Goal: Task Accomplishment & Management: Manage account settings

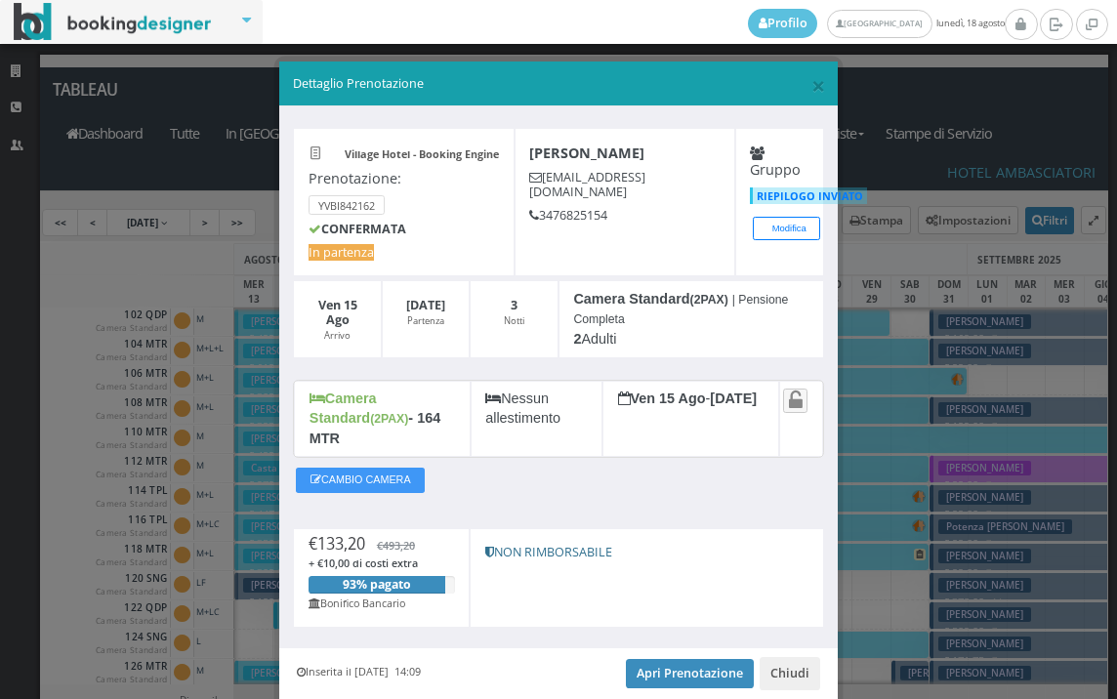
scroll to position [781, 0]
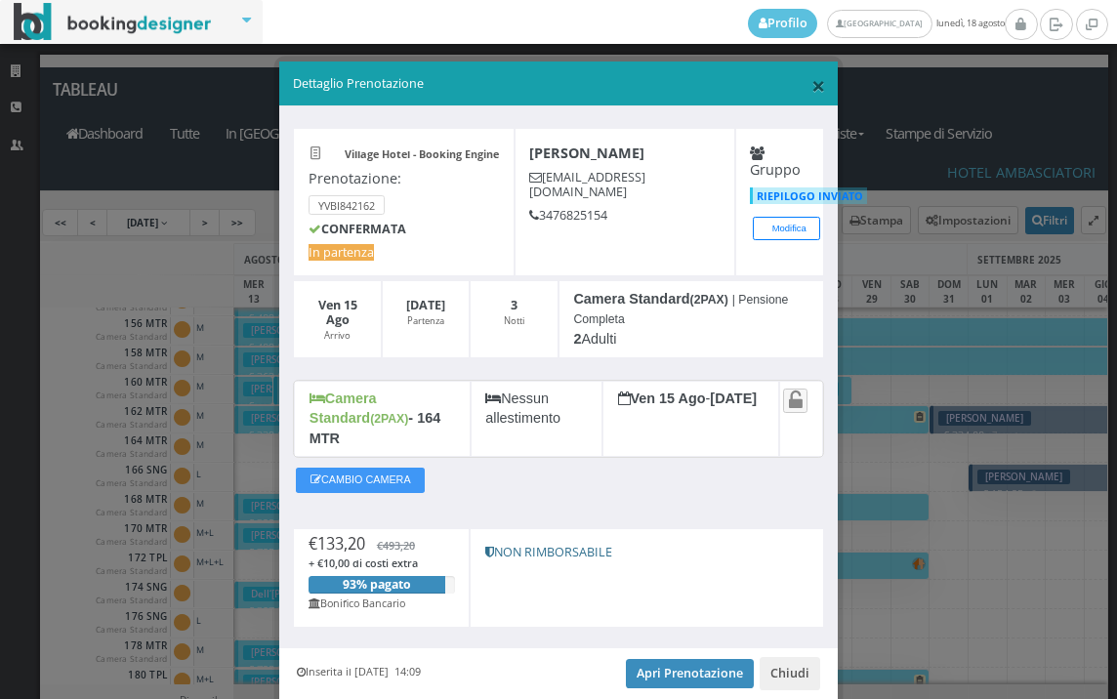
click at [811, 86] on span "×" at bounding box center [818, 84] width 14 height 33
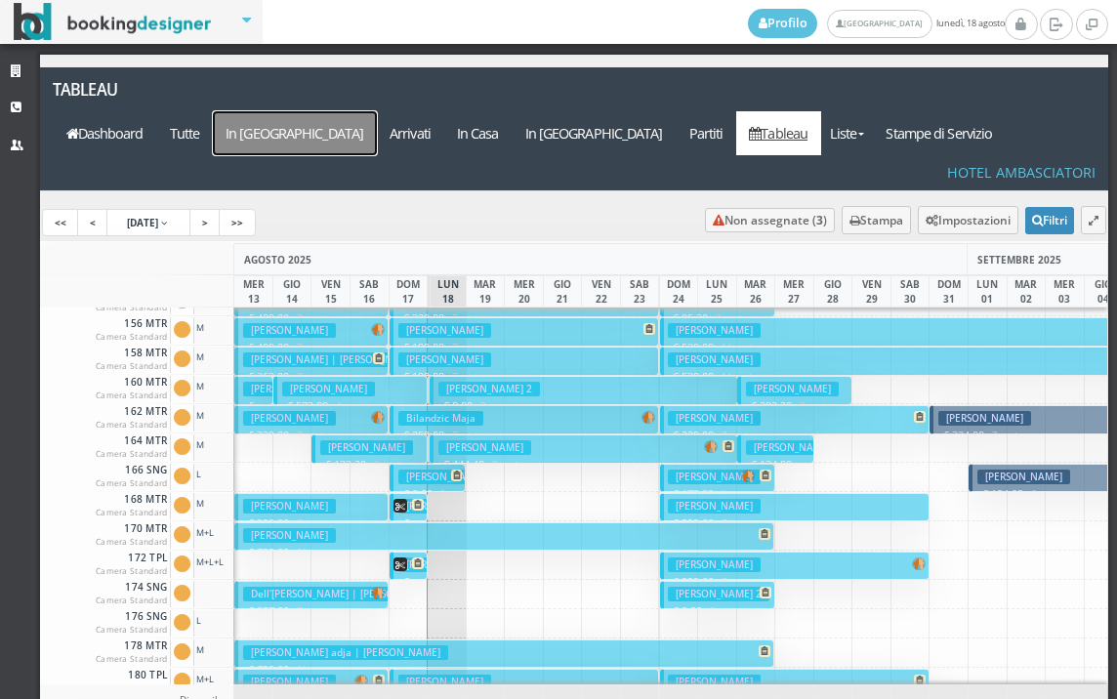
click at [377, 111] on a=pms-arrival-reservations"] "In Arrivo" at bounding box center [295, 133] width 164 height 44
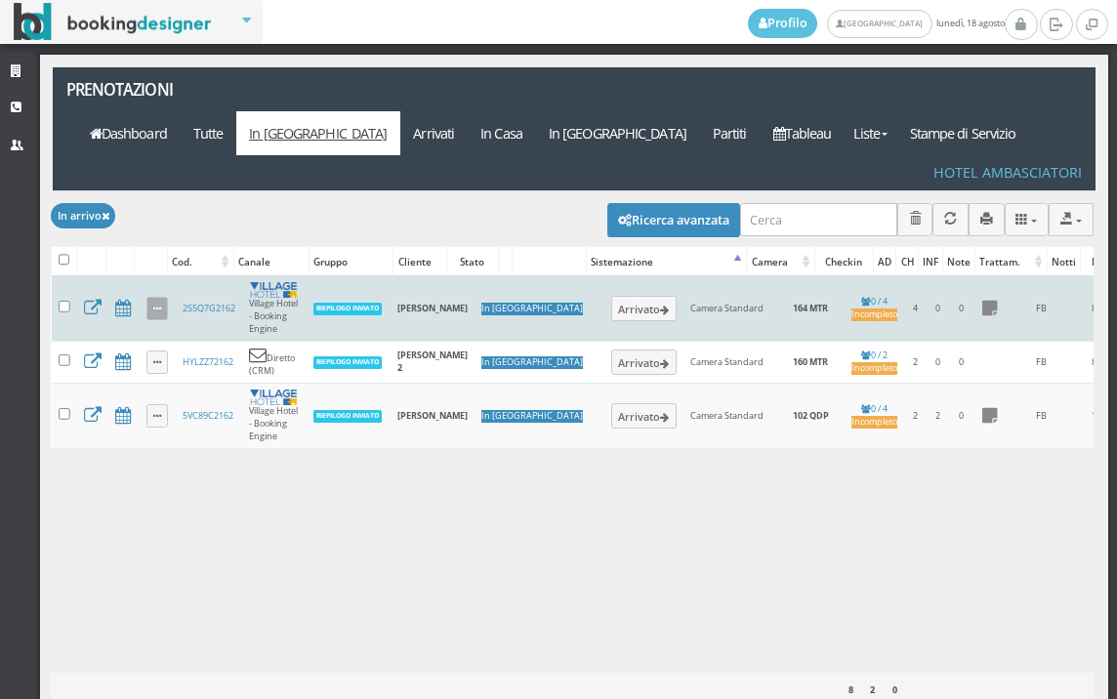
click at [161, 305] on icon at bounding box center [157, 310] width 8 height 11
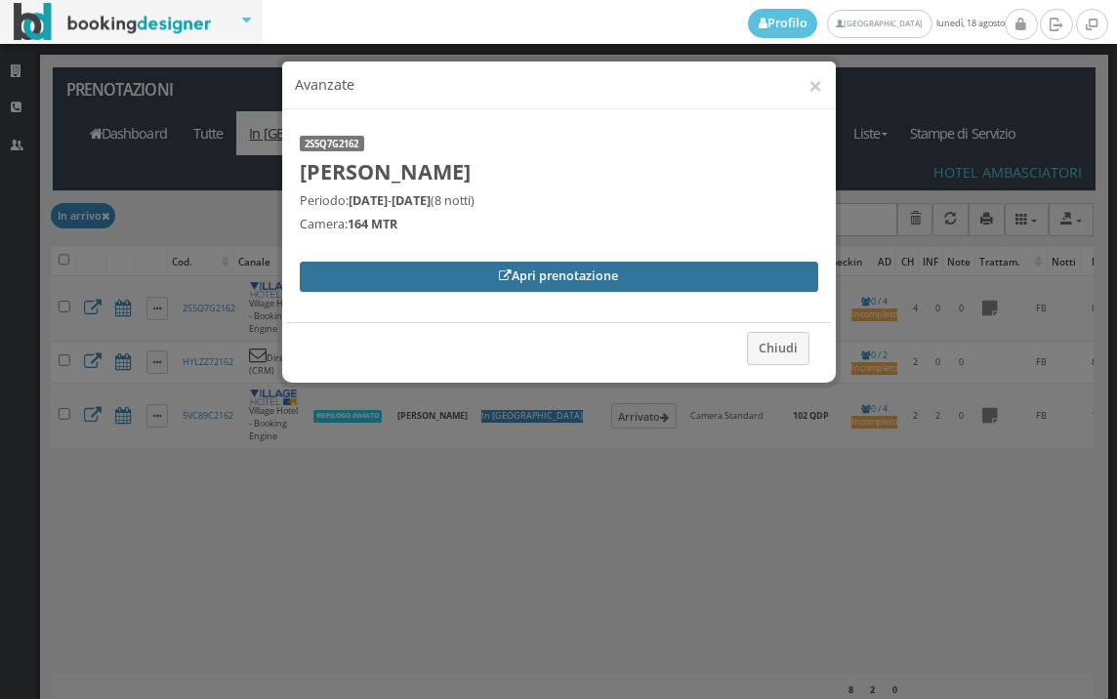
click at [374, 275] on link "Apri prenotazione" at bounding box center [559, 276] width 519 height 29
click at [439, 277] on link "Apri prenotazione" at bounding box center [559, 276] width 519 height 29
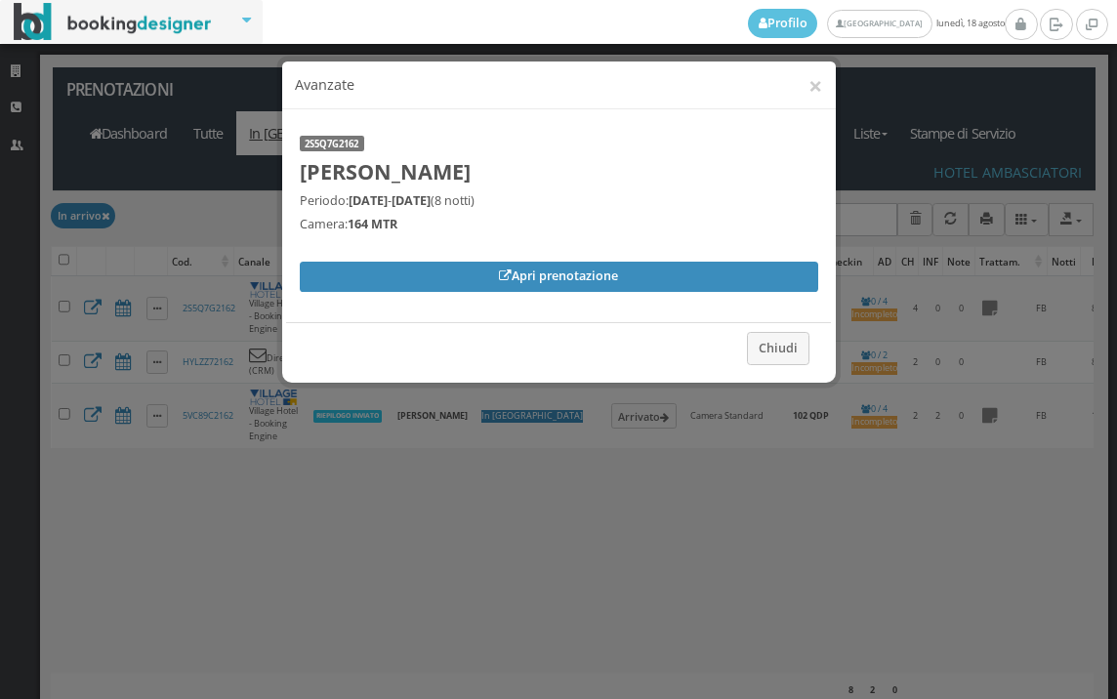
click at [805, 87] on h4 "Avanzate" at bounding box center [558, 85] width 527 height 21
click at [819, 85] on button "×" at bounding box center [816, 85] width 14 height 24
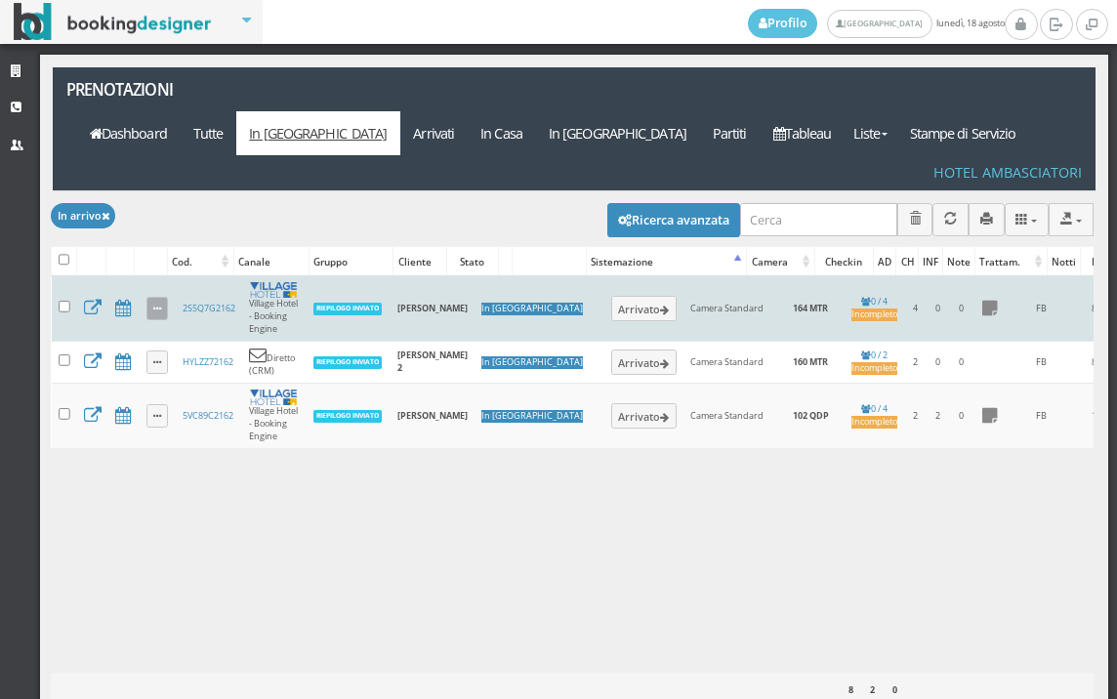
click at [166, 297] on link at bounding box center [157, 308] width 22 height 23
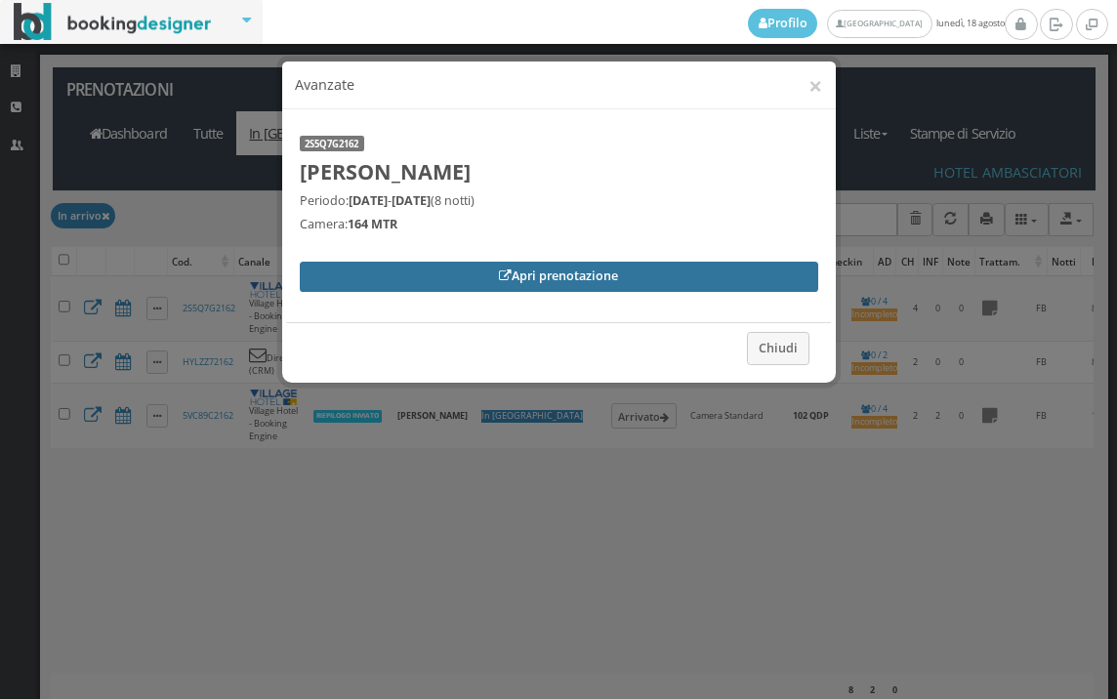
click at [350, 279] on link "Apri prenotazione" at bounding box center [559, 276] width 519 height 29
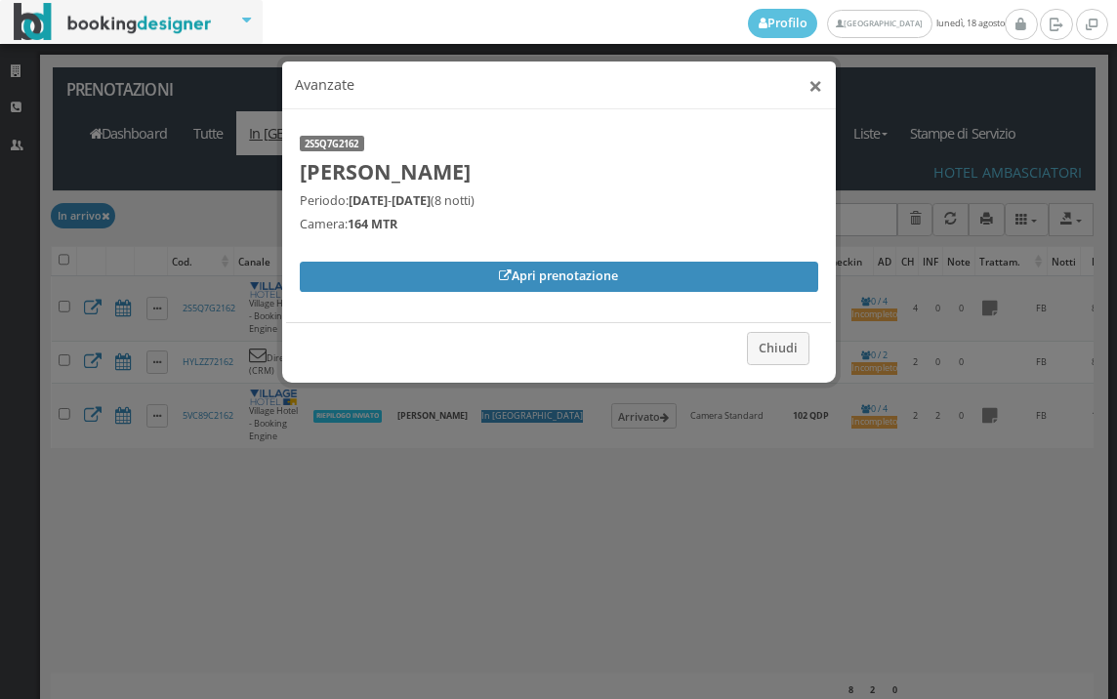
click at [812, 89] on button "×" at bounding box center [816, 85] width 14 height 24
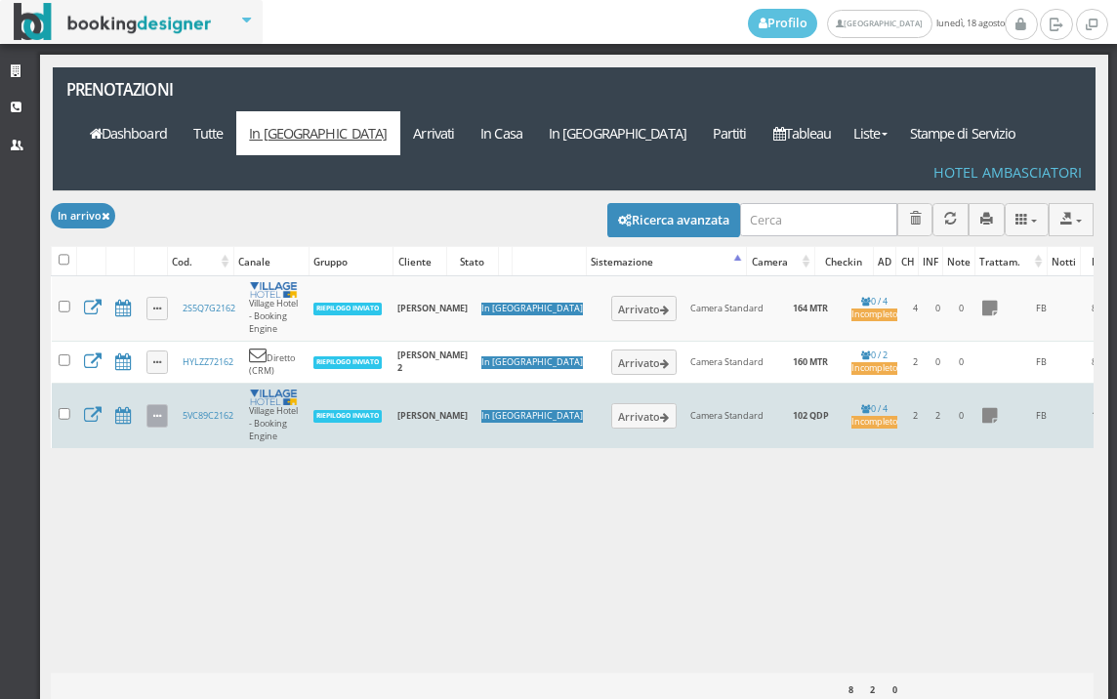
click at [159, 412] on icon at bounding box center [157, 417] width 8 height 11
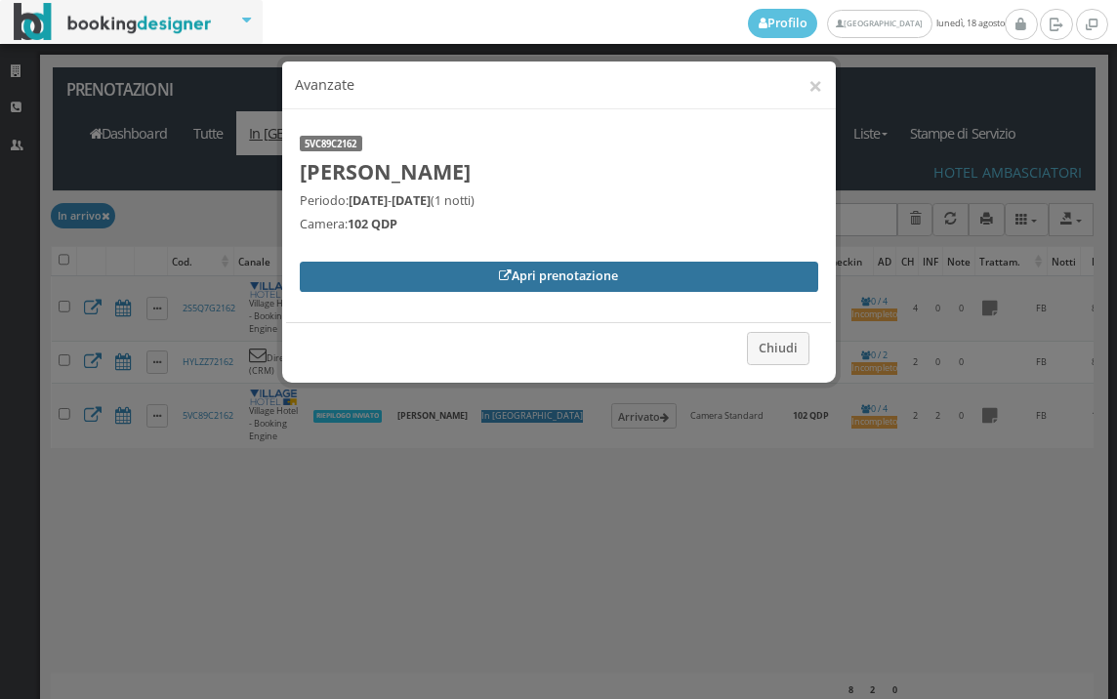
click at [384, 269] on link "Apri prenotazione" at bounding box center [559, 276] width 519 height 29
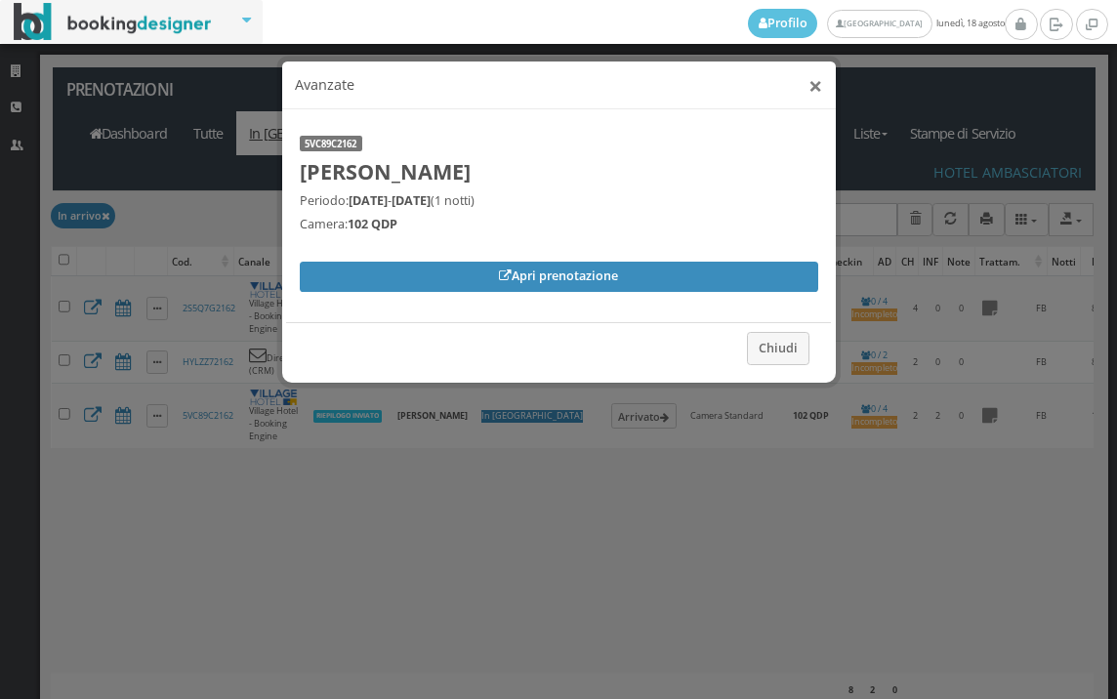
click at [816, 92] on button "×" at bounding box center [816, 85] width 14 height 24
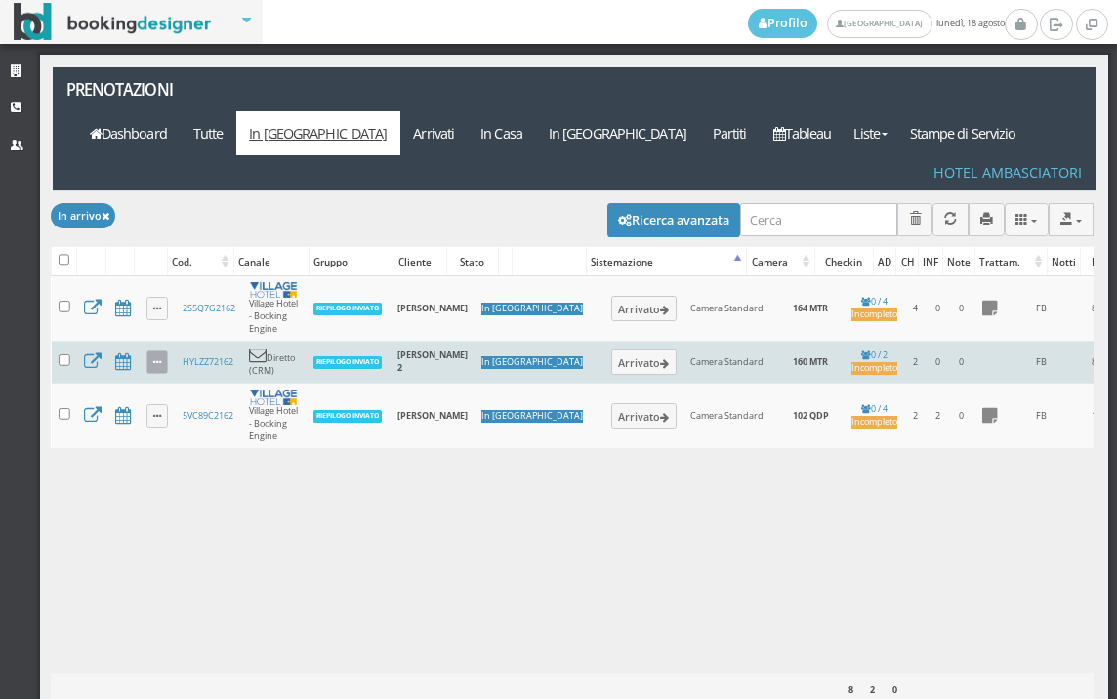
click at [153, 358] on icon at bounding box center [157, 363] width 8 height 11
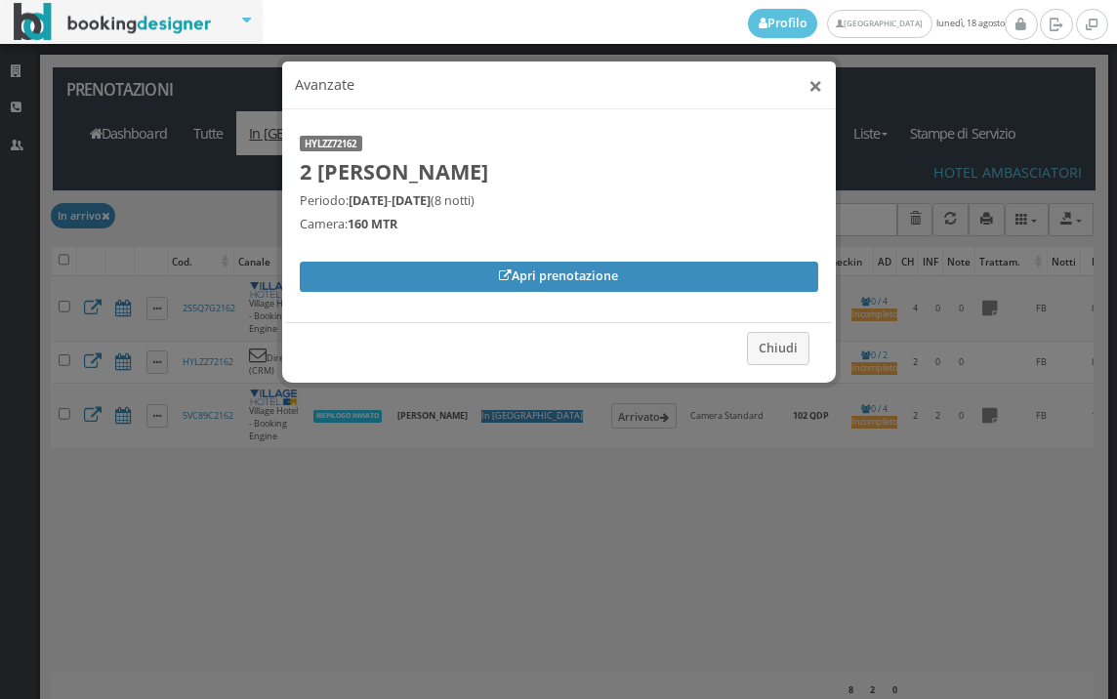
click at [811, 90] on button "×" at bounding box center [816, 85] width 14 height 24
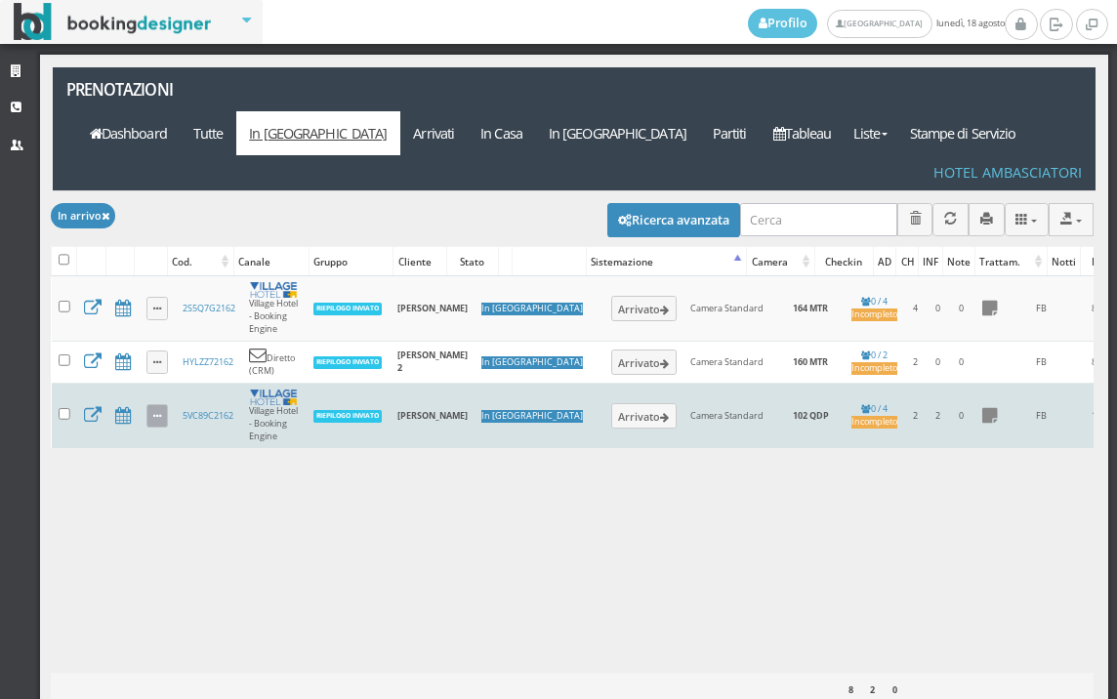
click at [160, 404] on link at bounding box center [157, 415] width 22 height 23
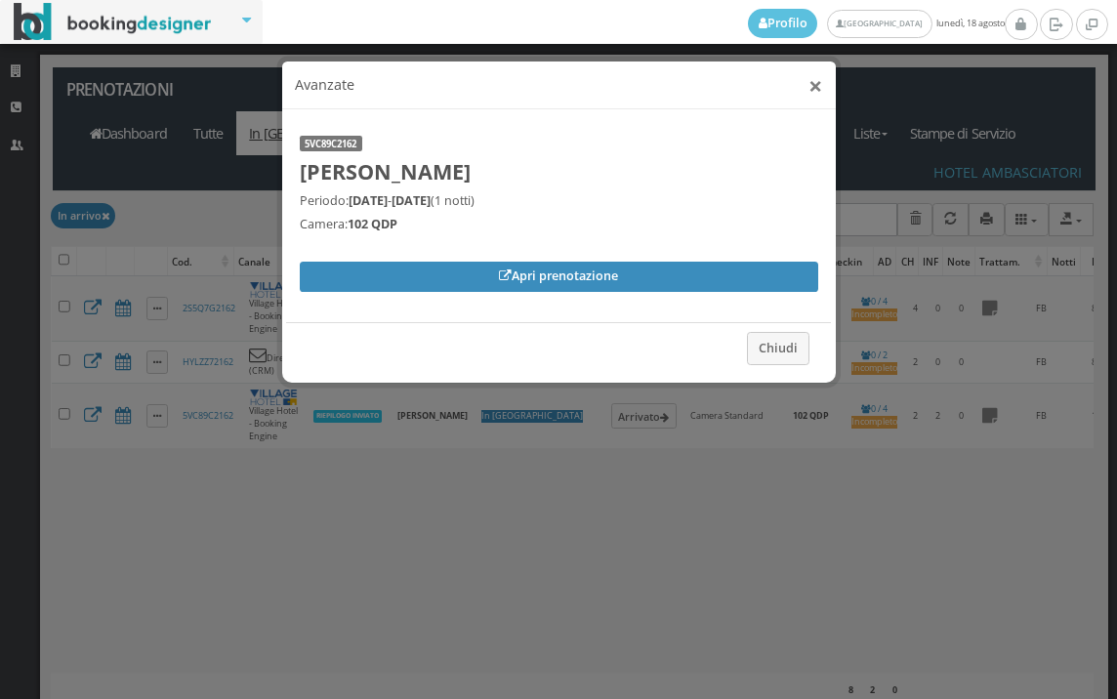
click at [815, 95] on button "×" at bounding box center [816, 85] width 14 height 24
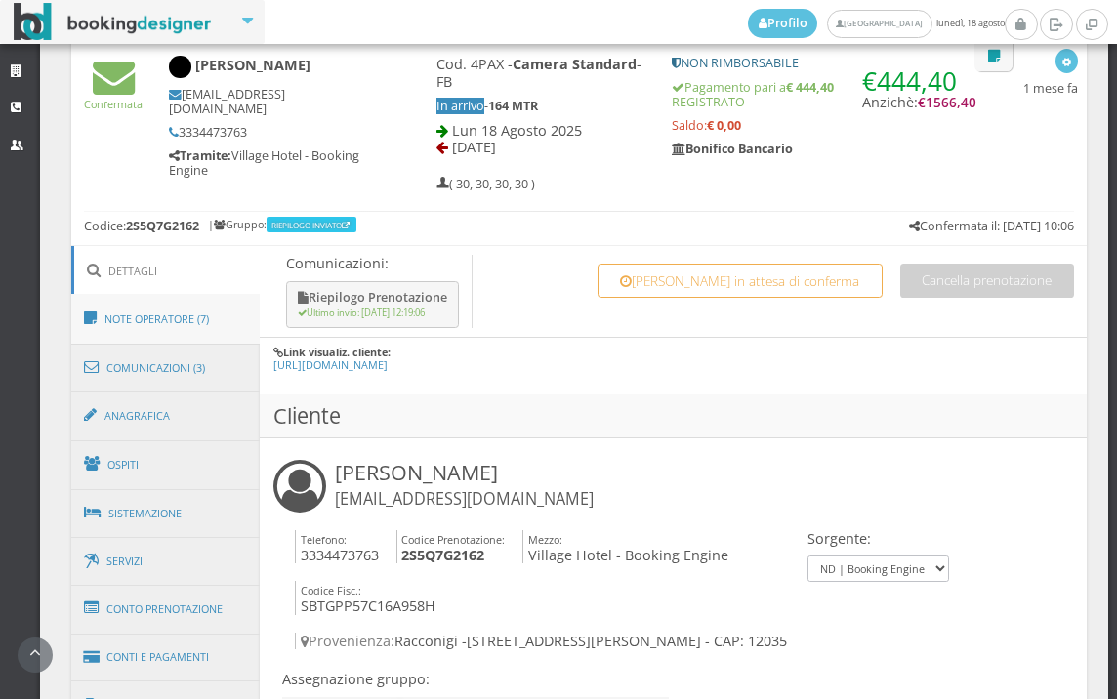
scroll to position [976, 0]
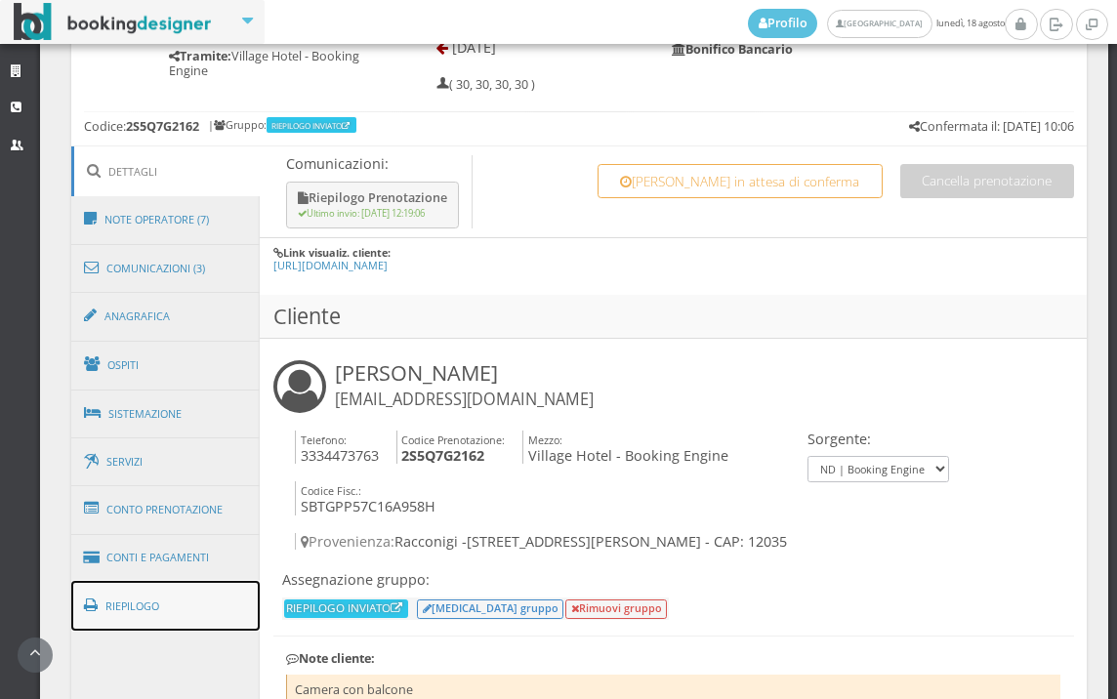
click at [191, 599] on link "Riepilogo" at bounding box center [165, 606] width 189 height 51
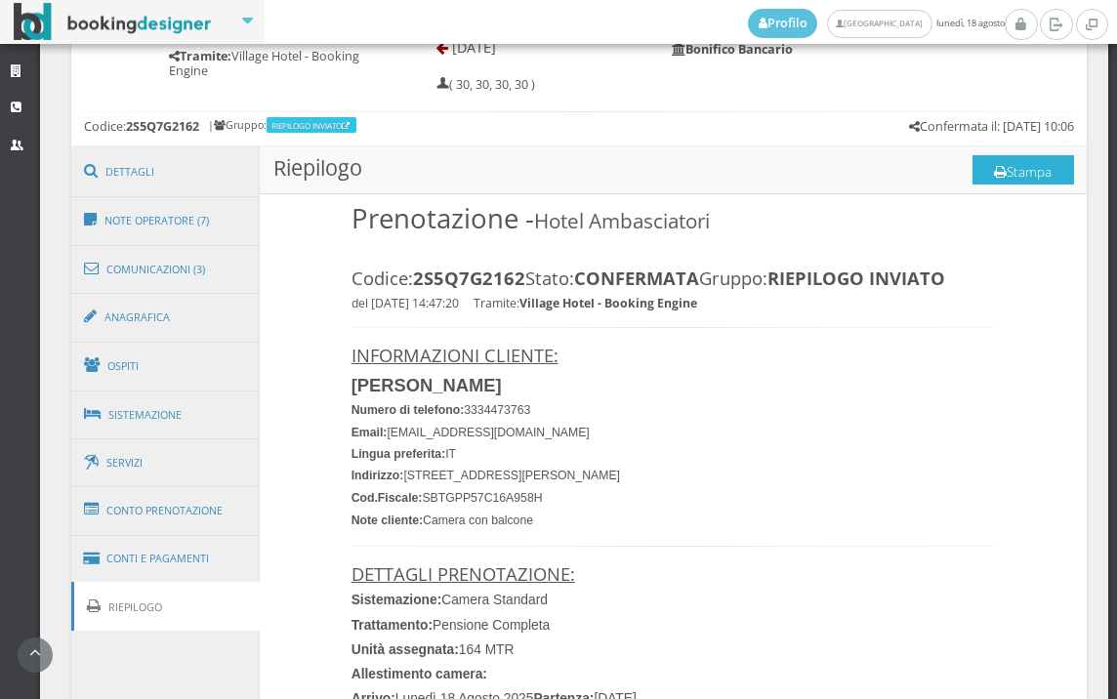
click at [1002, 167] on button "Stampa" at bounding box center [1024, 169] width 102 height 29
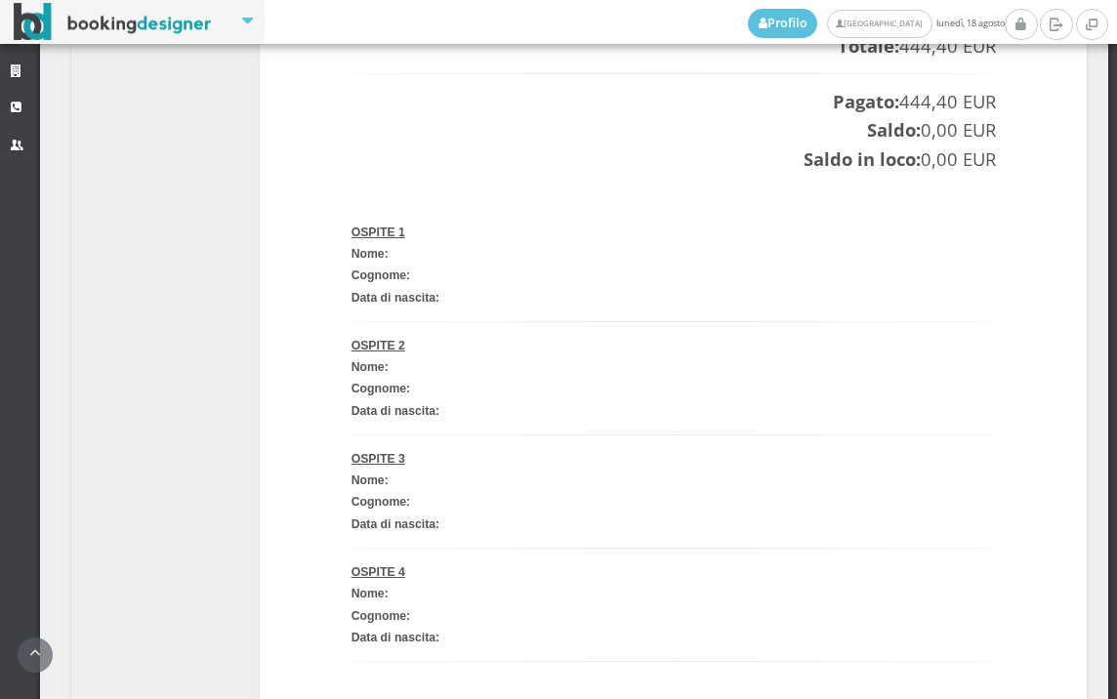
scroll to position [2712, 0]
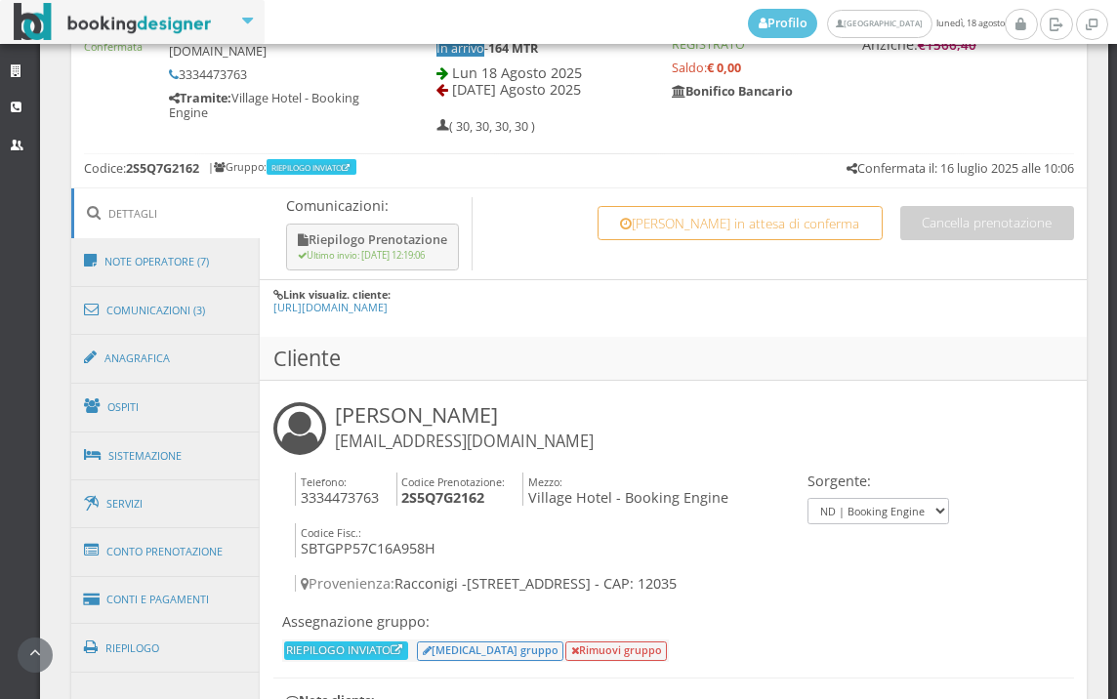
scroll to position [976, 0]
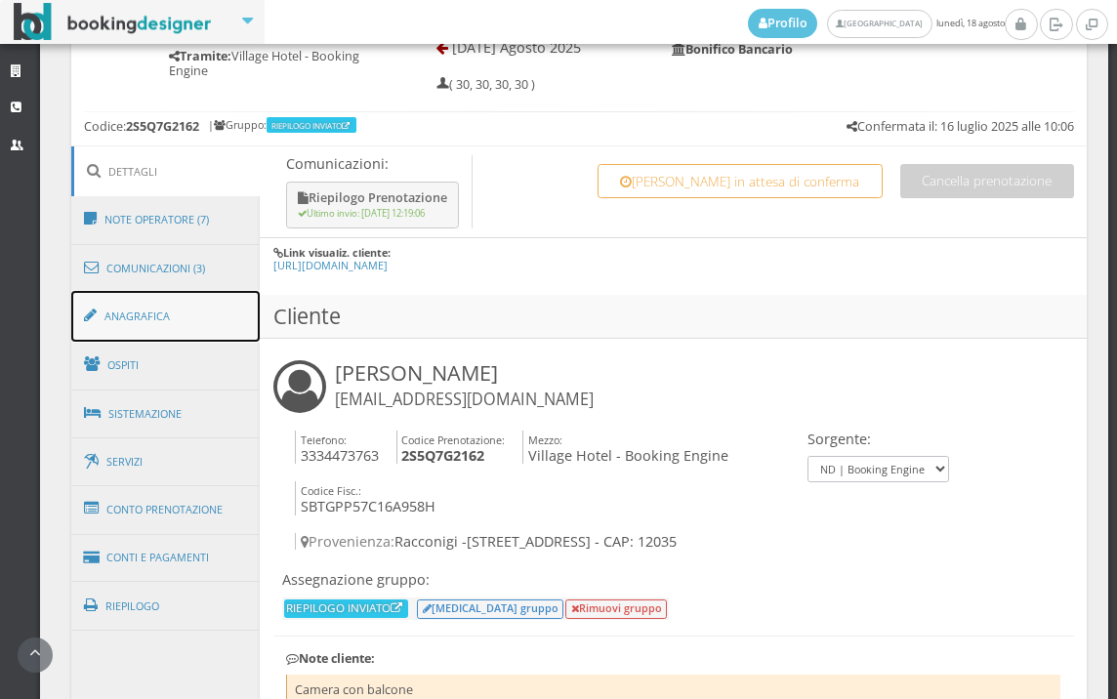
click at [222, 332] on link "Anagrafica" at bounding box center [165, 316] width 189 height 51
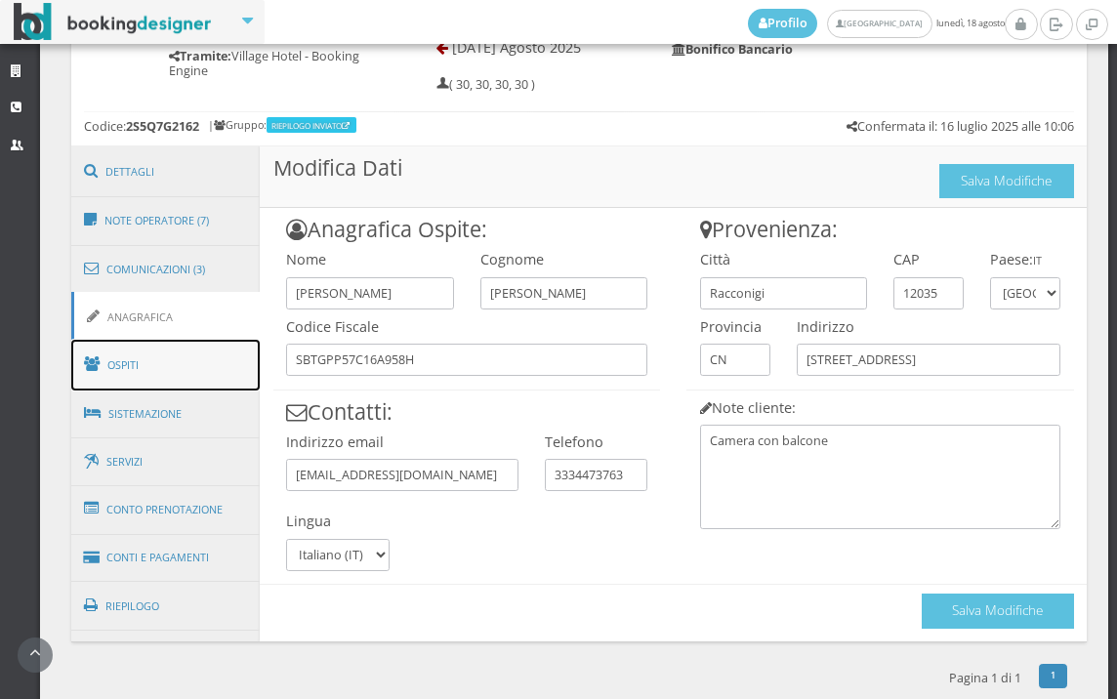
click at [197, 381] on link "Ospiti" at bounding box center [165, 365] width 189 height 51
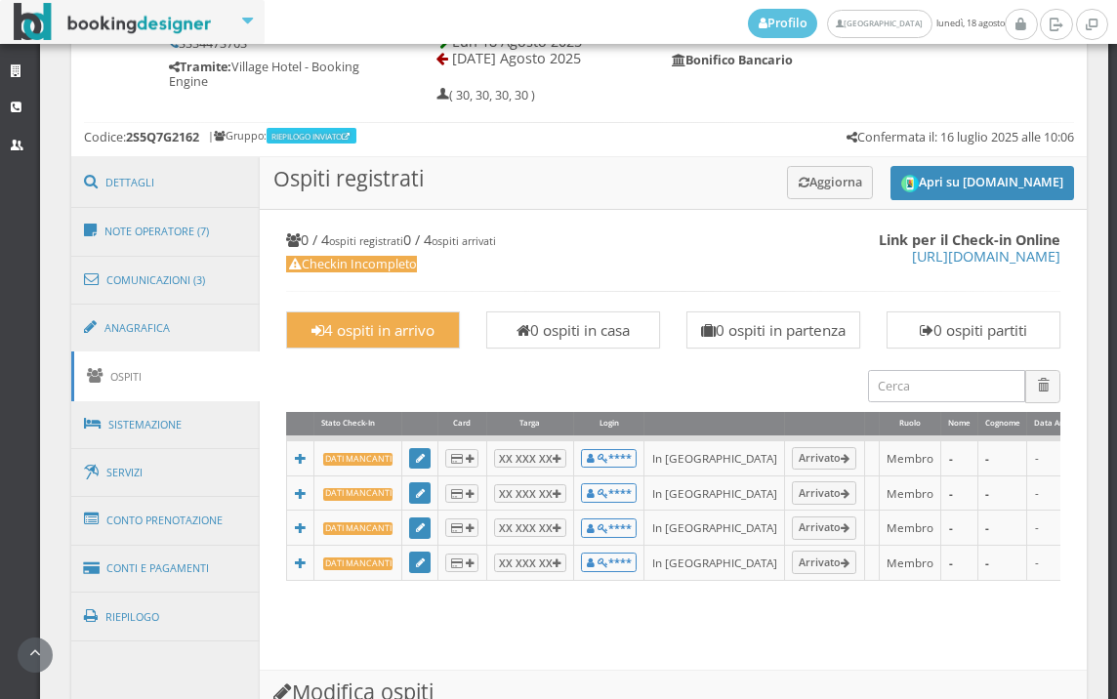
scroll to position [759, 0]
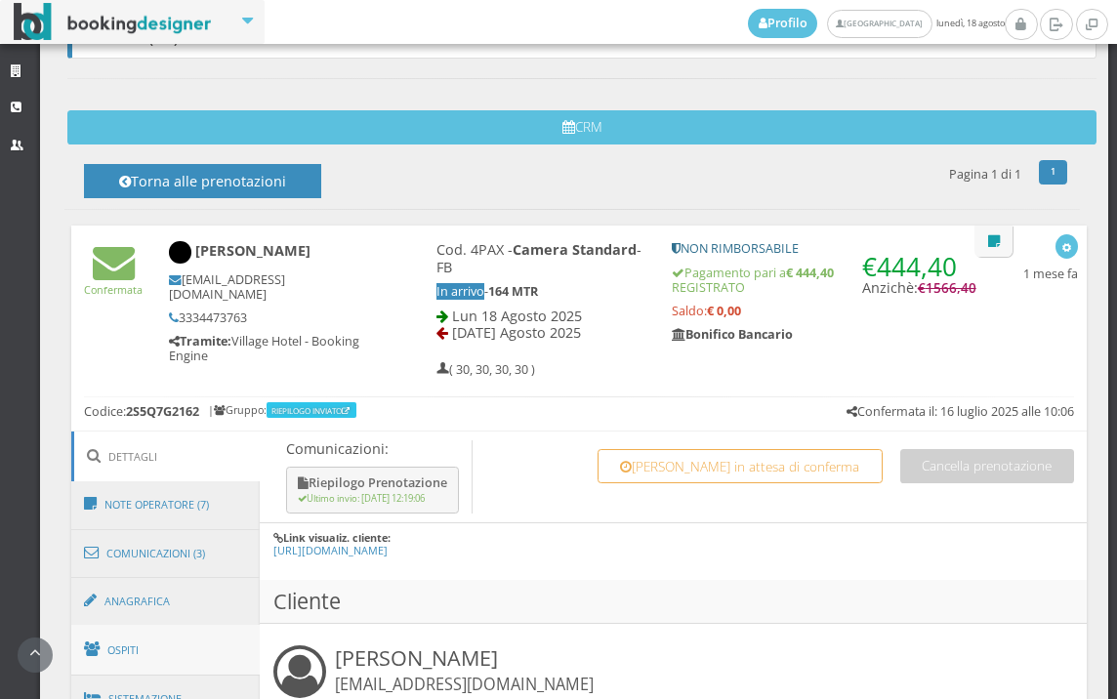
scroll to position [876, 0]
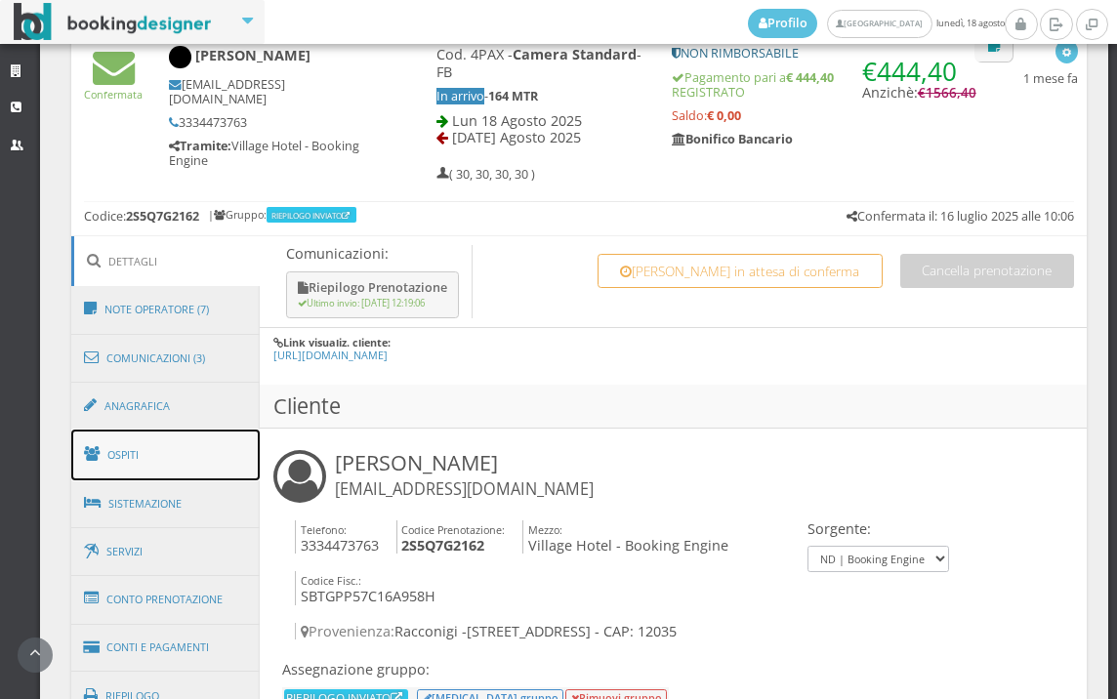
click at [171, 437] on link "Ospiti" at bounding box center [165, 455] width 189 height 51
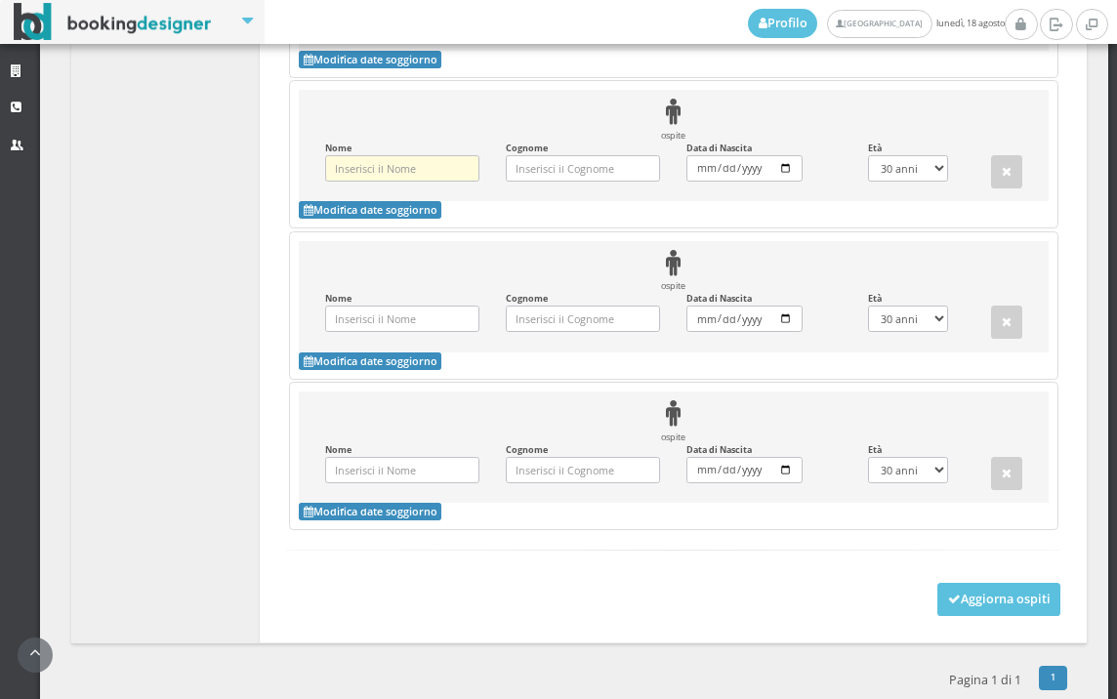
scroll to position [1961, 0]
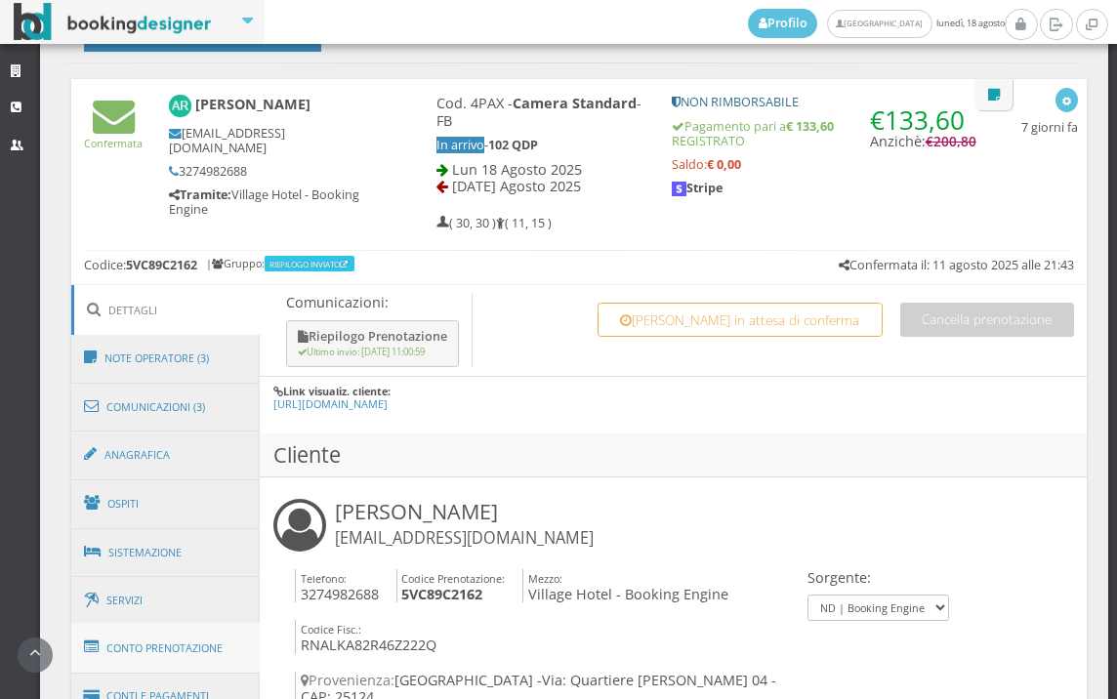
scroll to position [976, 0]
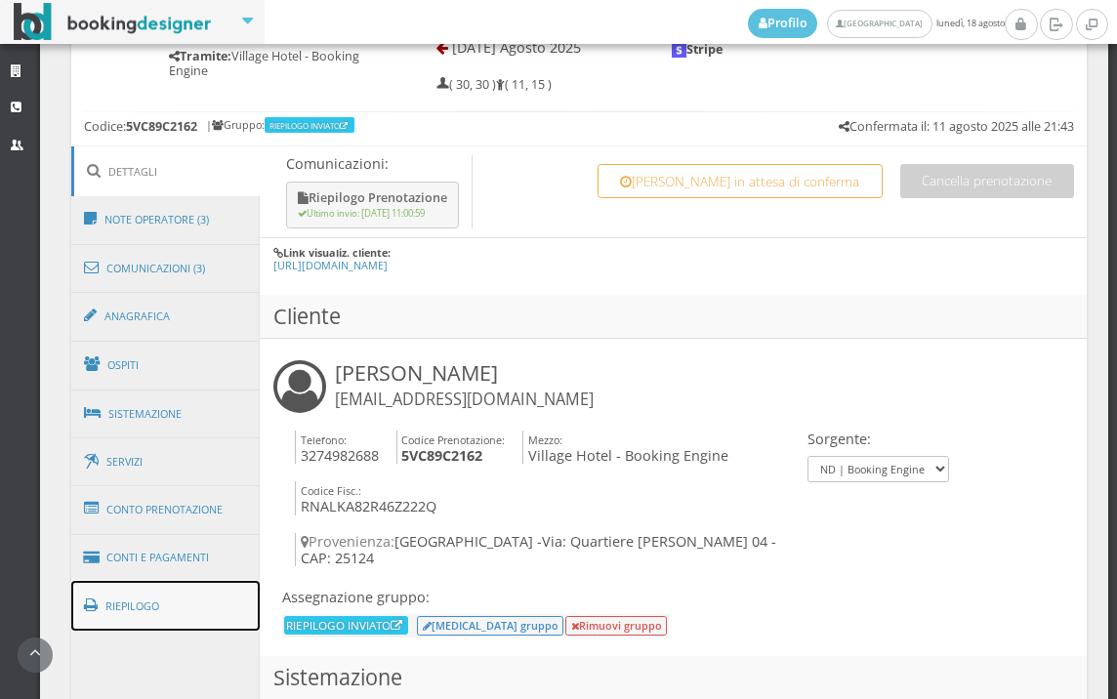
click at [152, 588] on link "Riepilogo" at bounding box center [165, 606] width 189 height 51
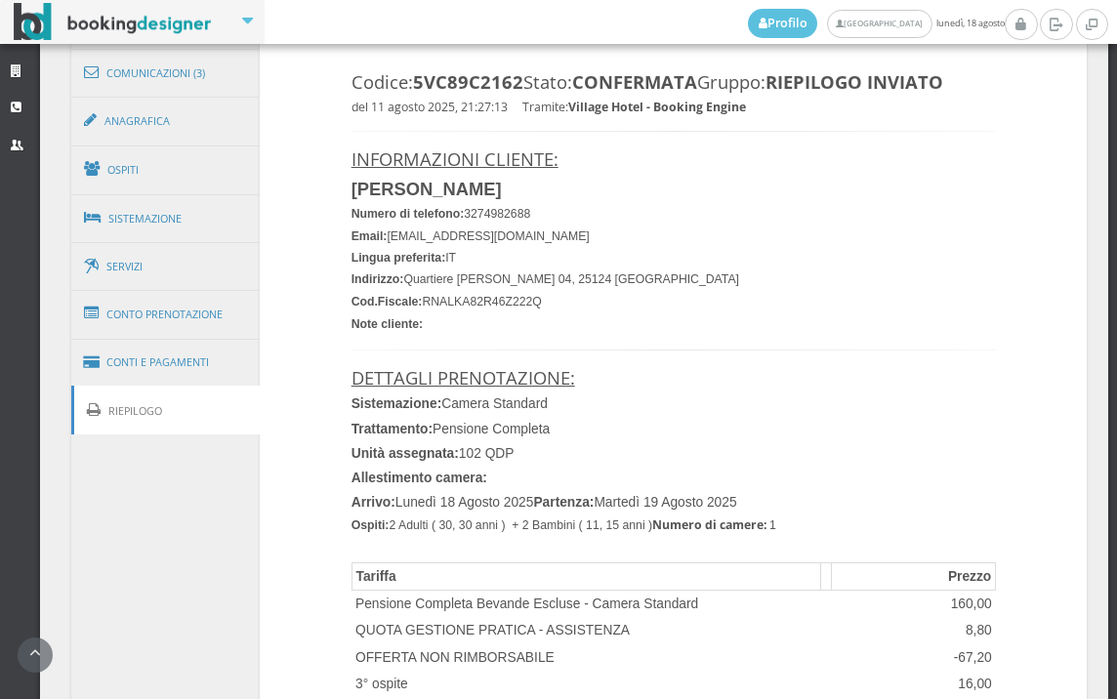
scroll to position [1085, 0]
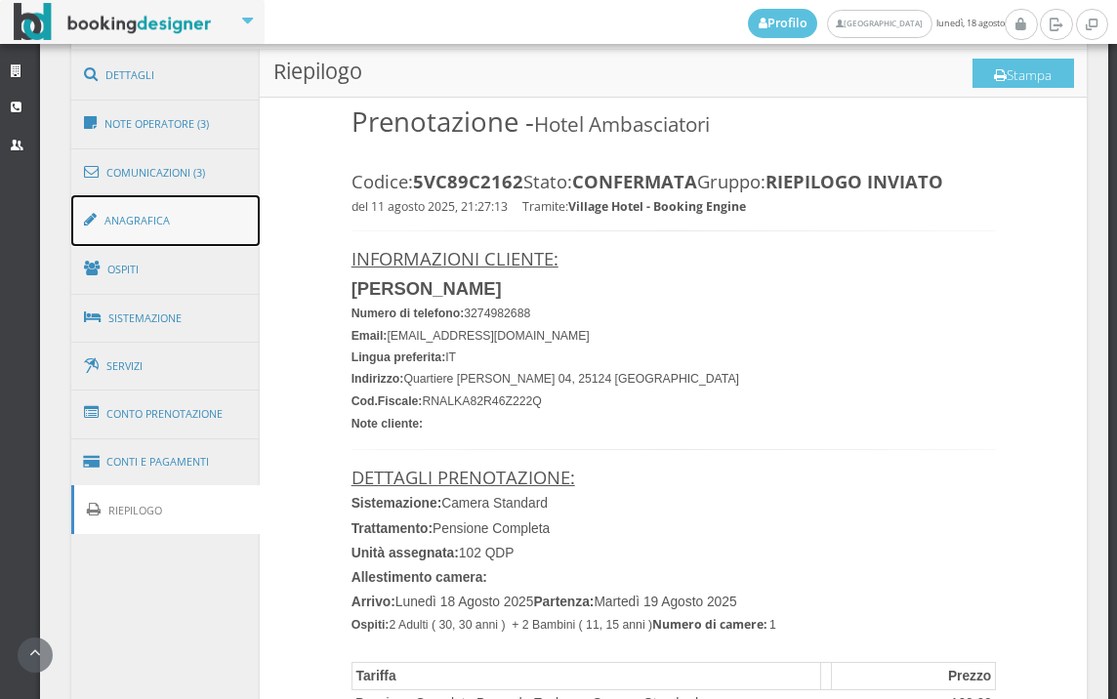
click at [117, 236] on link "Anagrafica" at bounding box center [165, 220] width 189 height 51
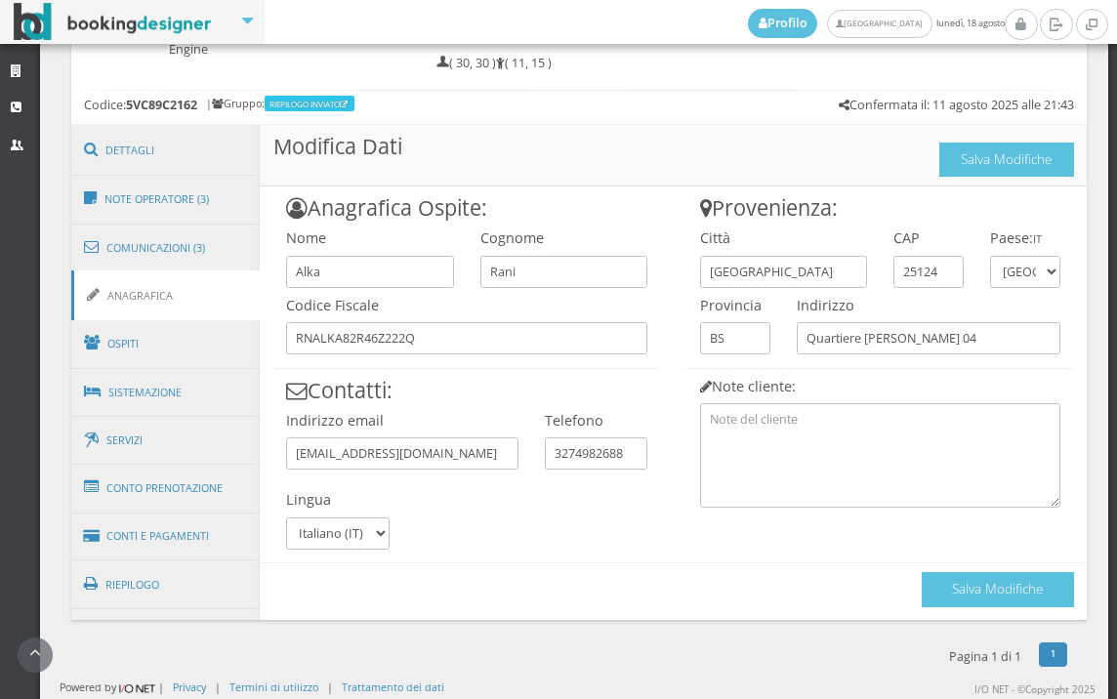
scroll to position [1000, 0]
click at [118, 250] on link "Comunicazioni (3)" at bounding box center [165, 248] width 189 height 51
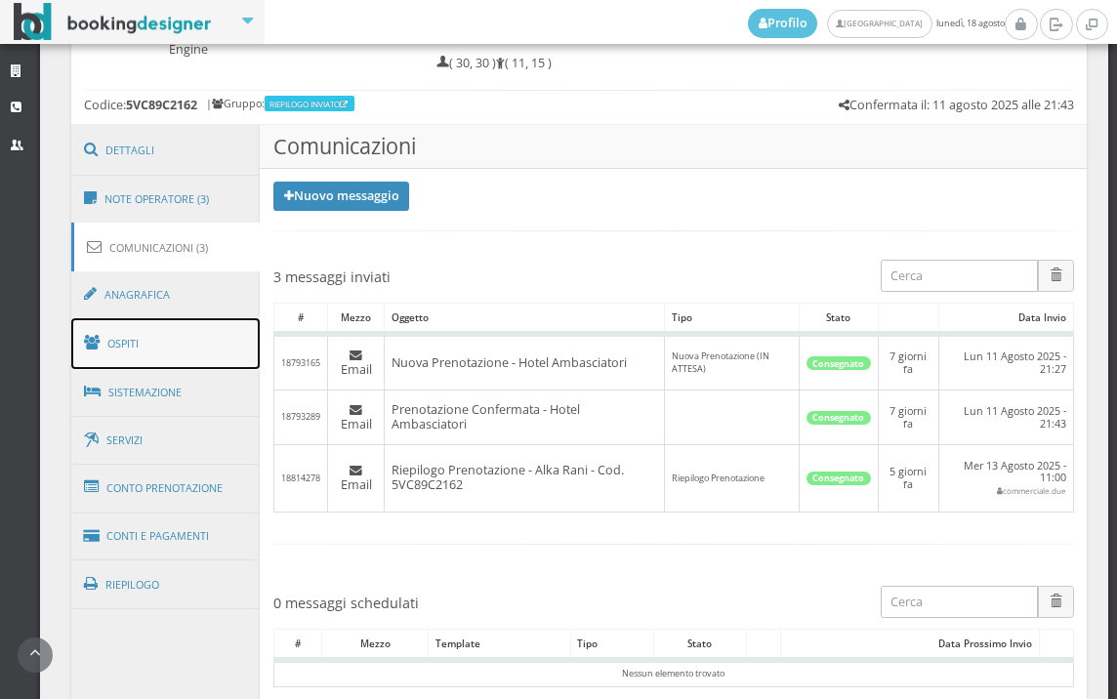
click at [213, 319] on link "Ospiti" at bounding box center [165, 343] width 189 height 51
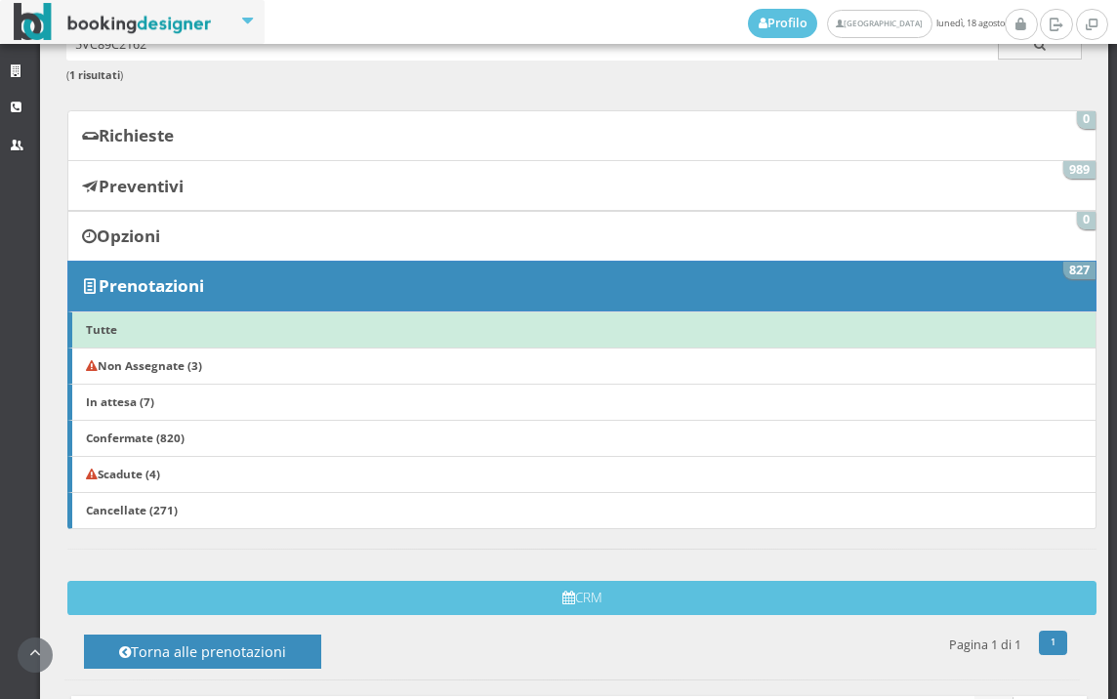
scroll to position [0, 0]
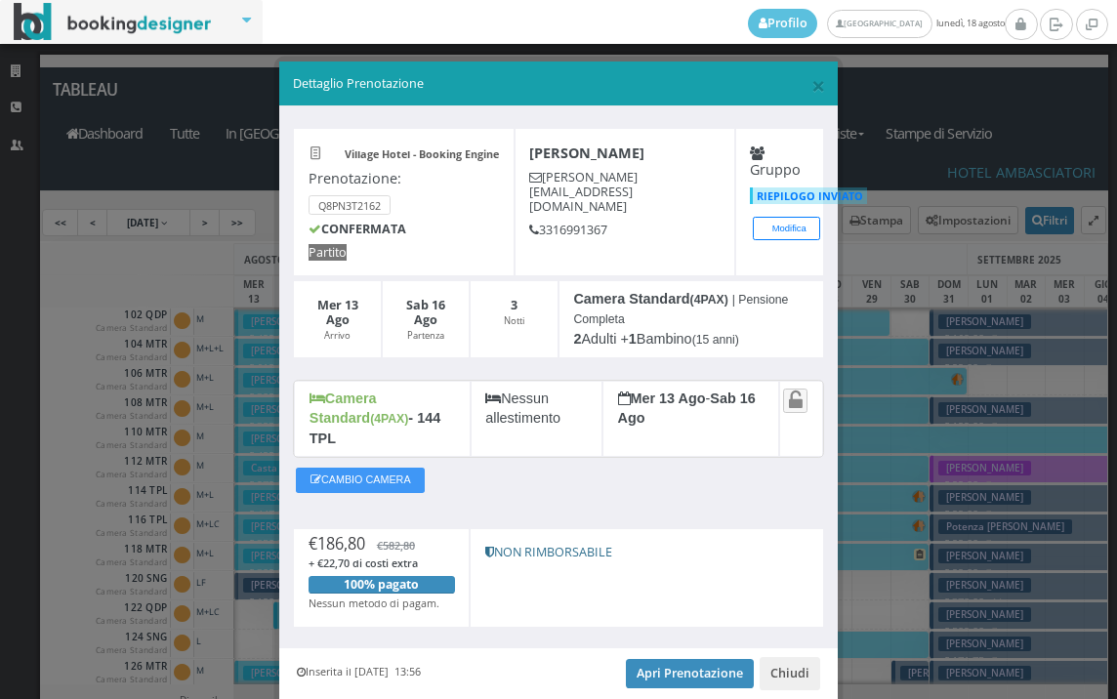
scroll to position [293, 0]
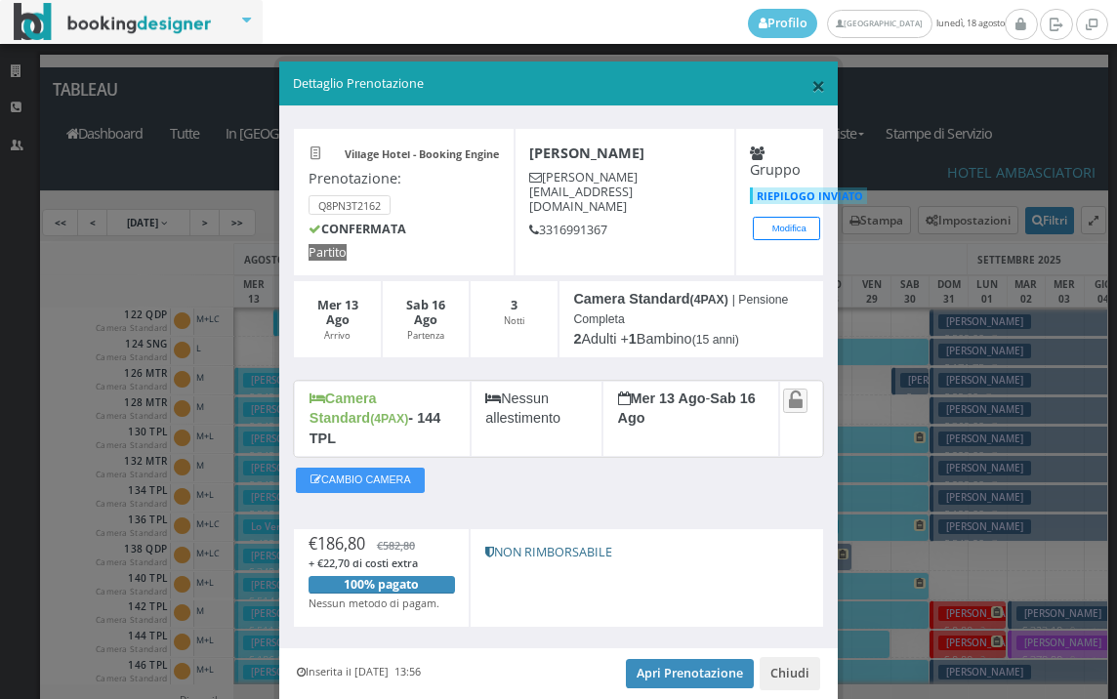
click at [811, 77] on span "×" at bounding box center [818, 84] width 14 height 33
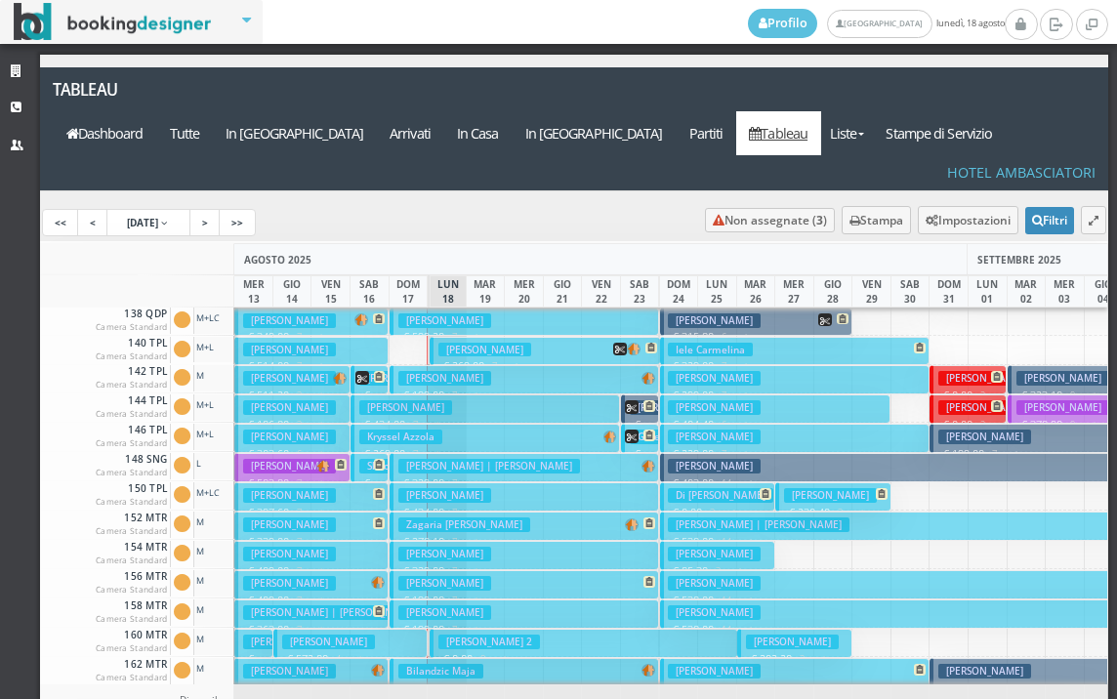
scroll to position [488, 0]
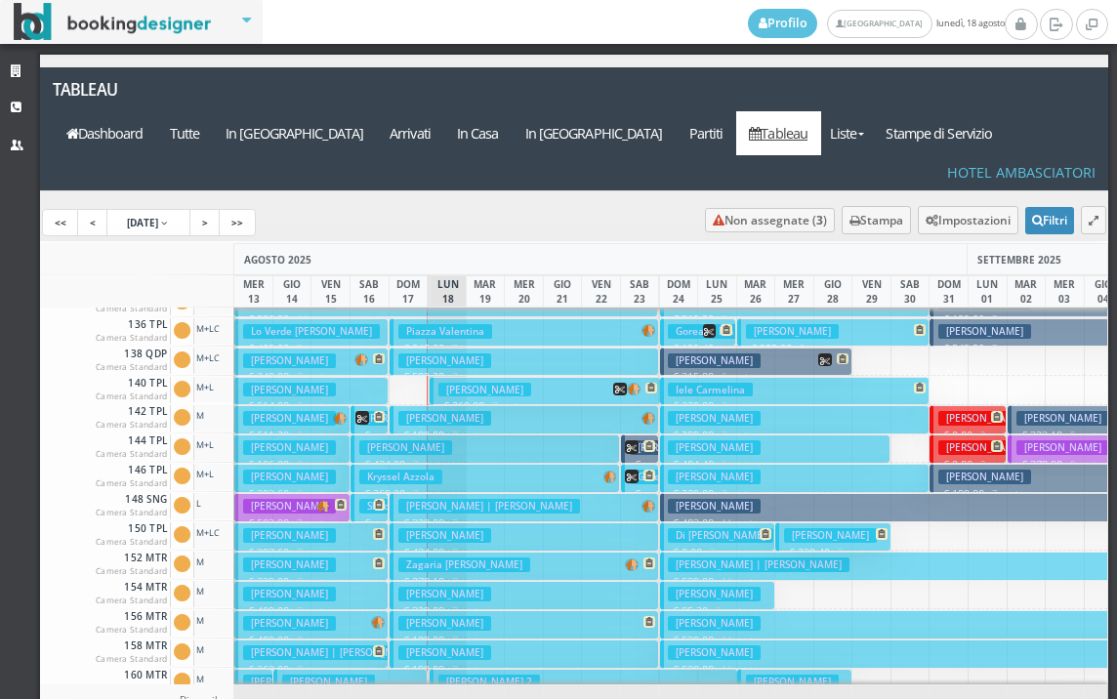
click at [448, 383] on h3 "Cunial Fabrizio" at bounding box center [484, 390] width 93 height 15
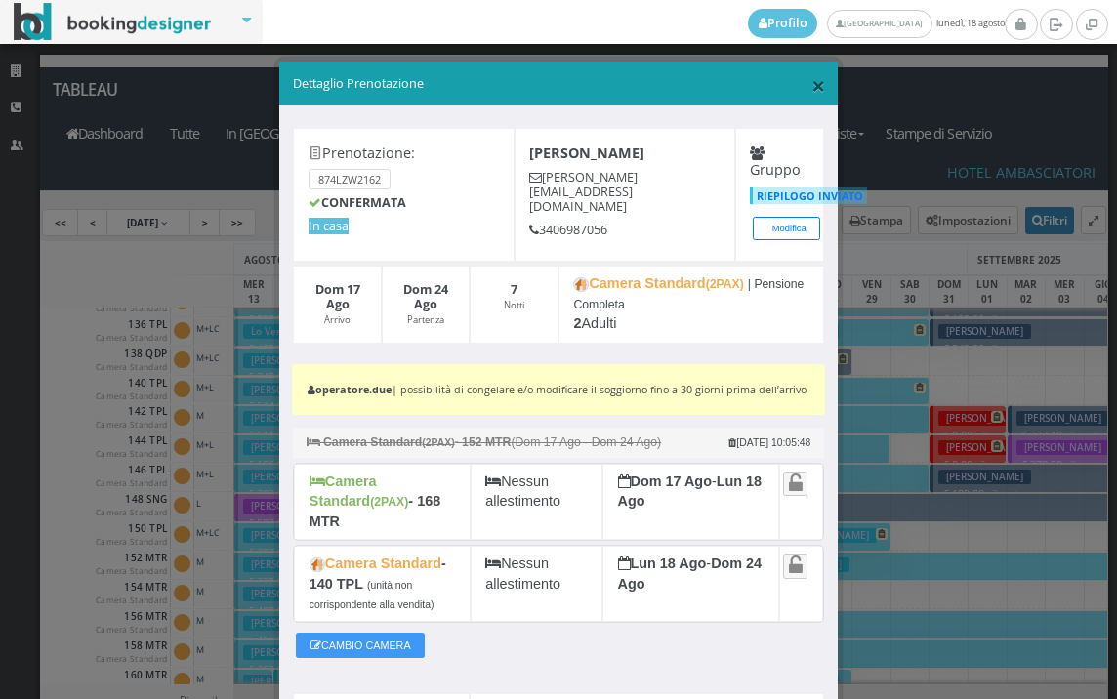
click at [811, 92] on span "×" at bounding box center [818, 84] width 14 height 33
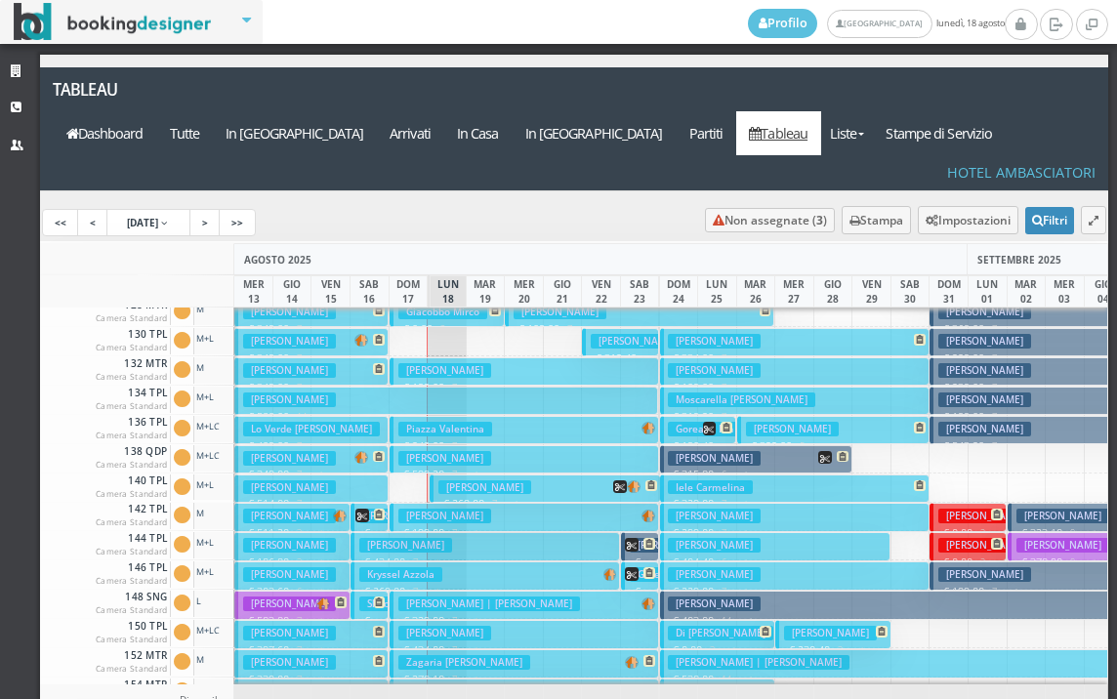
scroll to position [586, 0]
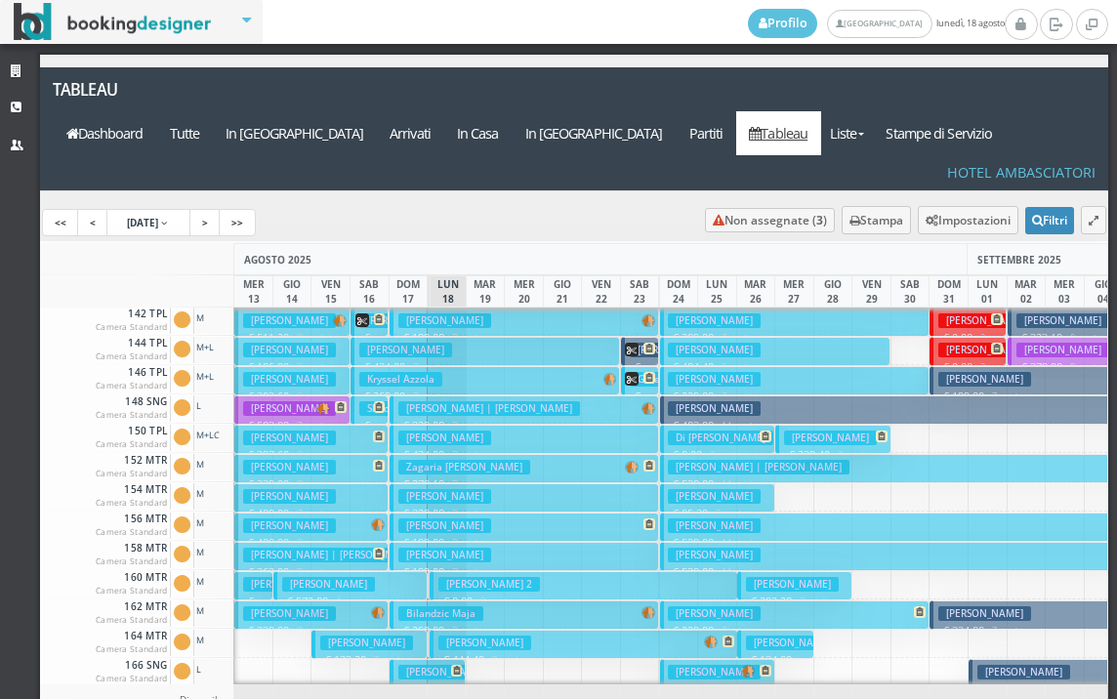
click at [457, 636] on h3 "Sabatino Giuseppe" at bounding box center [484, 643] width 93 height 15
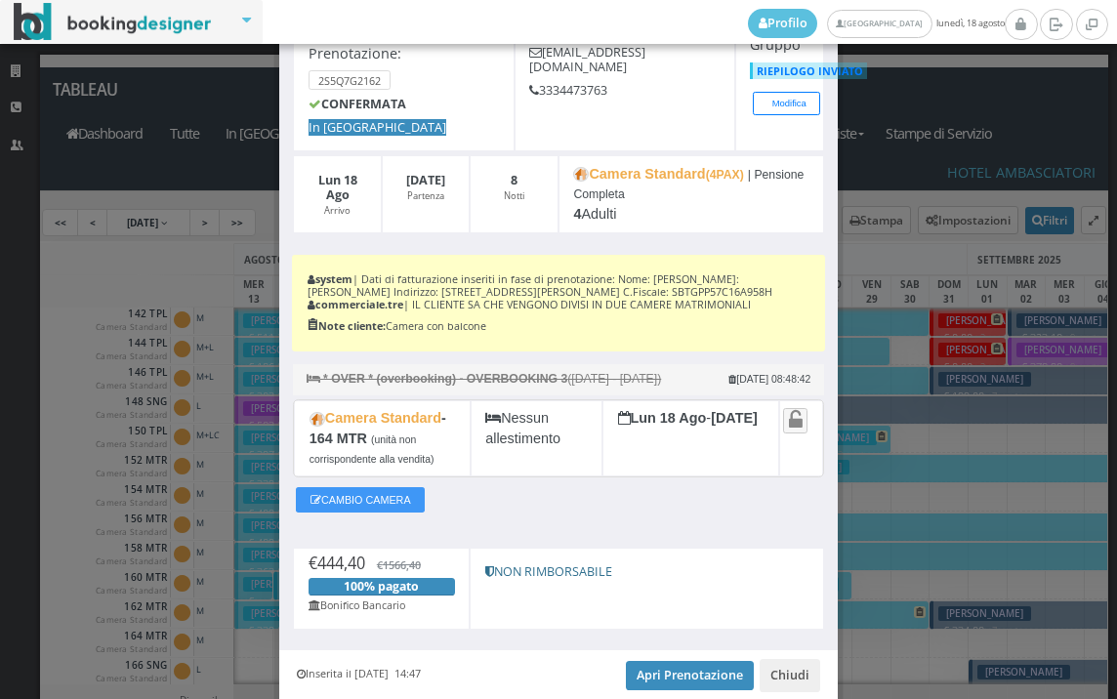
scroll to position [238, 0]
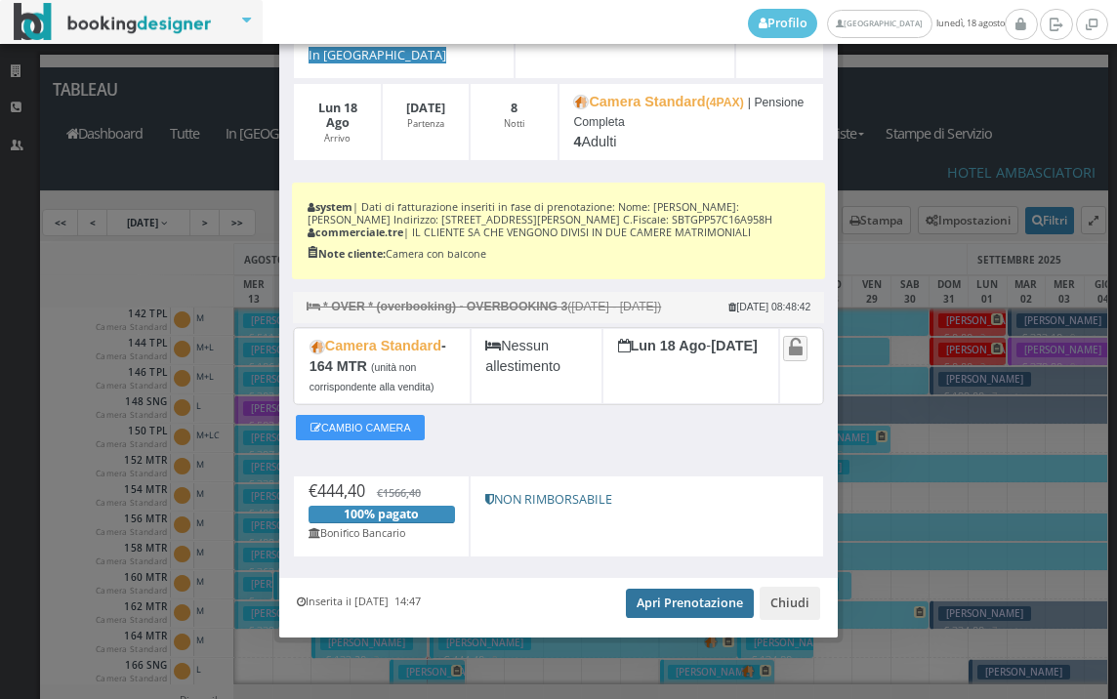
click at [665, 603] on link "Apri Prenotazione" at bounding box center [690, 603] width 128 height 29
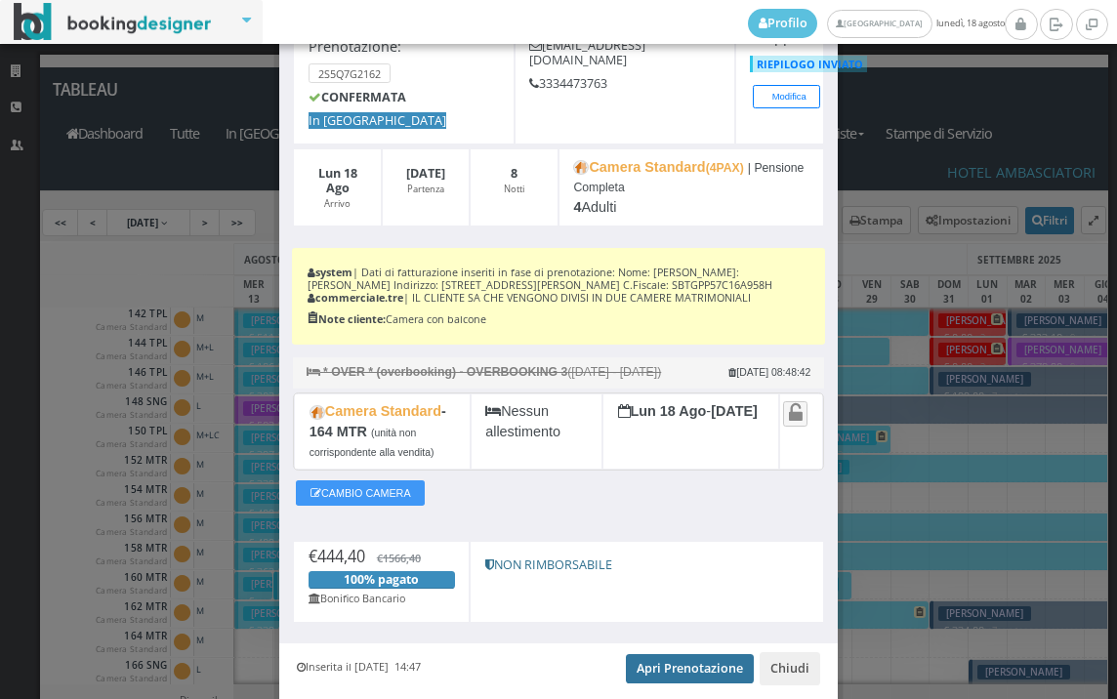
scroll to position [0, 0]
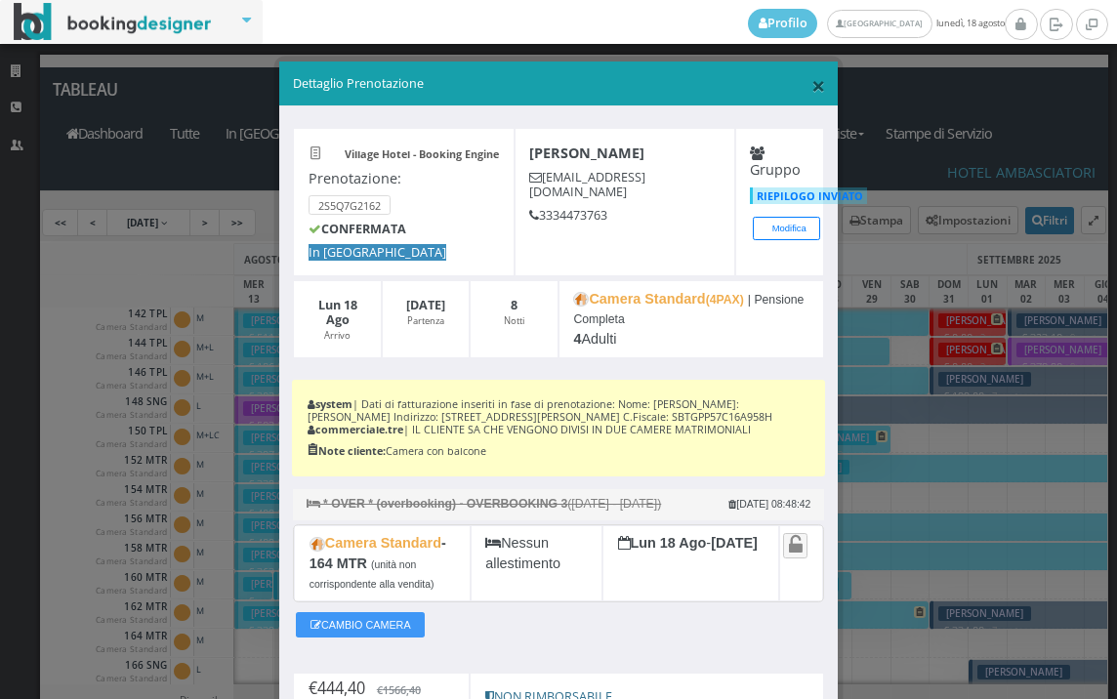
click at [811, 84] on span "×" at bounding box center [818, 84] width 14 height 33
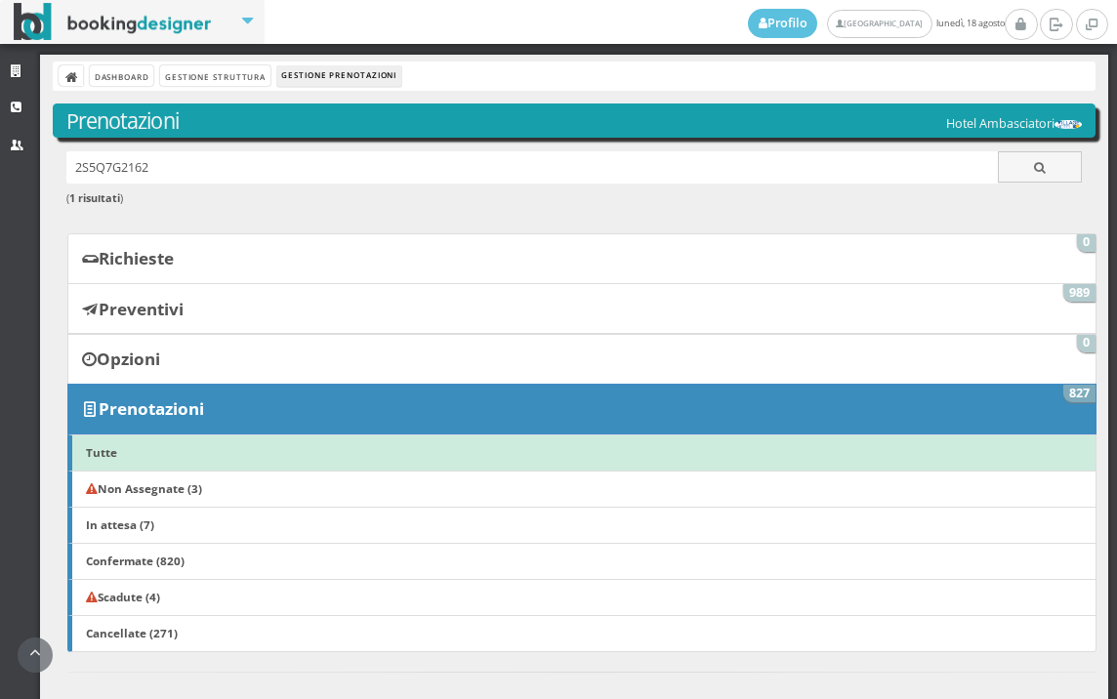
scroll to position [759, 0]
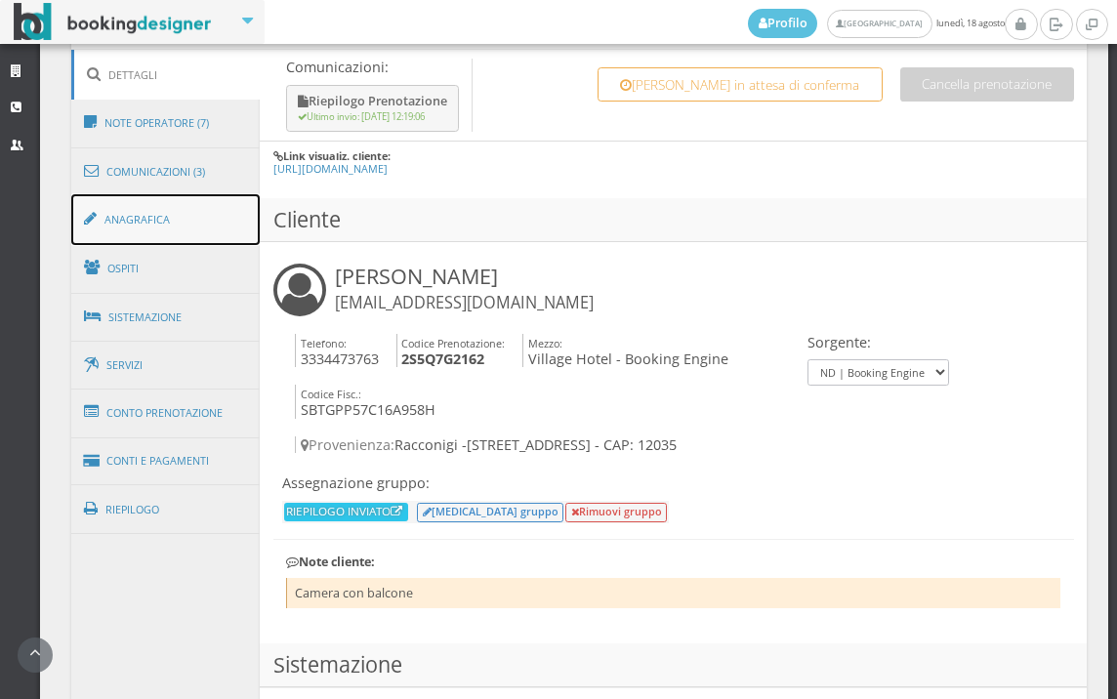
click at [176, 233] on link "Anagrafica" at bounding box center [165, 219] width 189 height 51
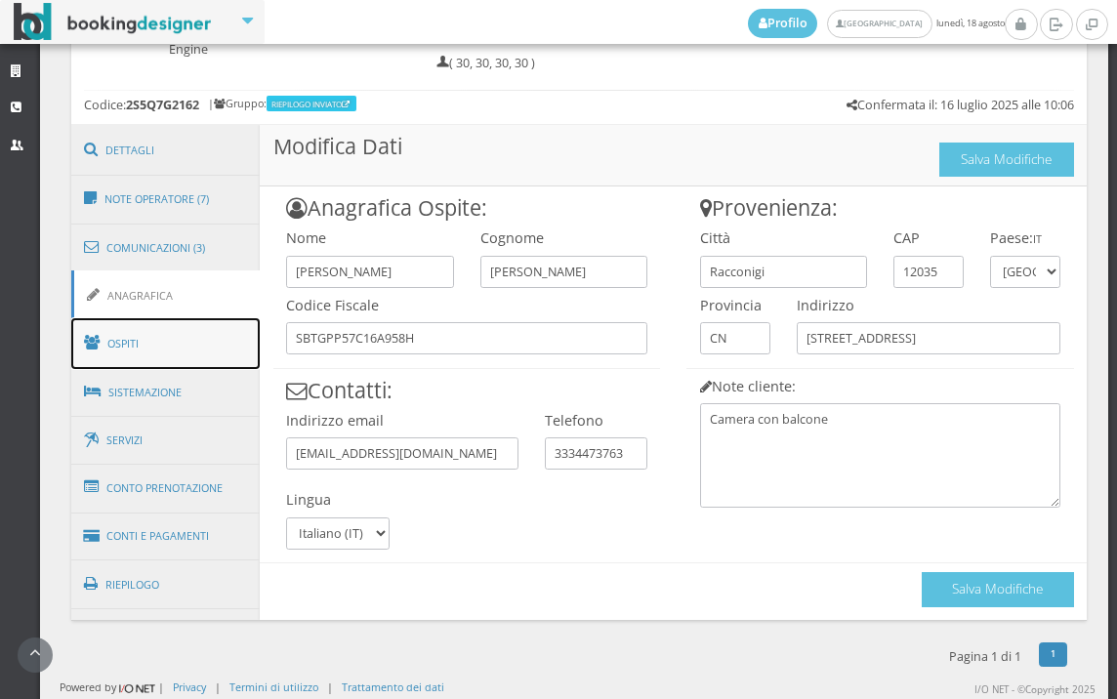
click at [170, 338] on link "Ospiti" at bounding box center [165, 343] width 189 height 51
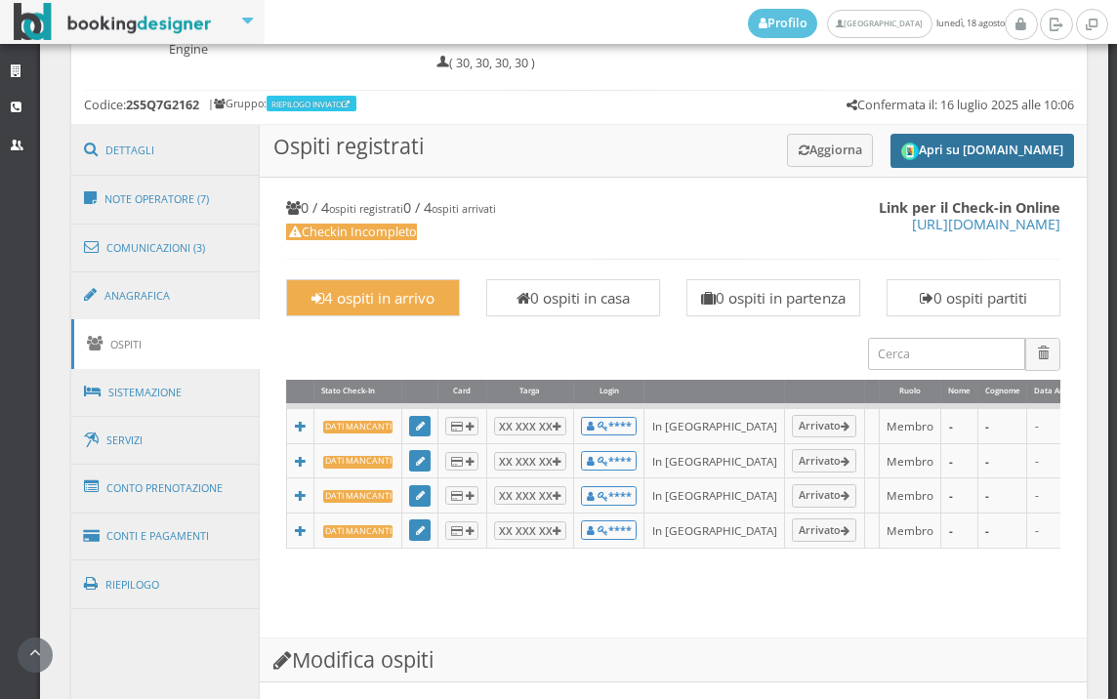
click at [1026, 159] on button "Apri su Online-Check.in" at bounding box center [983, 151] width 184 height 34
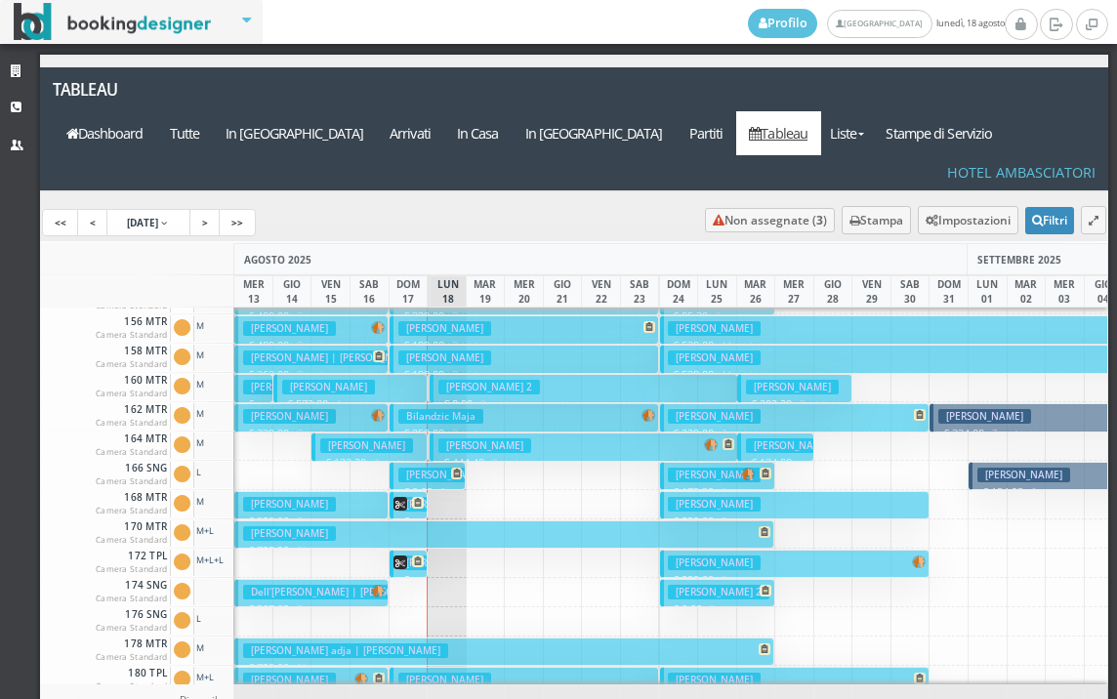
scroll to position [781, 0]
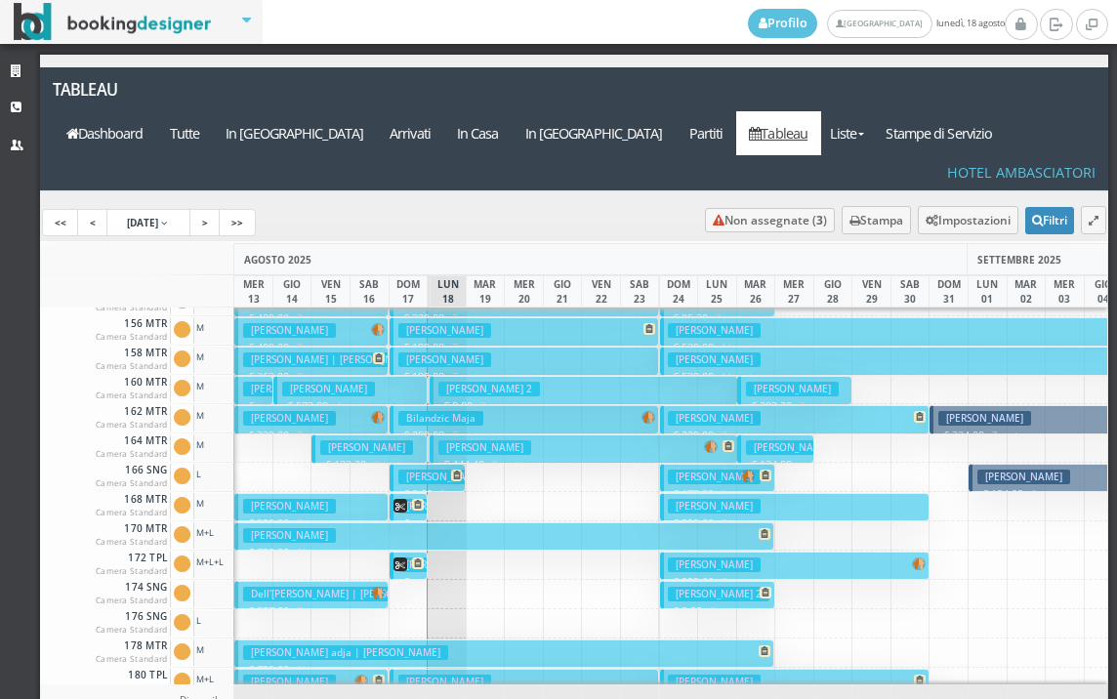
click at [466, 440] on h3 "[PERSON_NAME]" at bounding box center [484, 447] width 93 height 15
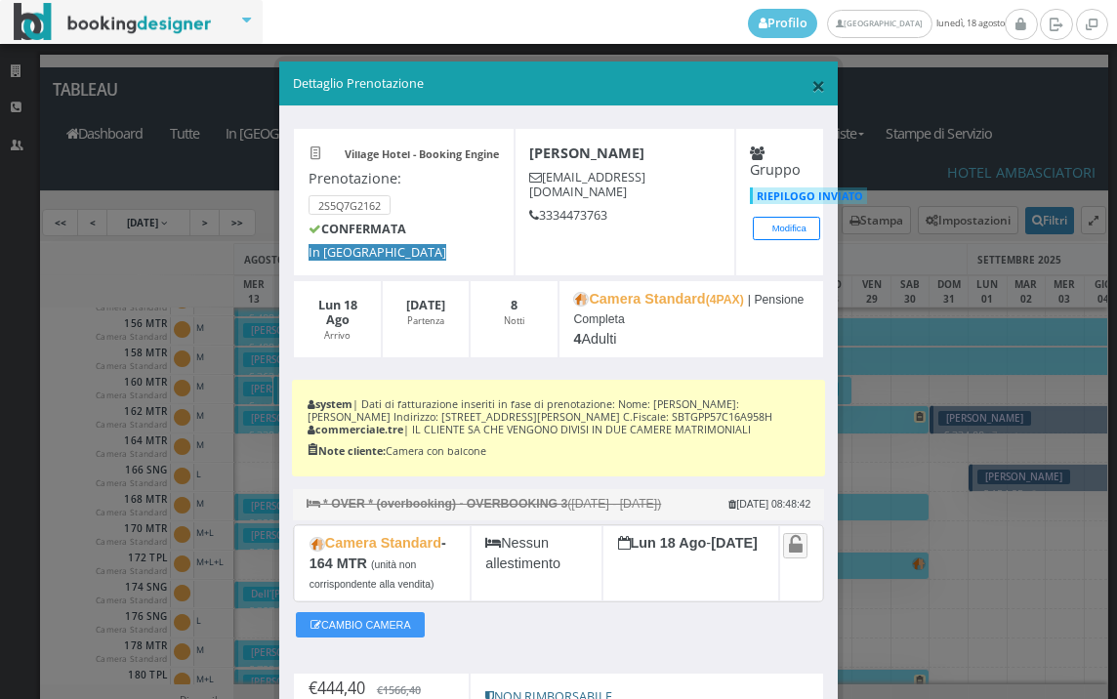
click at [811, 86] on span "×" at bounding box center [818, 84] width 14 height 33
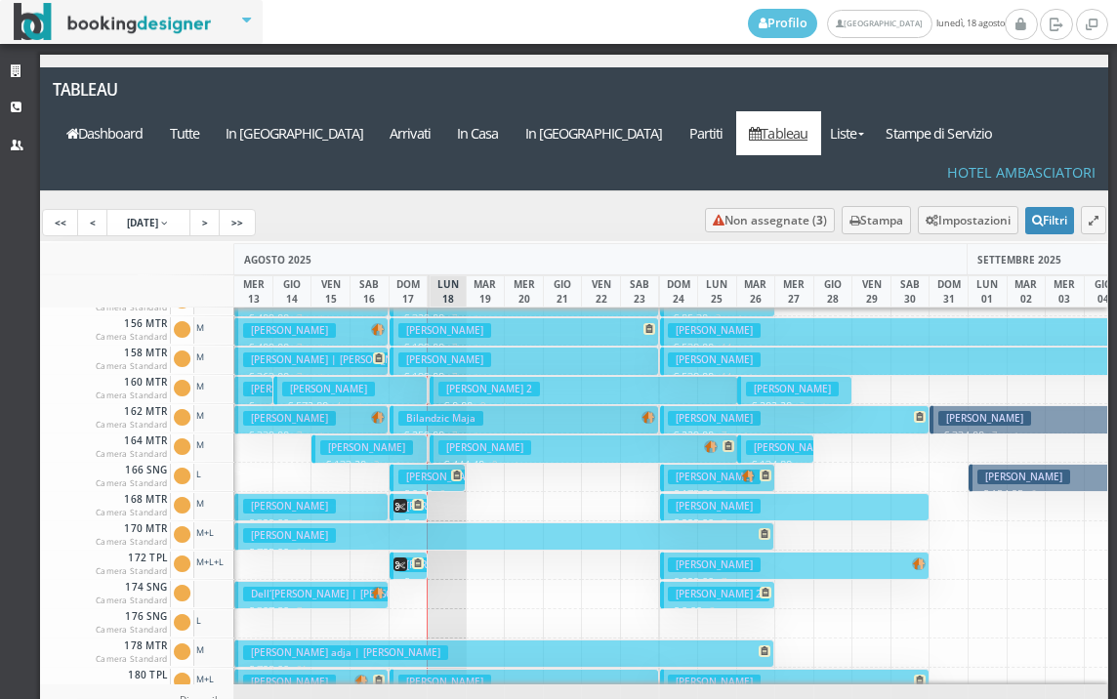
click at [446, 382] on h3 "Sabatino 2" at bounding box center [489, 389] width 102 height 15
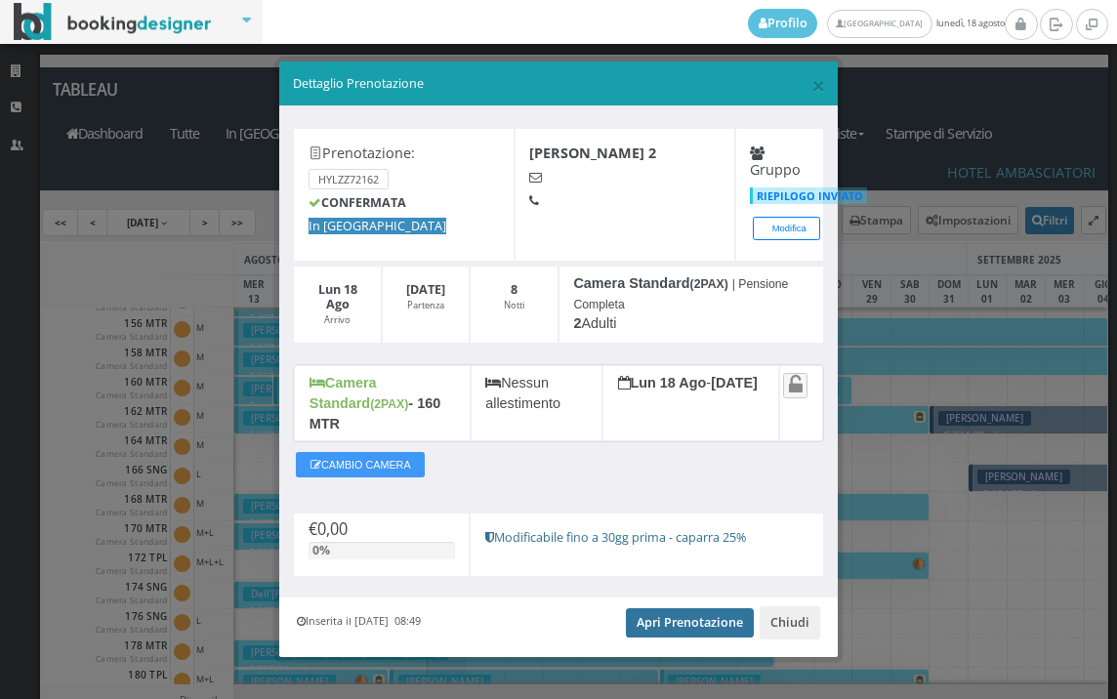
click at [664, 608] on link "Apri Prenotazione" at bounding box center [690, 622] width 128 height 29
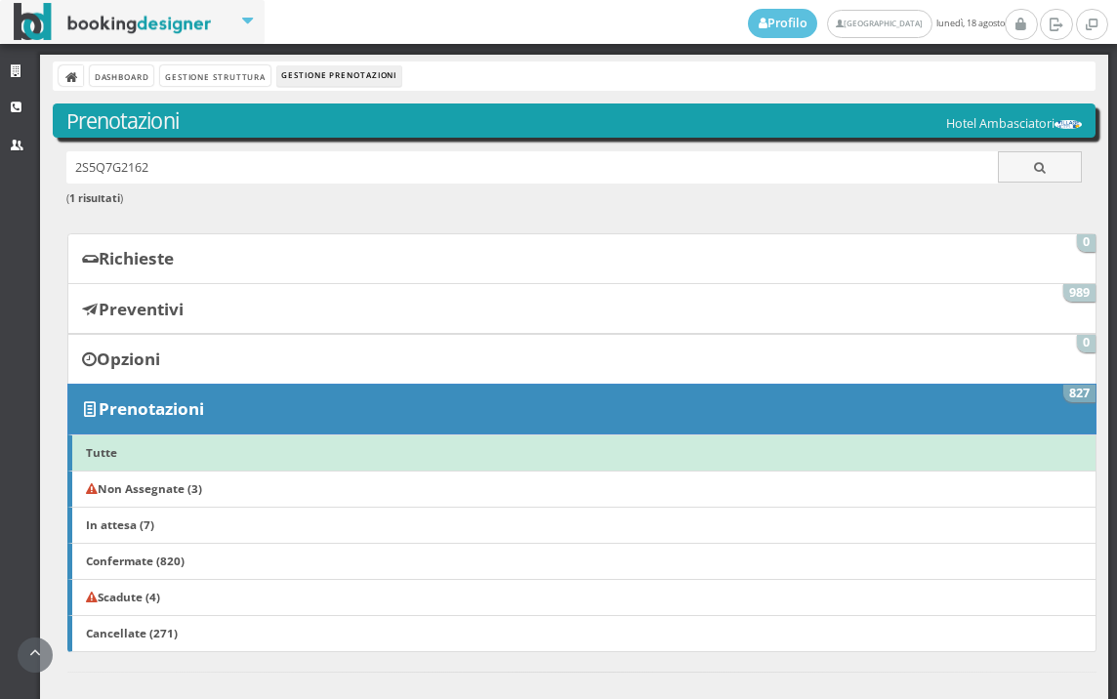
scroll to position [1000, 0]
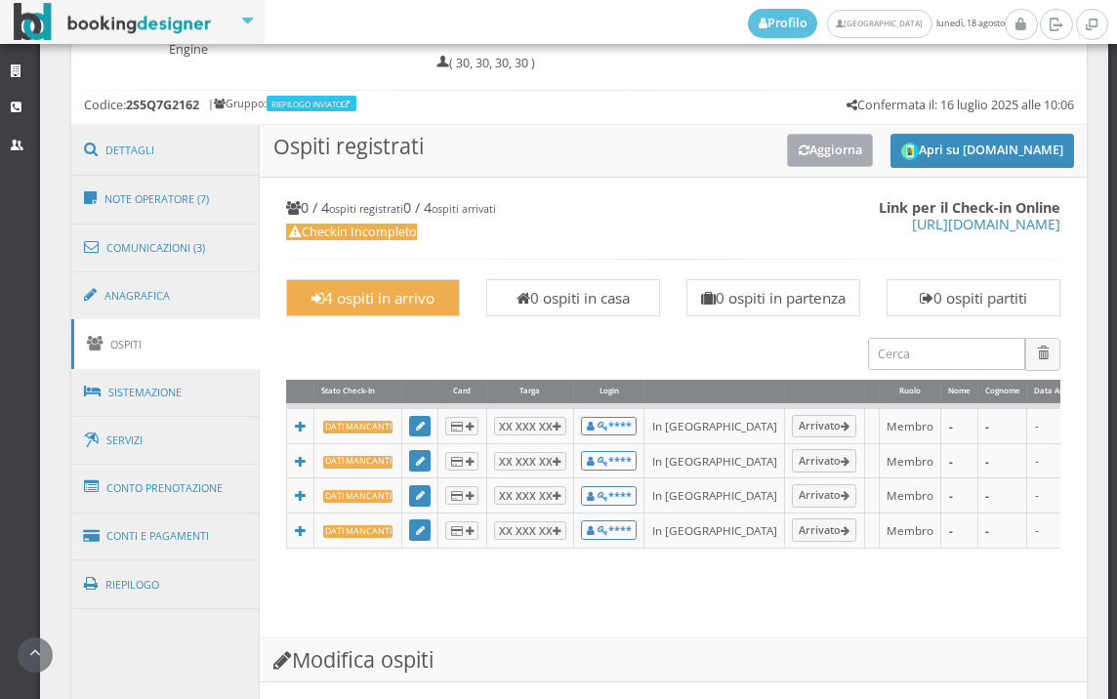
click at [825, 158] on button "Aggiorna" at bounding box center [830, 150] width 87 height 32
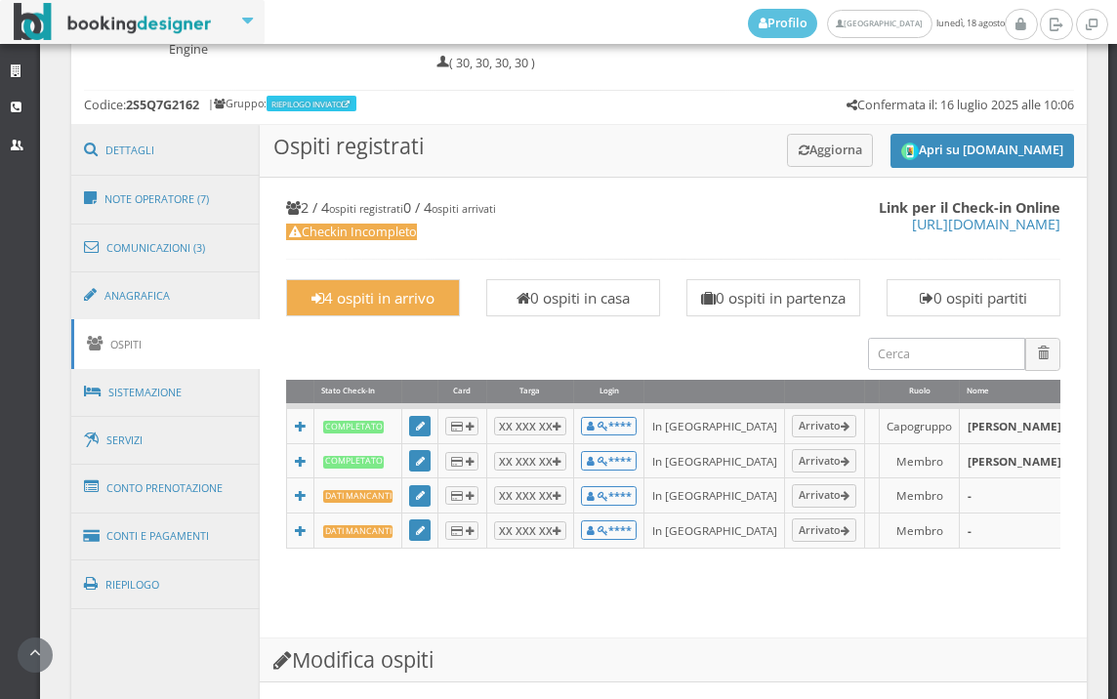
scroll to position [1760, 0]
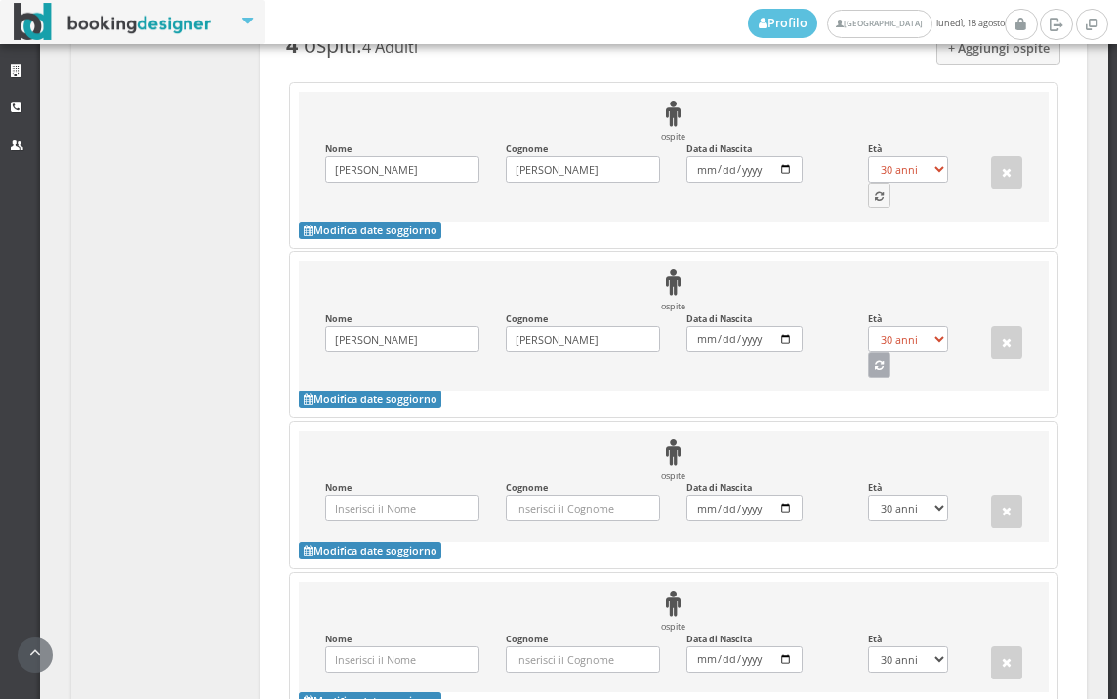
click at [868, 378] on button "button" at bounding box center [879, 365] width 23 height 25
select select "19"
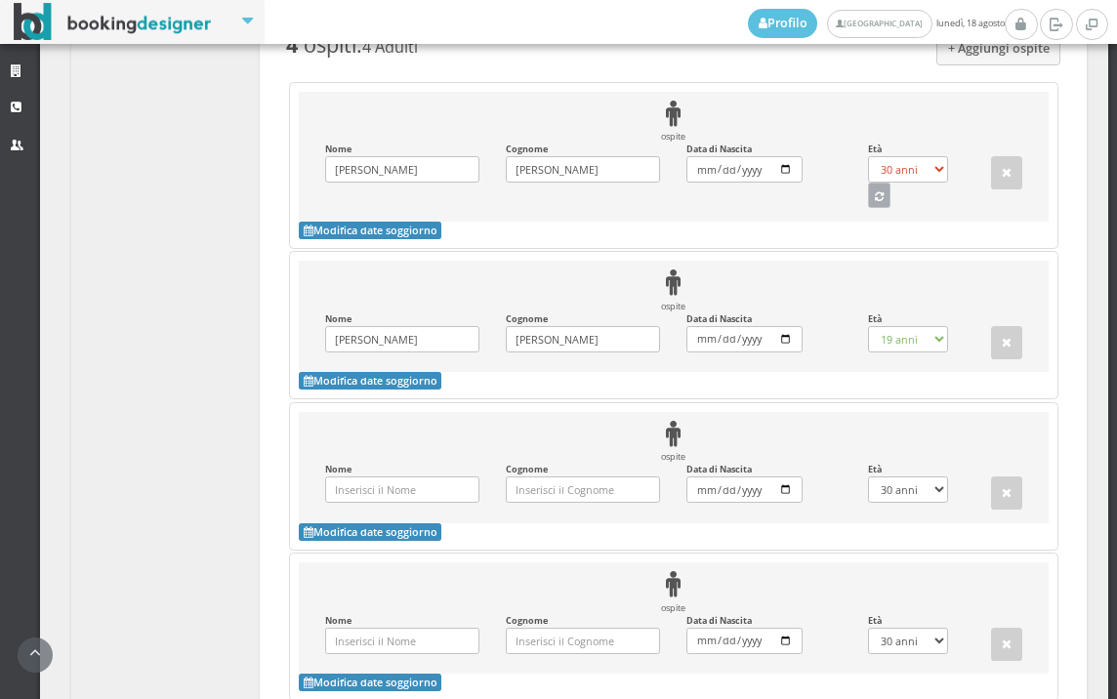
click at [869, 208] on button "button" at bounding box center [879, 195] width 23 height 25
select select "17"
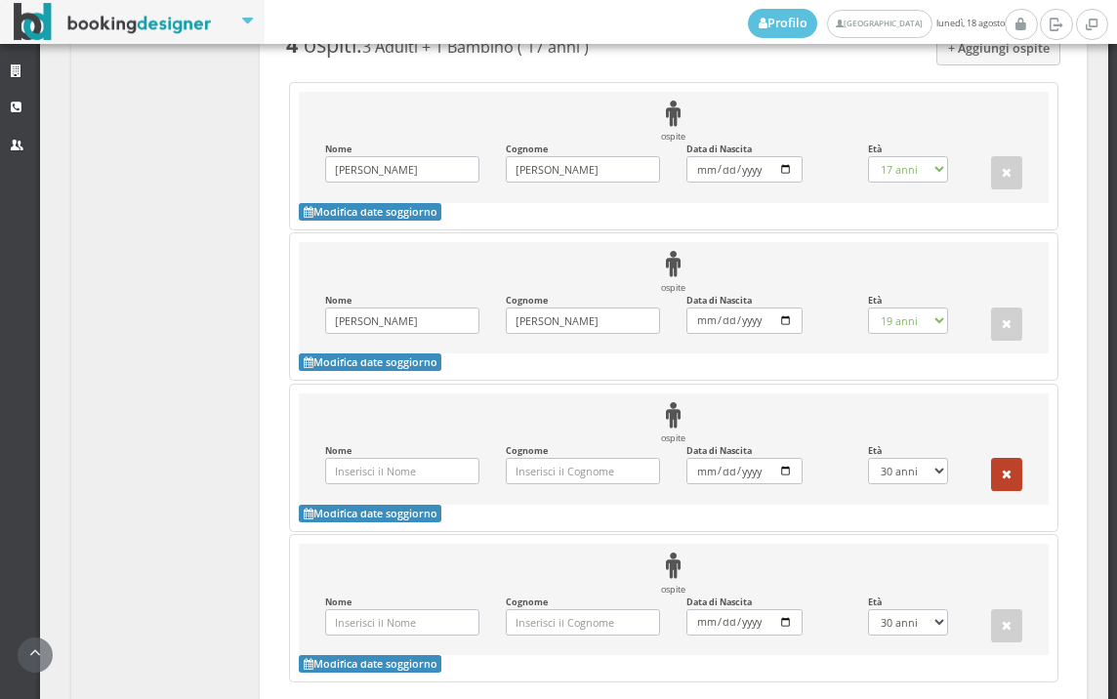
click at [991, 491] on button "button" at bounding box center [1006, 474] width 31 height 33
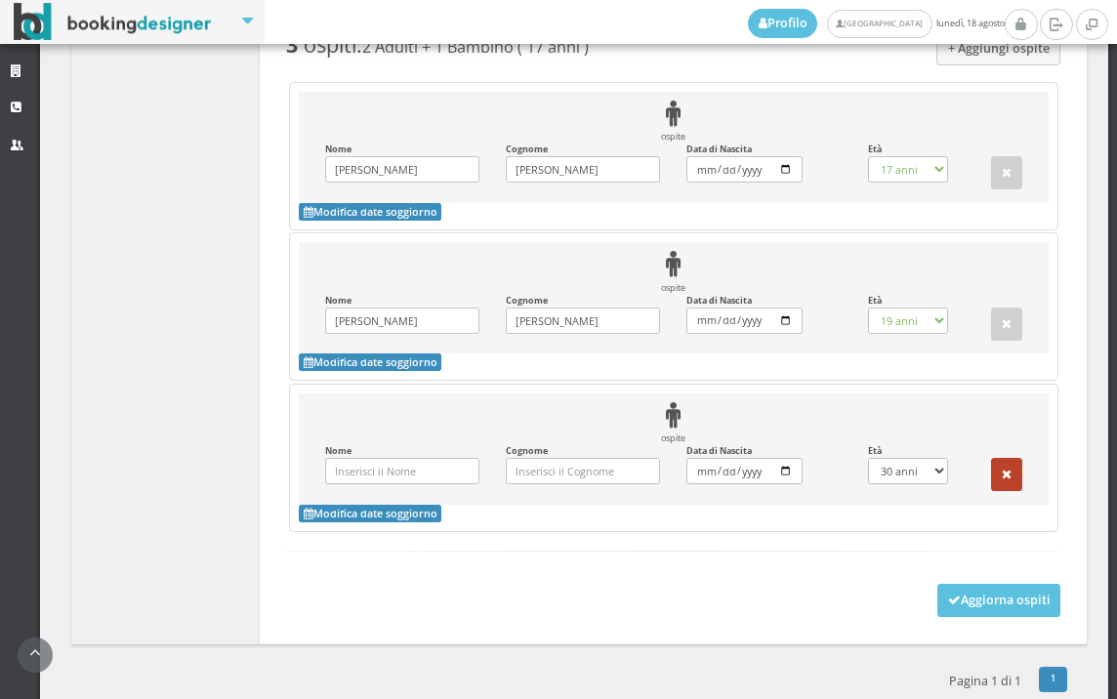
click at [991, 491] on button "button" at bounding box center [1006, 474] width 31 height 33
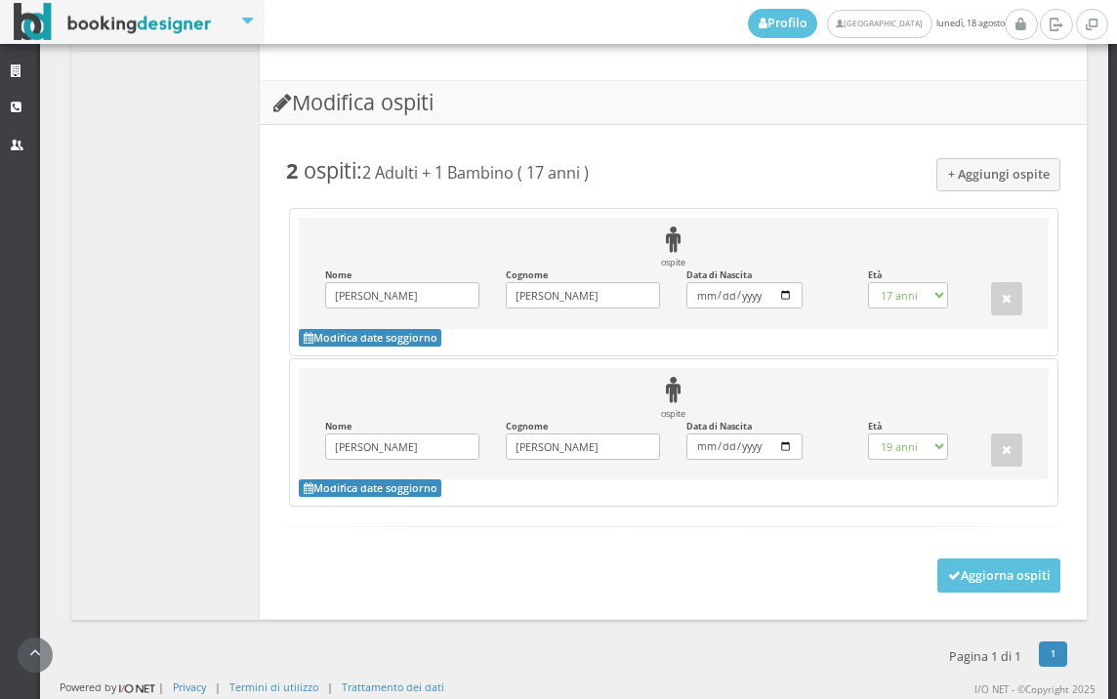
scroll to position [1655, 0]
click at [962, 594] on div "+ Aggiungi ospite 2 ospiti : 1 Adulti + 1 Bambino ( 17 anni ) ospite Nome JOHN …" at bounding box center [673, 365] width 801 height 480
click at [962, 591] on button "Aggiorna ospiti" at bounding box center [999, 575] width 124 height 33
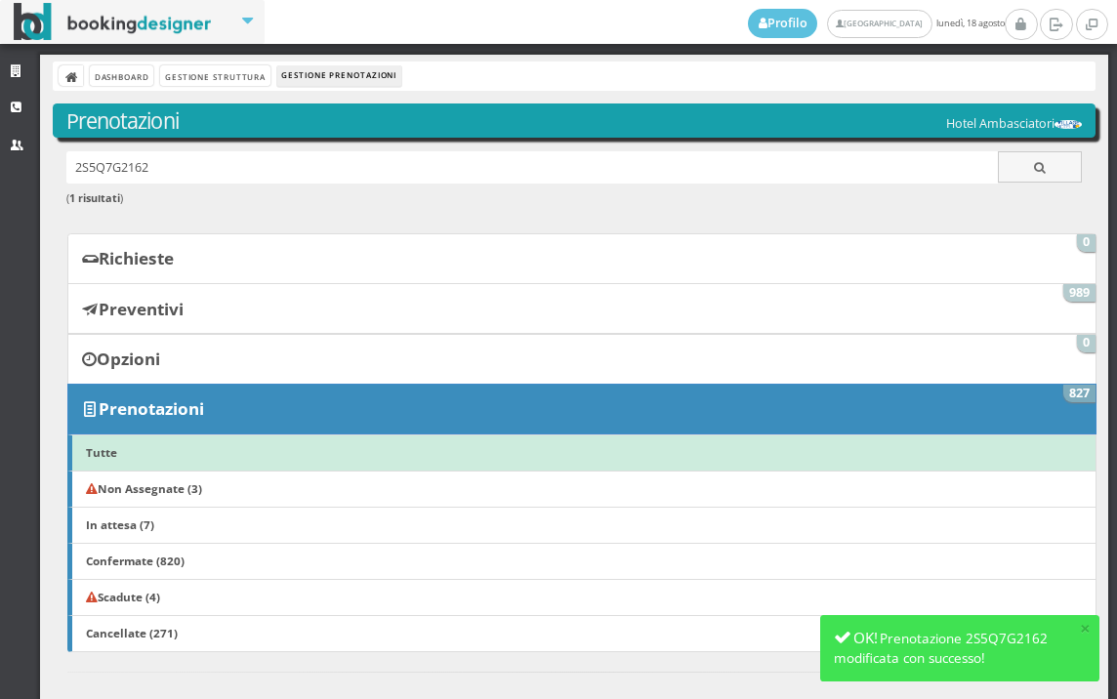
scroll to position [650, 0]
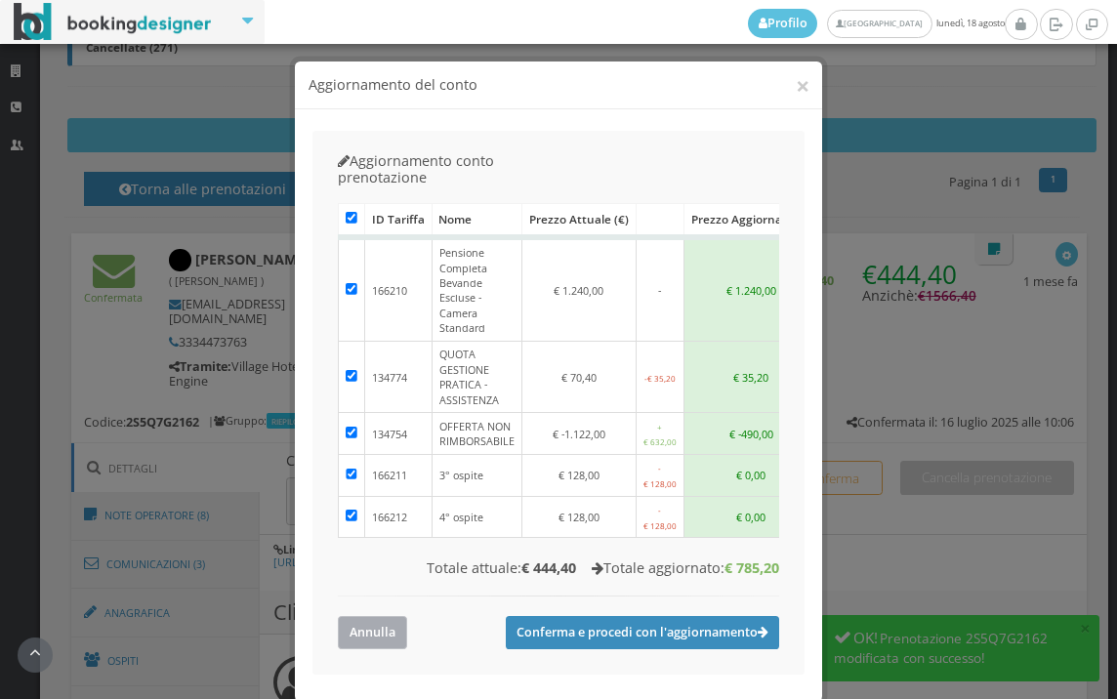
click at [366, 616] on button "Annulla" at bounding box center [372, 632] width 69 height 32
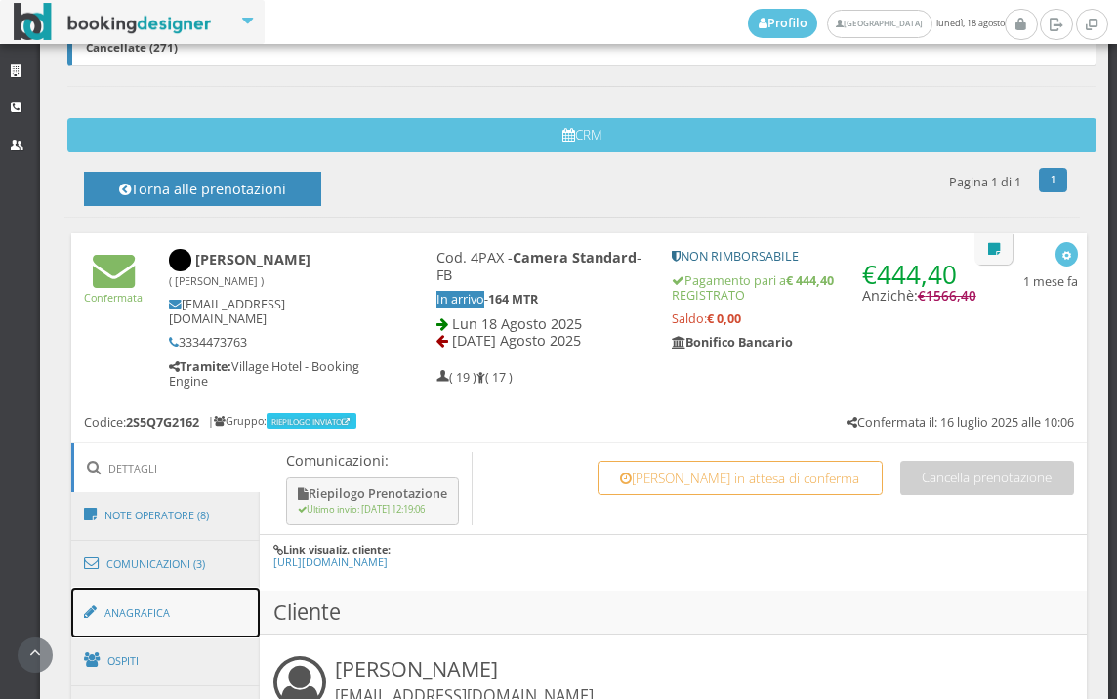
click at [203, 595] on link "Anagrafica" at bounding box center [165, 613] width 189 height 51
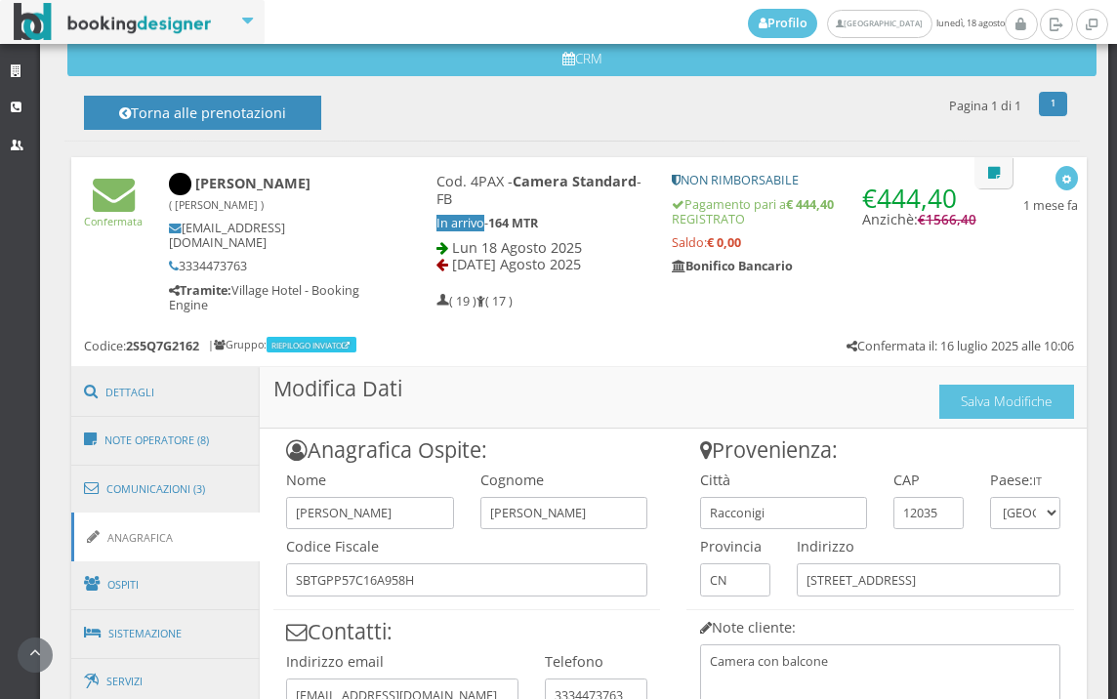
scroll to position [759, 0]
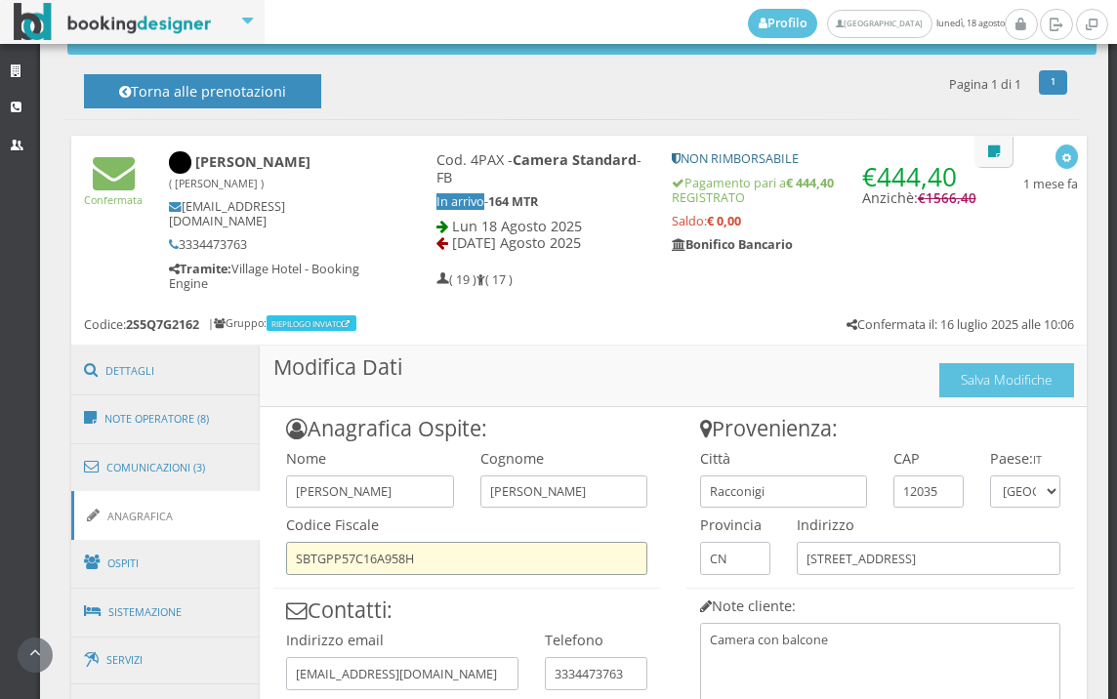
drag, startPoint x: 433, startPoint y: 559, endPoint x: 292, endPoint y: 556, distance: 140.6
click at [292, 556] on input "SBTGPP57C16A958H" at bounding box center [466, 558] width 361 height 32
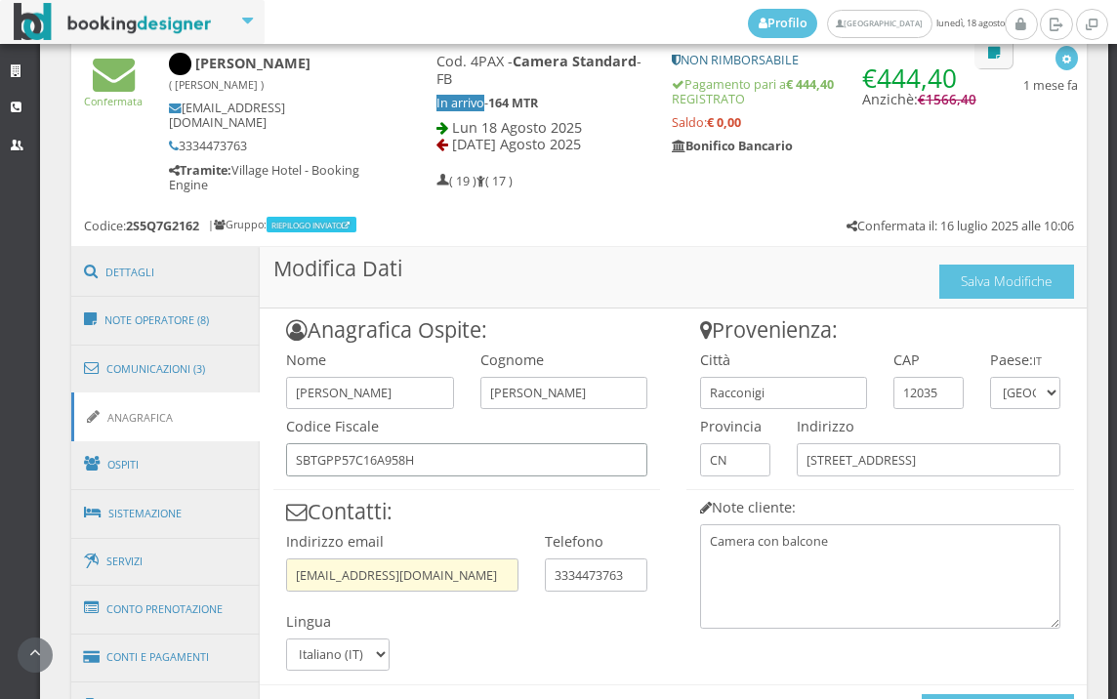
scroll to position [976, 0]
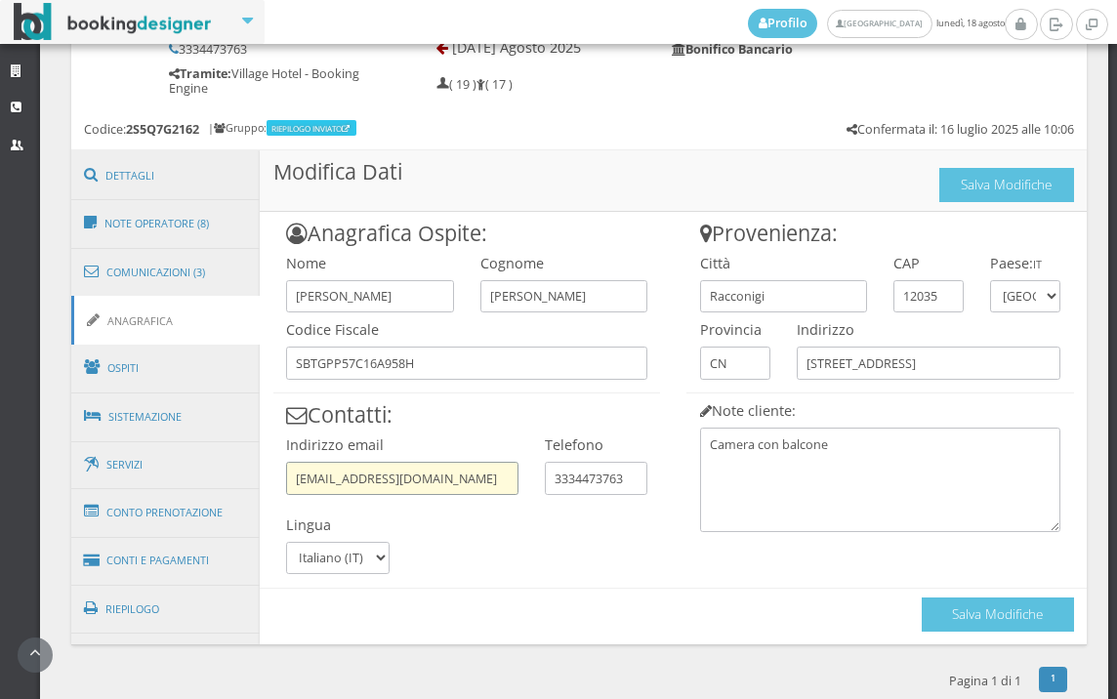
drag, startPoint x: 503, startPoint y: 482, endPoint x: 296, endPoint y: 473, distance: 207.2
click at [296, 473] on input "[EMAIL_ADDRESS][DOMAIN_NAME]" at bounding box center [401, 478] width 231 height 32
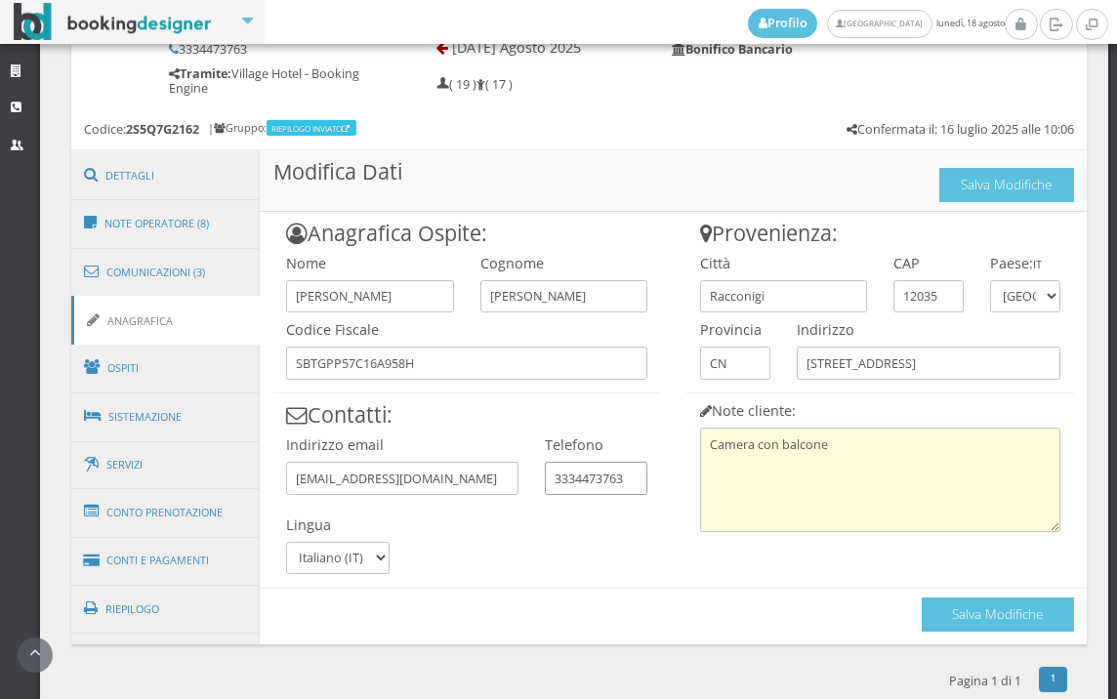
drag, startPoint x: 546, startPoint y: 478, endPoint x: 759, endPoint y: 492, distance: 213.3
click at [759, 492] on div "Anagrafica Ospite: Nome [PERSON_NAME] Cognome [PERSON_NAME] Codice Fiscale SBTG…" at bounding box center [673, 422] width 827 height 420
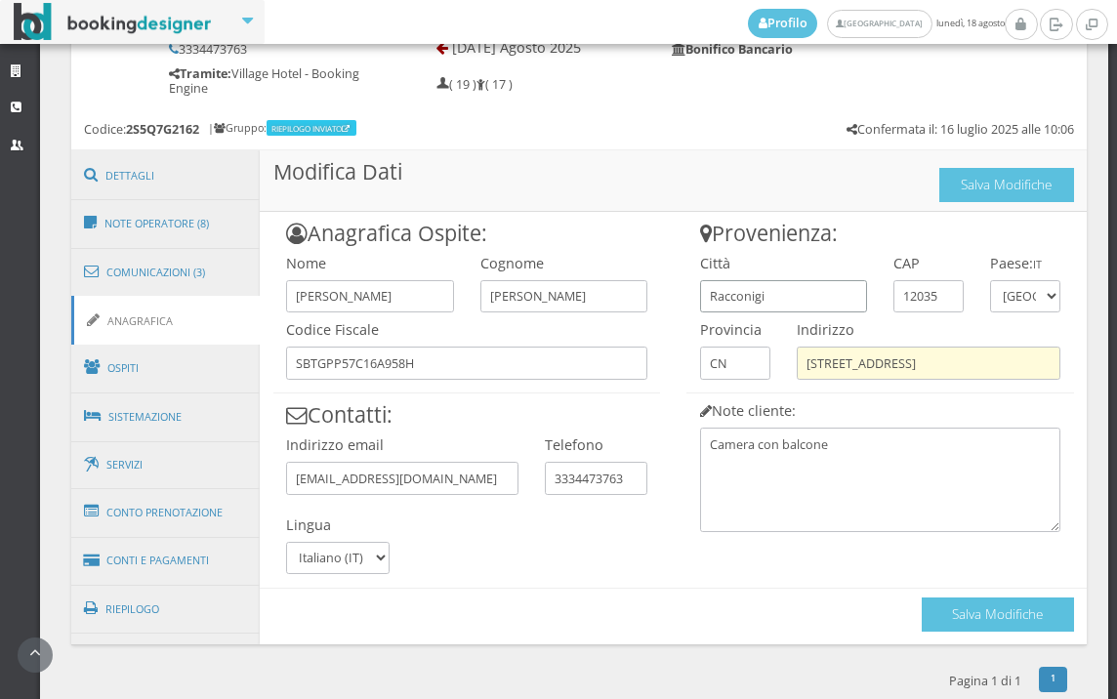
drag, startPoint x: 693, startPoint y: 295, endPoint x: 975, endPoint y: 366, distance: 290.1
click at [975, 366] on div "Provenienza: Città Racconigi CAP 12035 Paese: IT [GEOGRAPHIC_DATA] [GEOGRAPHIC_…" at bounding box center [881, 372] width 414 height 320
drag, startPoint x: 882, startPoint y: 286, endPoint x: 932, endPoint y: 314, distance: 57.3
click at [932, 314] on div "Provenienza: Città Racconigi CAP 12035 Paese: IT [GEOGRAPHIC_DATA] [GEOGRAPHIC_…" at bounding box center [881, 372] width 414 height 320
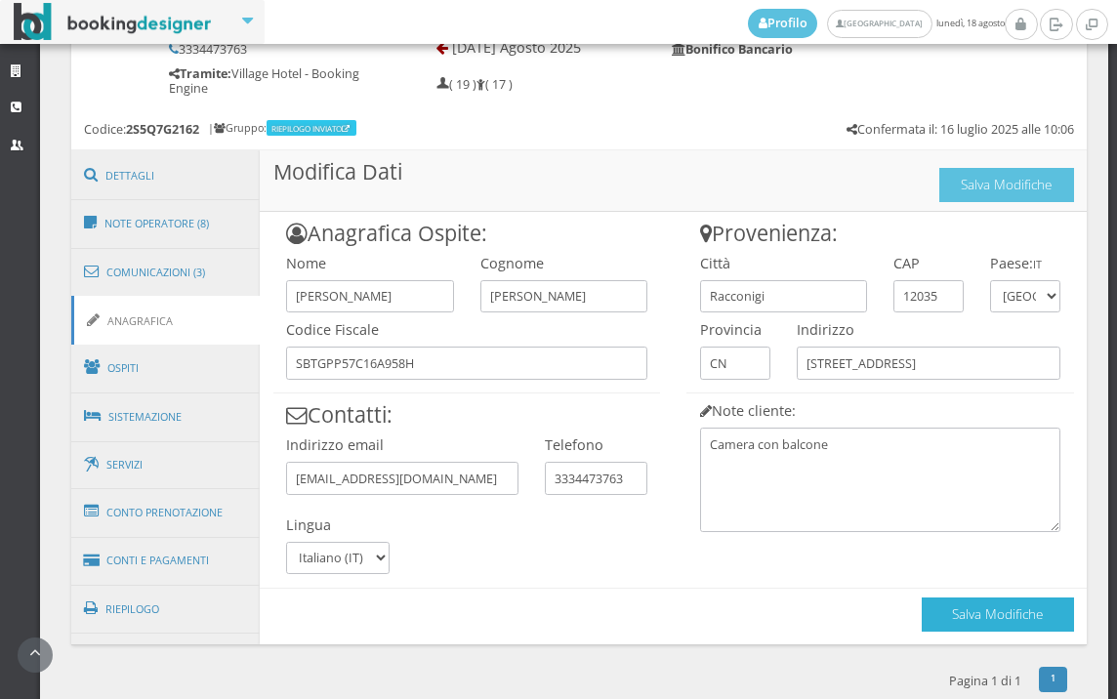
click at [956, 609] on button "Salva Modifiche" at bounding box center [998, 615] width 152 height 34
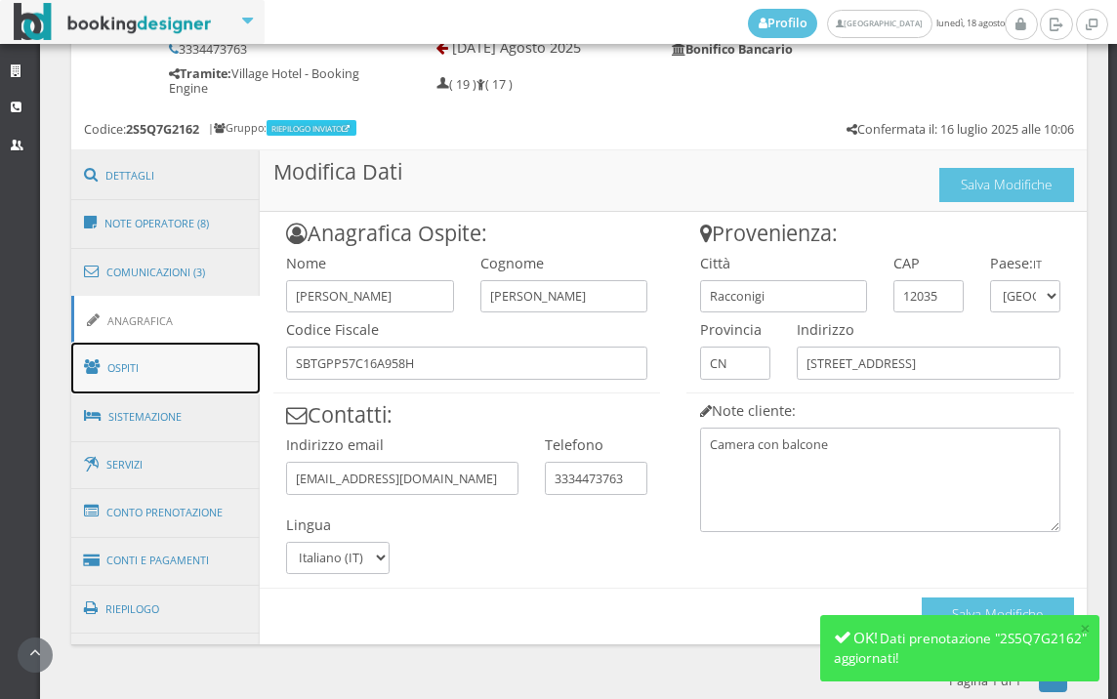
click at [161, 362] on link "Ospiti" at bounding box center [165, 368] width 189 height 51
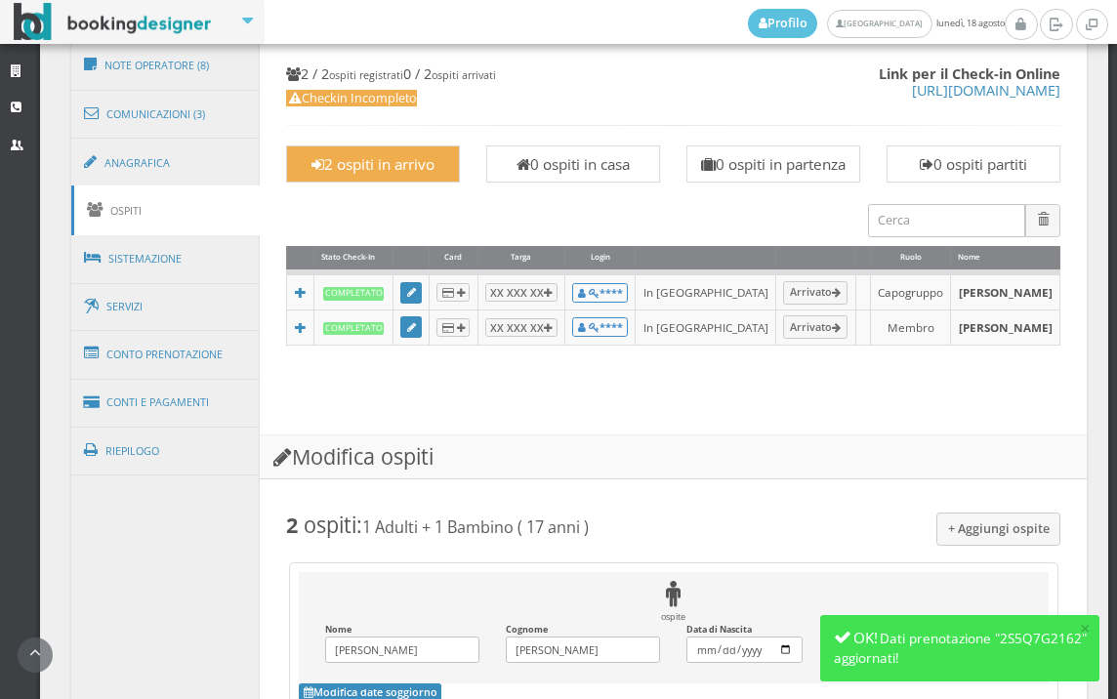
scroll to position [931, 0]
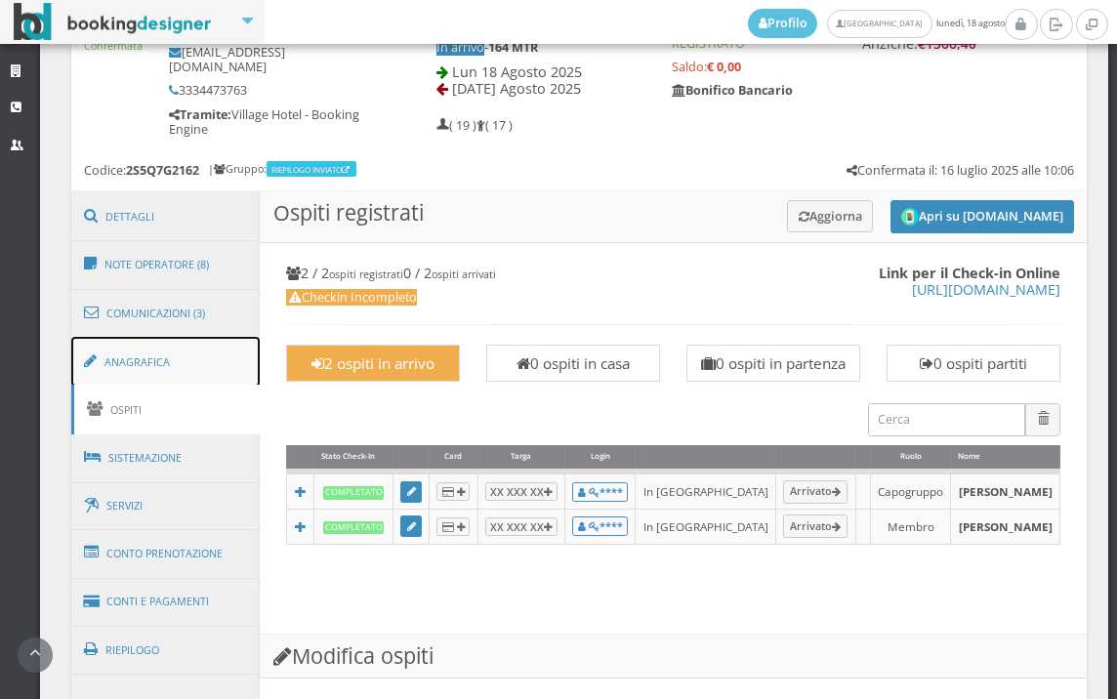
click at [197, 371] on link "Anagrafica" at bounding box center [165, 362] width 189 height 51
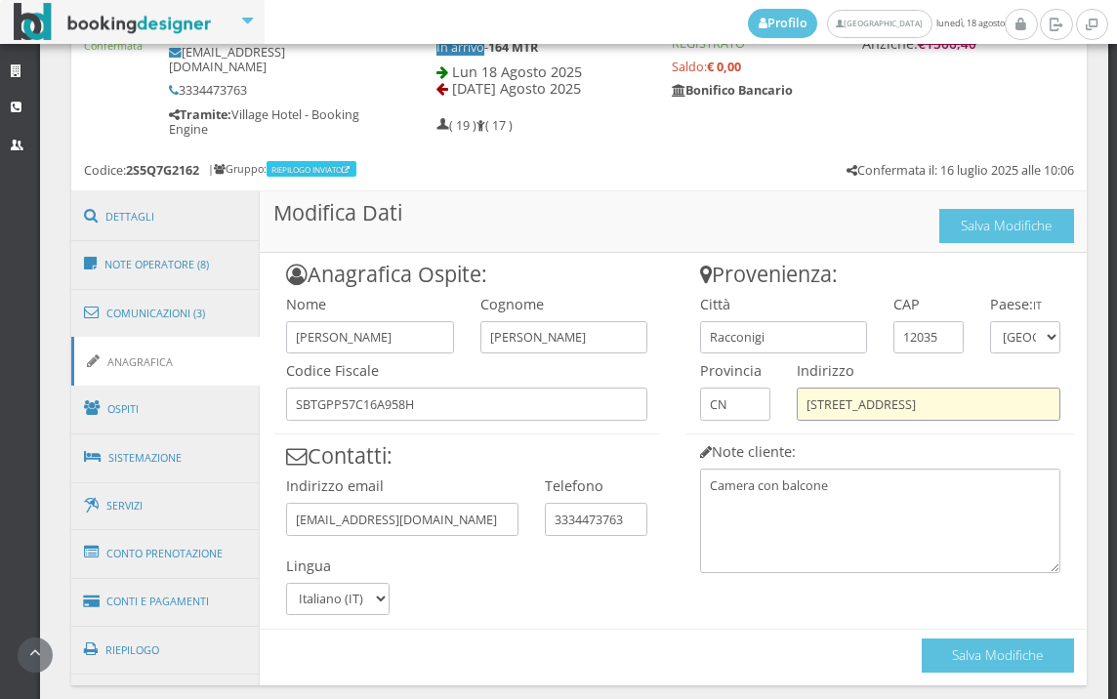
drag, startPoint x: 793, startPoint y: 404, endPoint x: 1016, endPoint y: 404, distance: 222.6
click at [1016, 404] on input "[STREET_ADDRESS]" at bounding box center [929, 404] width 264 height 32
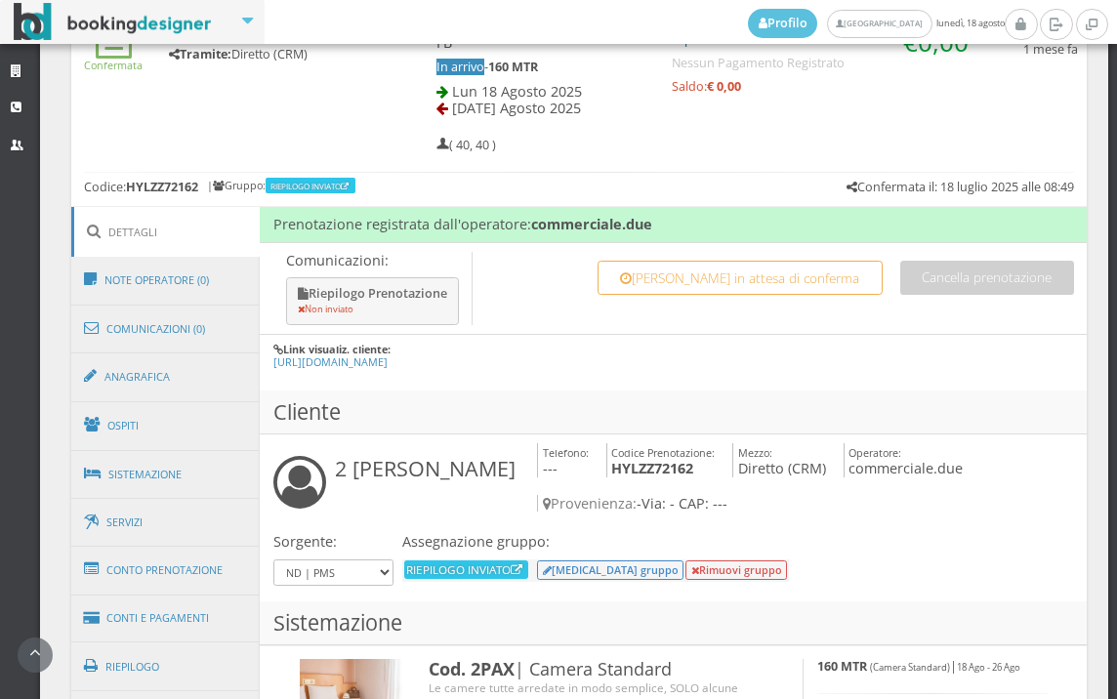
scroll to position [945, 0]
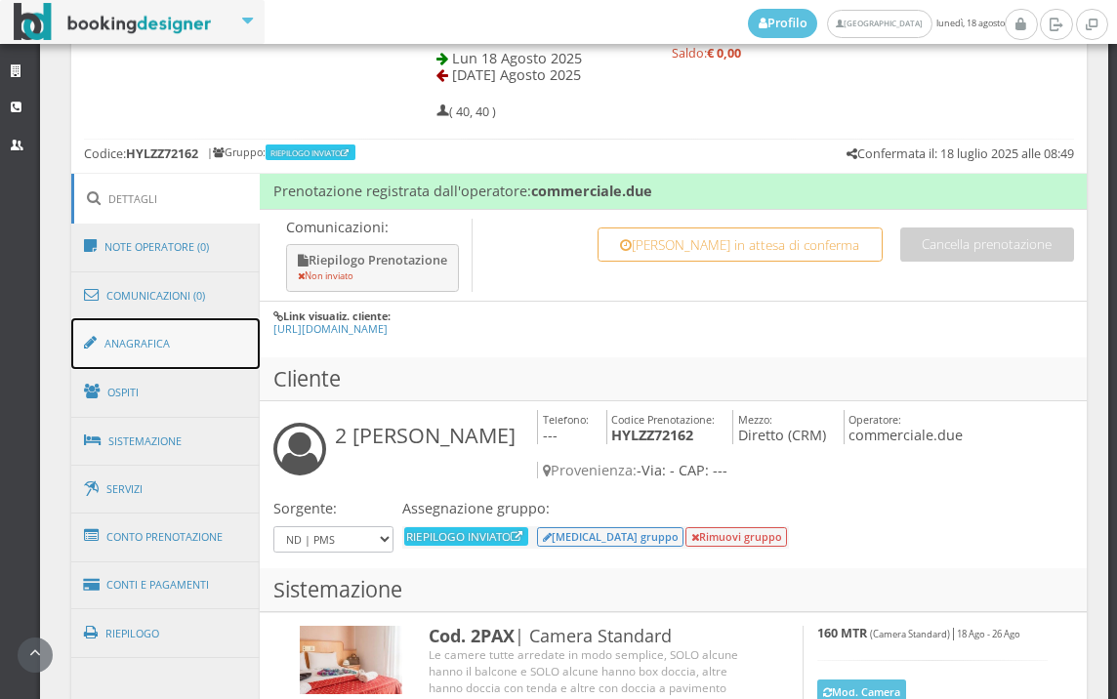
click at [158, 346] on link "Anagrafica" at bounding box center [165, 343] width 189 height 51
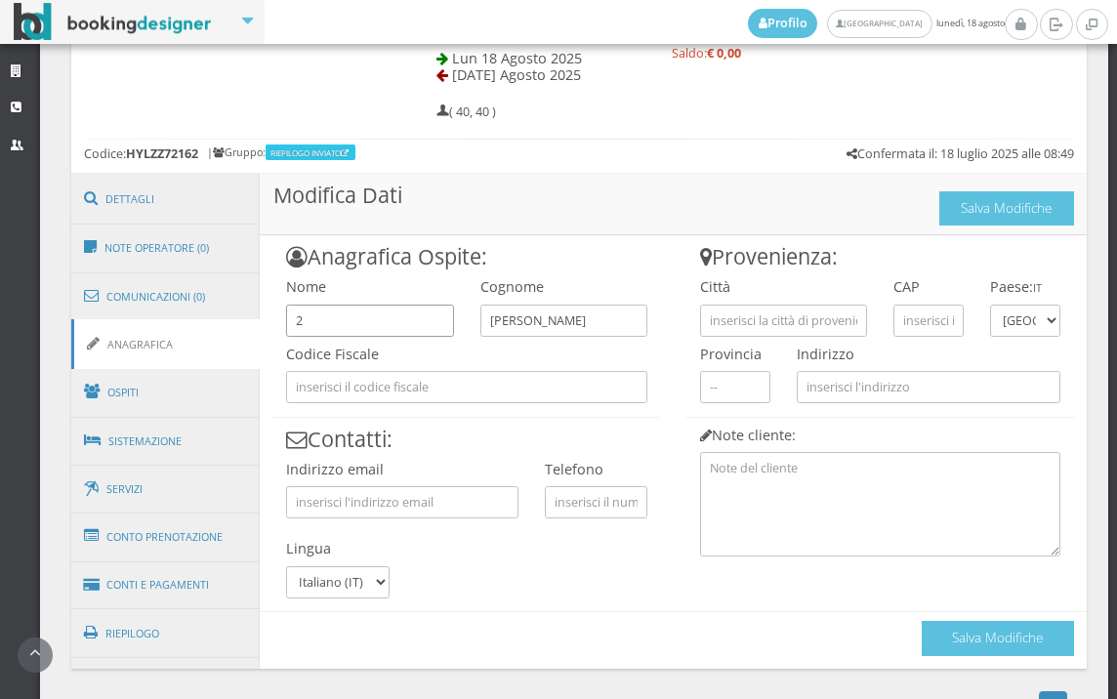
drag, startPoint x: 334, startPoint y: 325, endPoint x: 118, endPoint y: 339, distance: 216.2
click at [118, 339] on div "Dettagli Note Operatore (0) Comunicazioni (0) Anagrafica Ospiti Sistemazione Se…" at bounding box center [579, 421] width 1017 height 496
type input "[PERSON_NAME]"
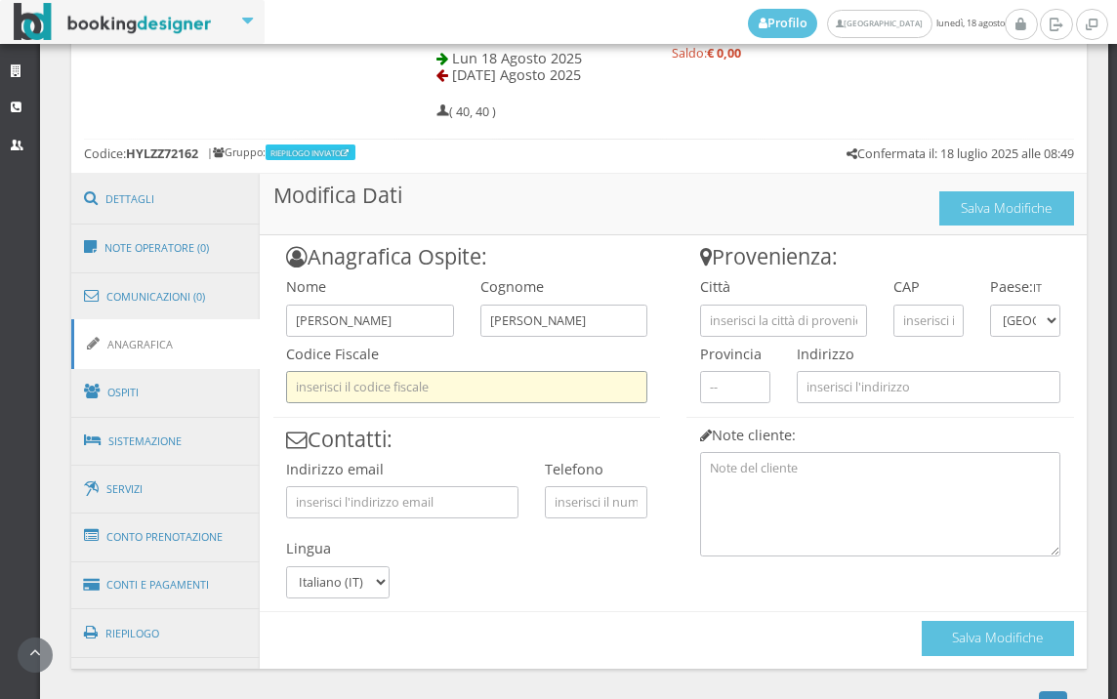
click at [339, 386] on input "text" at bounding box center [466, 387] width 361 height 32
paste input "SBTGPP57C16A958H"
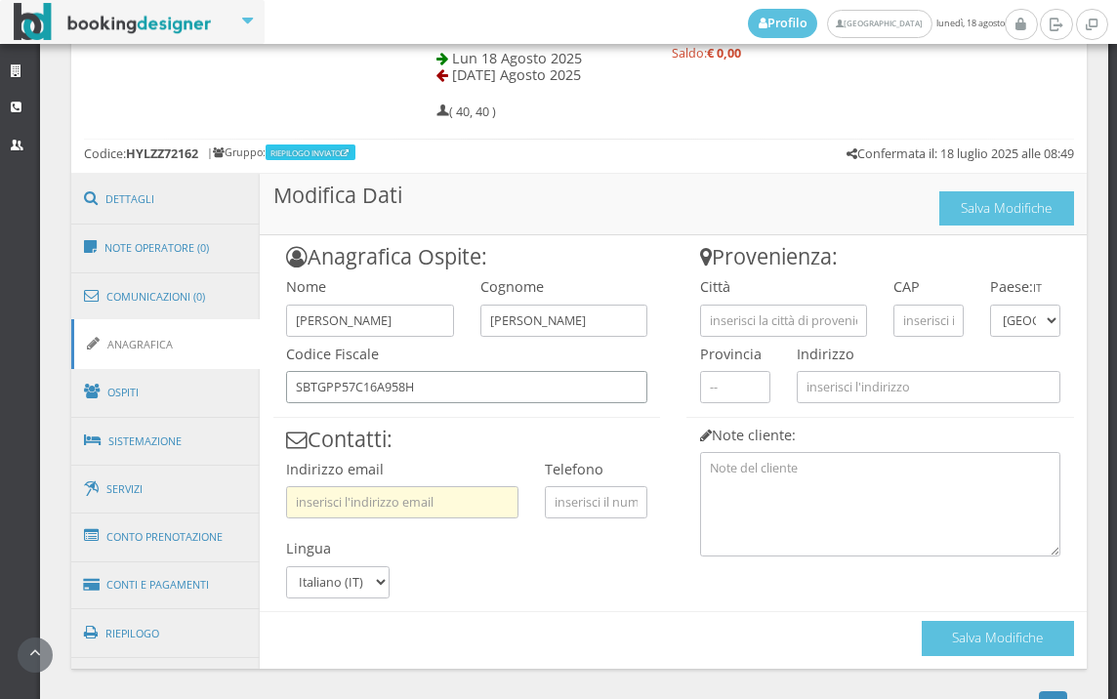
type input "SBTGPP57C16A958H"
click at [351, 496] on input "text" at bounding box center [401, 502] width 231 height 32
paste input "[EMAIL_ADDRESS][DOMAIN_NAME]"
type input "[EMAIL_ADDRESS][DOMAIN_NAME]"
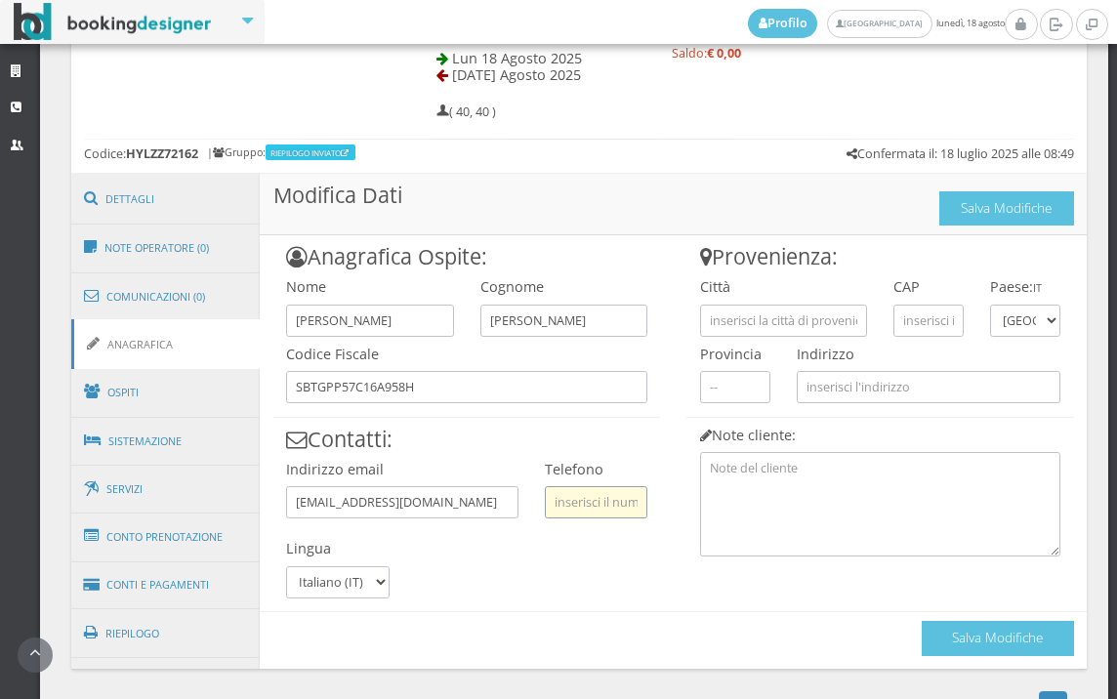
click at [610, 497] on input "text" at bounding box center [596, 502] width 103 height 32
paste input "3334473763"
type input "3334473763"
click at [843, 322] on input "text" at bounding box center [783, 321] width 167 height 32
paste input "Racconigi"
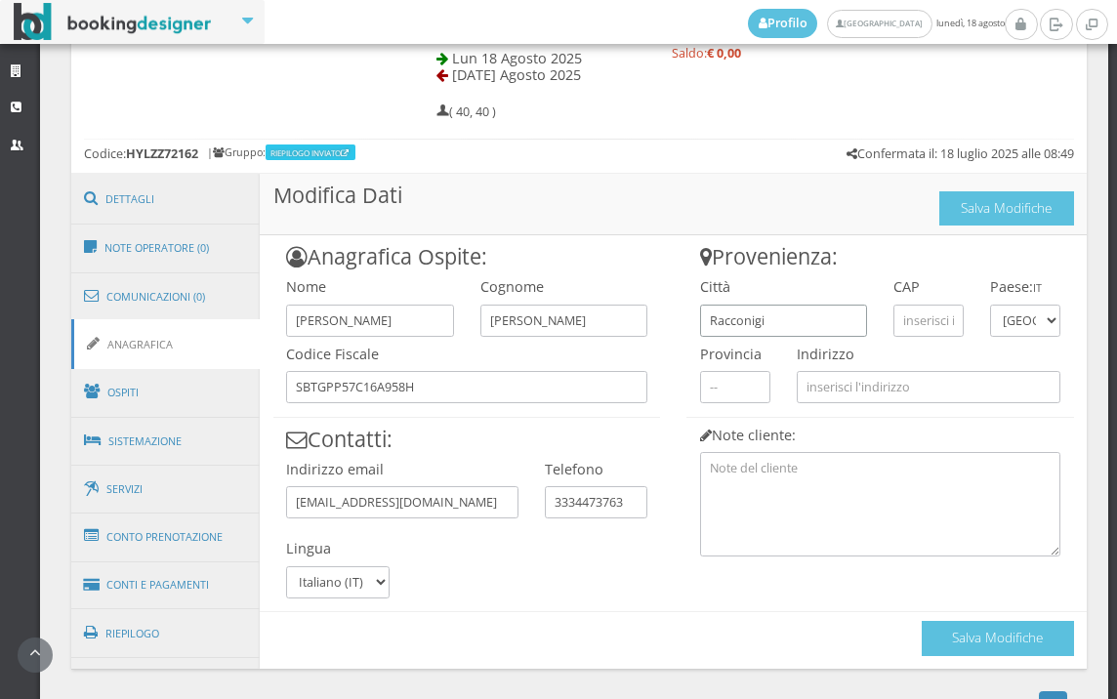
type input "Racconigi"
click at [895, 323] on input "text" at bounding box center [928, 321] width 70 height 32
type input "12035"
type input "CN"
type input "[STREET_ADDRESS]"
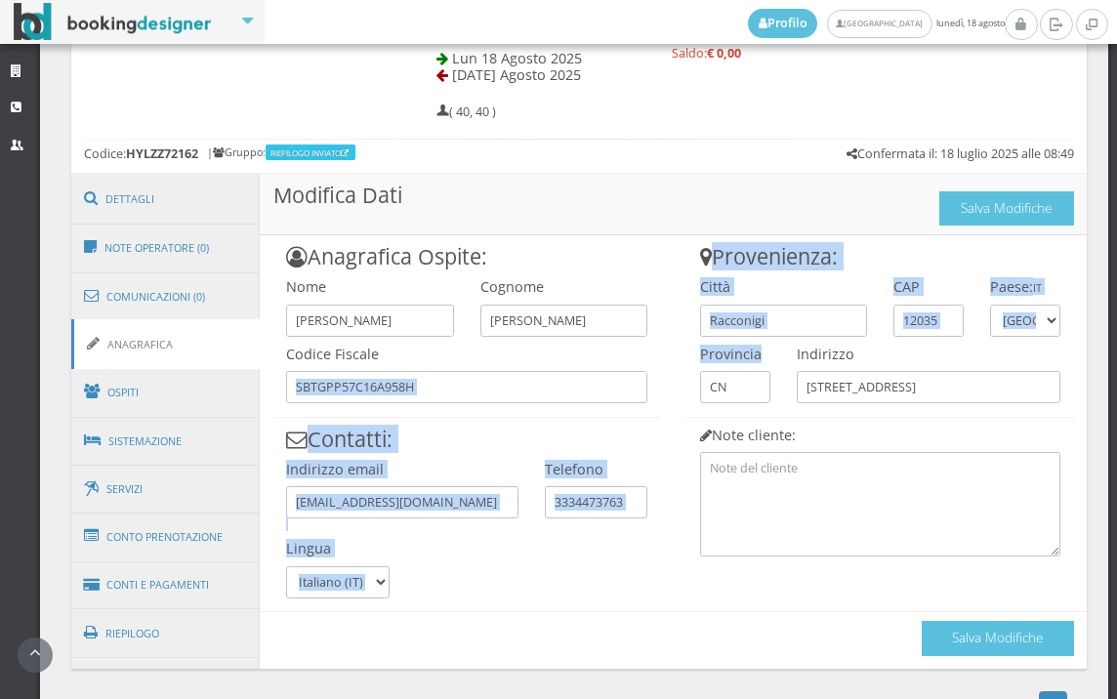
drag, startPoint x: 762, startPoint y: 385, endPoint x: 645, endPoint y: 395, distance: 116.7
click at [645, 395] on div "Anagrafica Ospite: Nome GIUSEPPE Cognome Sabatino Codice Fiscale SBTGPP57C16A95…" at bounding box center [673, 445] width 827 height 420
drag, startPoint x: 645, startPoint y: 395, endPoint x: 667, endPoint y: 404, distance: 23.2
click at [674, 404] on div "Provenienza: Città Racconigi CAP 12035 Paese: IT Andorra Emirati Arabi Uniti Af…" at bounding box center [881, 395] width 414 height 320
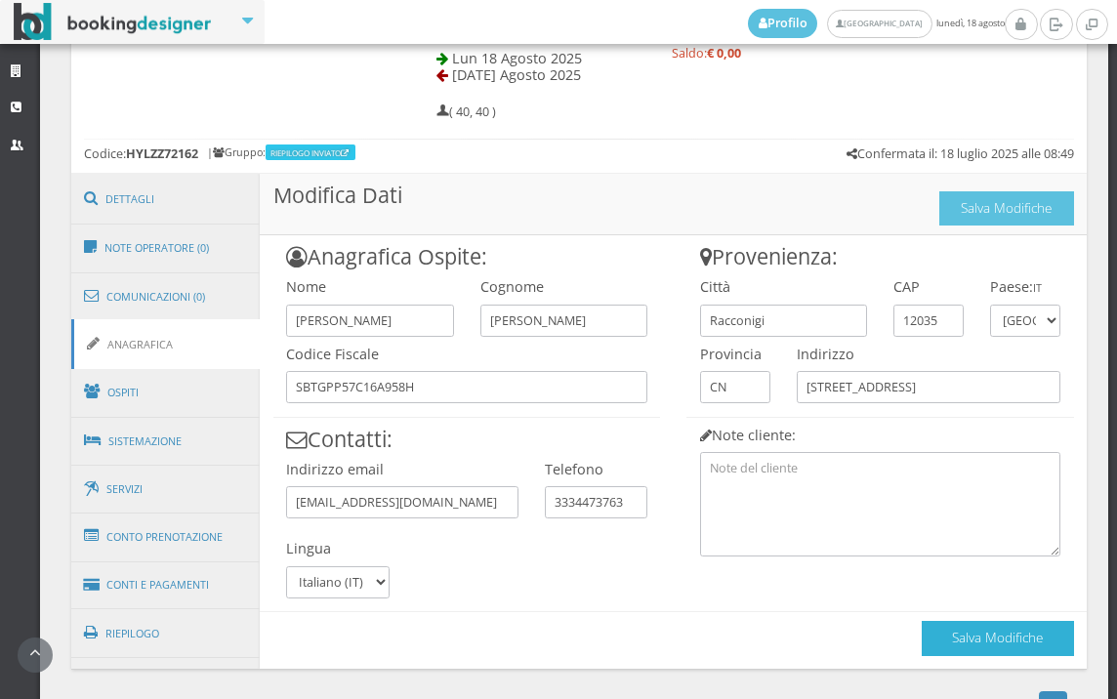
click at [997, 634] on button "Salva Modifiche" at bounding box center [998, 638] width 152 height 34
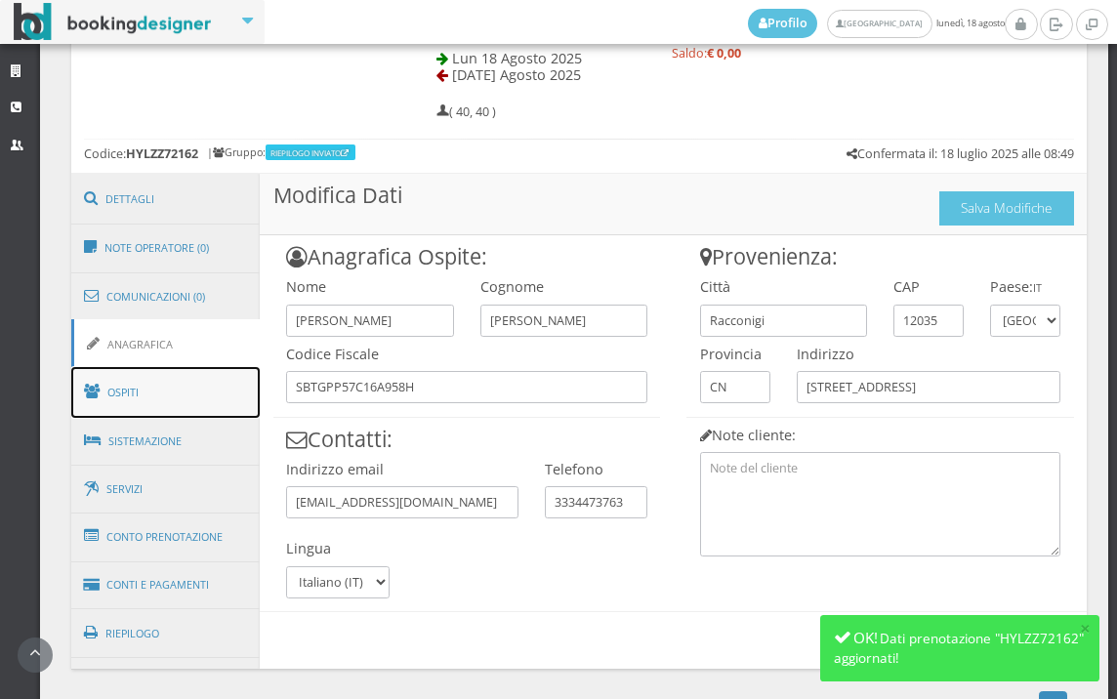
click at [141, 404] on link "Ospiti" at bounding box center [165, 392] width 189 height 51
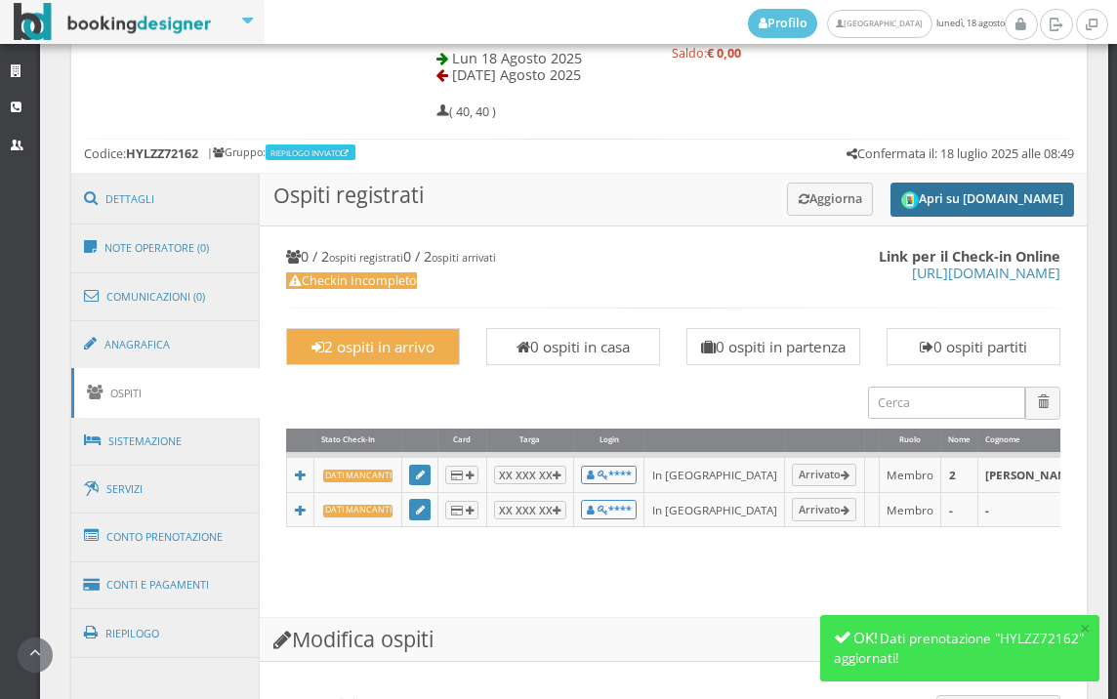
click at [945, 190] on button "Apri su [DOMAIN_NAME]" at bounding box center [983, 200] width 184 height 34
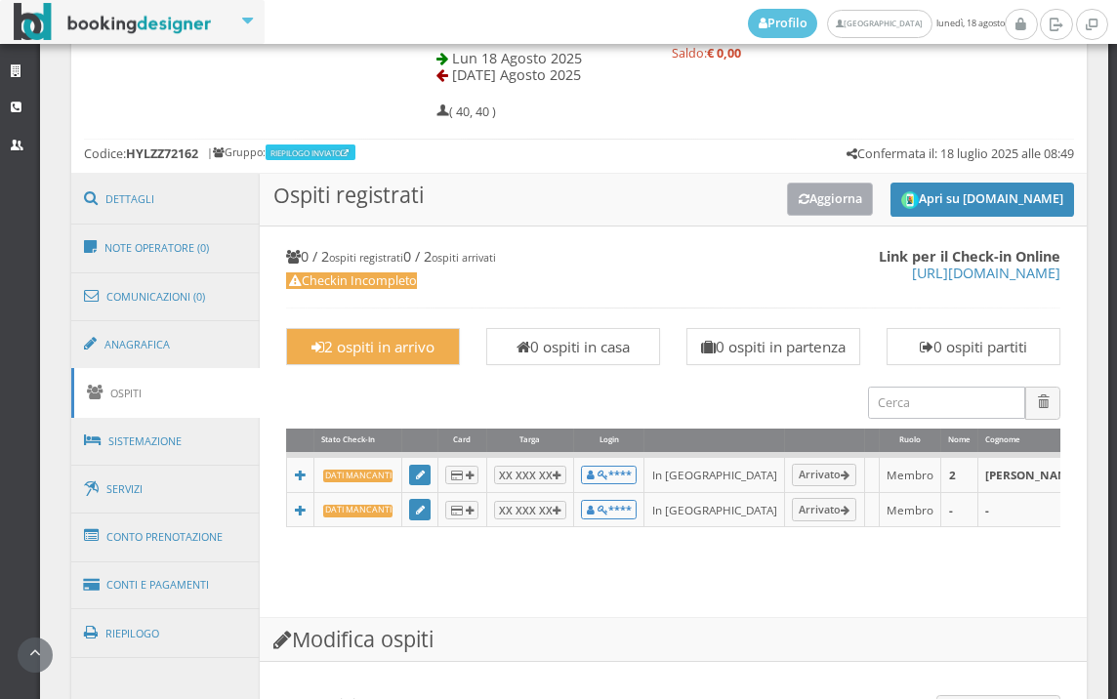
click at [787, 198] on button "Aggiorna" at bounding box center [830, 199] width 87 height 32
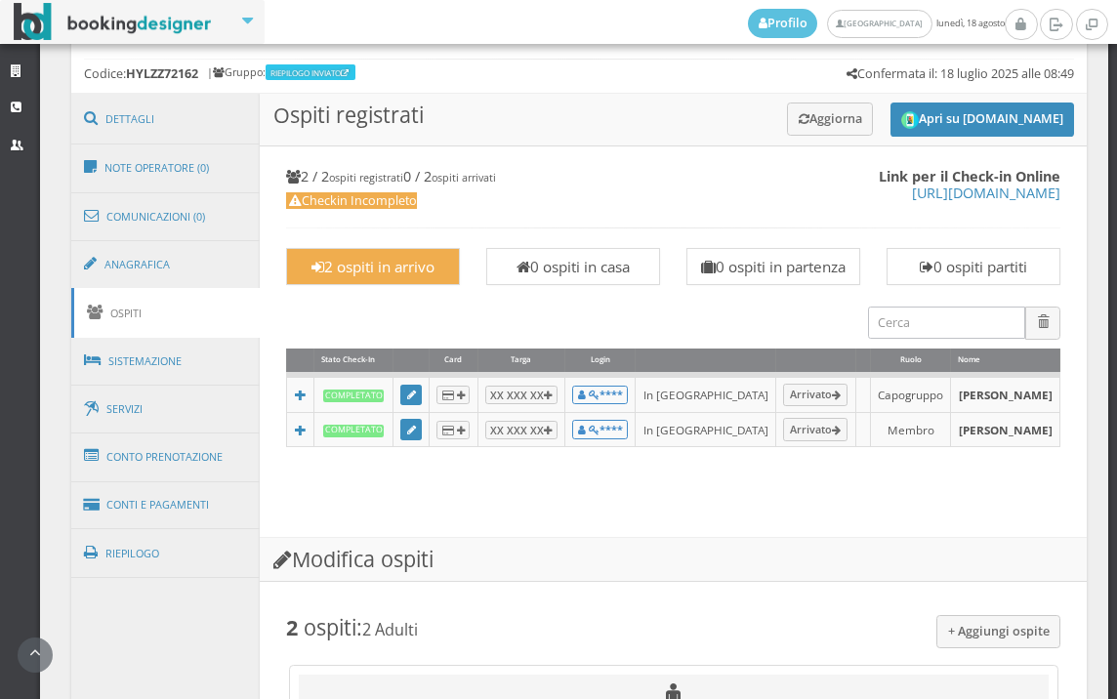
scroll to position [1488, 0]
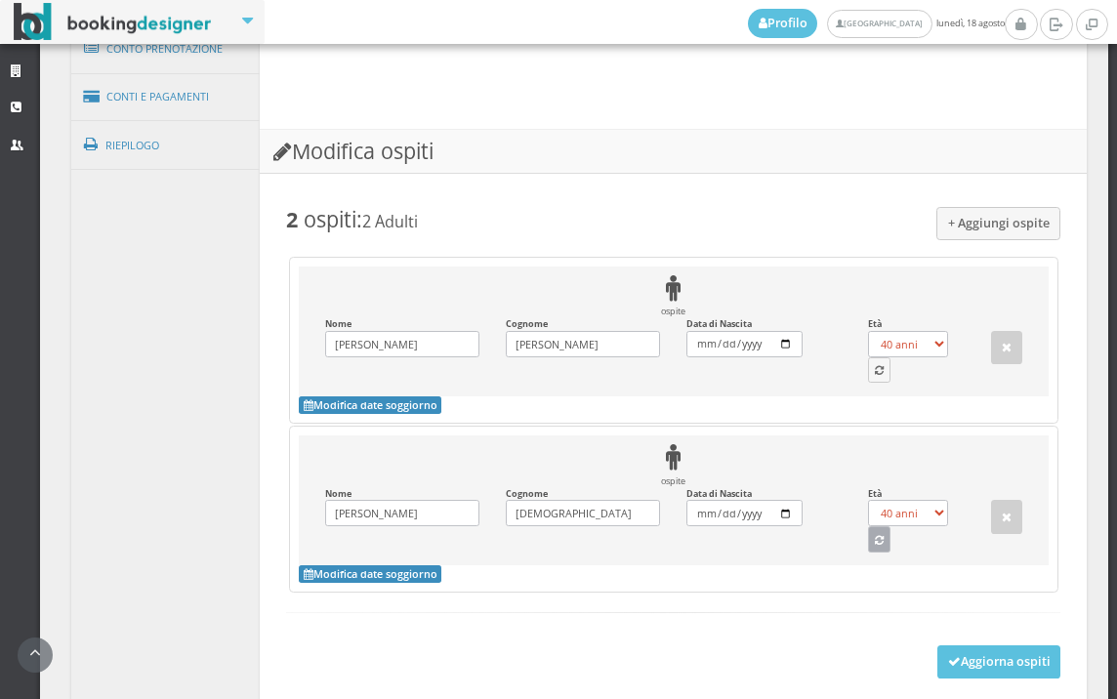
click at [874, 552] on button "button" at bounding box center [879, 538] width 23 height 25
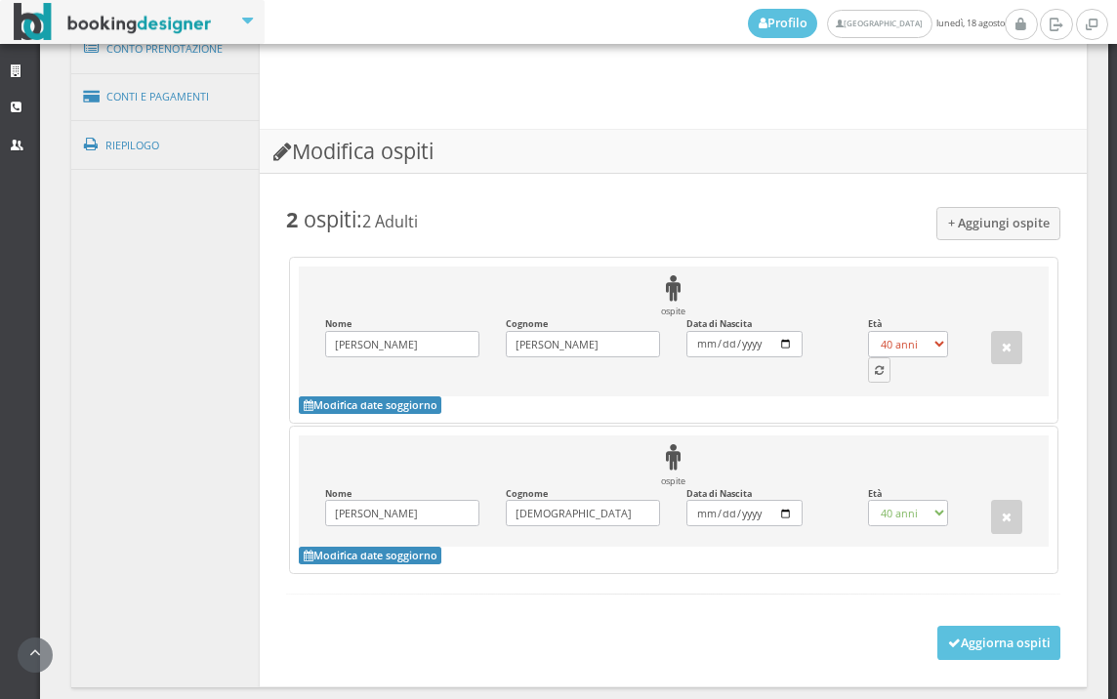
select select "61"
drag, startPoint x: 861, startPoint y: 402, endPoint x: 931, endPoint y: 513, distance: 130.3
click at [868, 383] on button "button" at bounding box center [879, 369] width 23 height 25
select select "68"
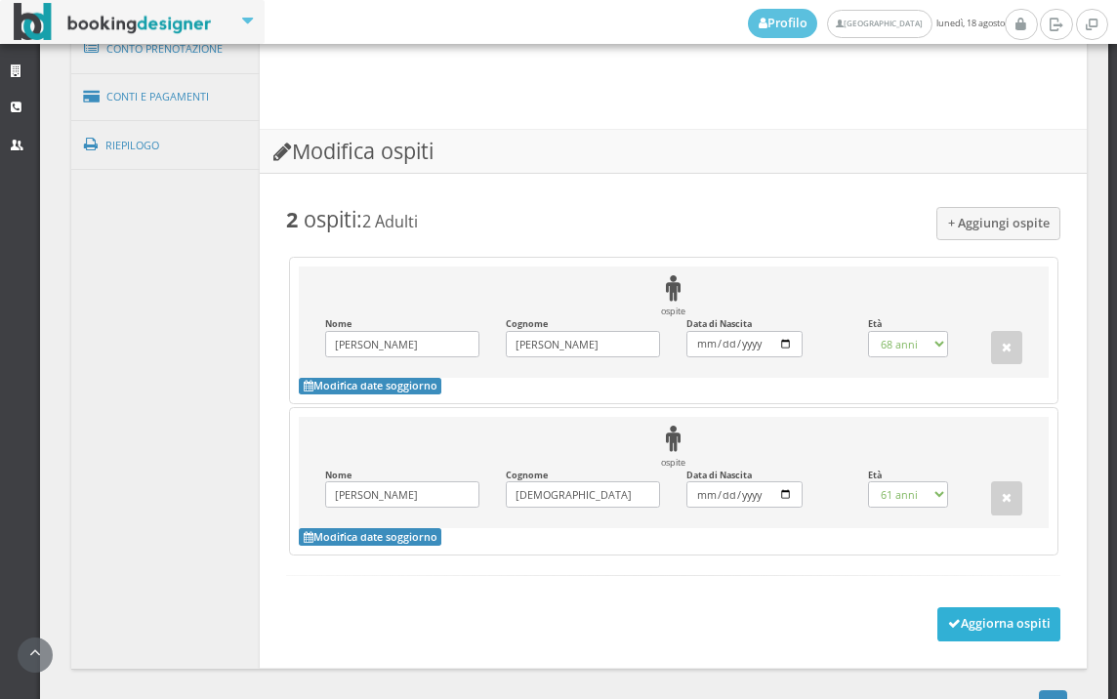
click at [992, 641] on button "Aggiorna ospiti" at bounding box center [999, 623] width 124 height 33
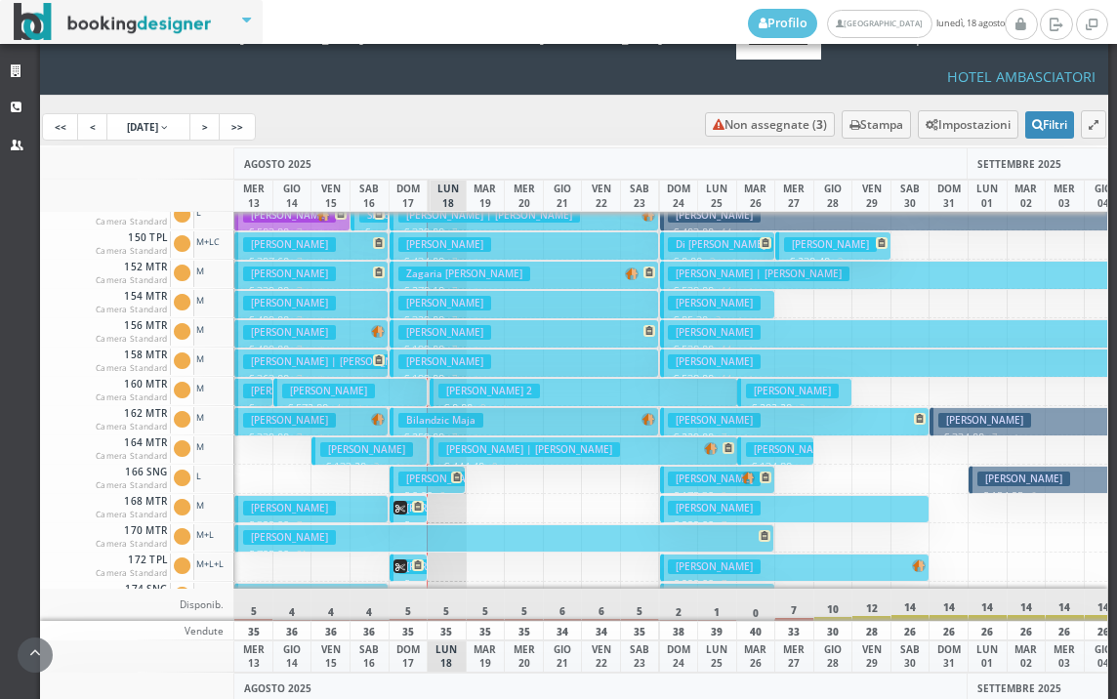
scroll to position [879, 0]
